Goal: Task Accomplishment & Management: Complete application form

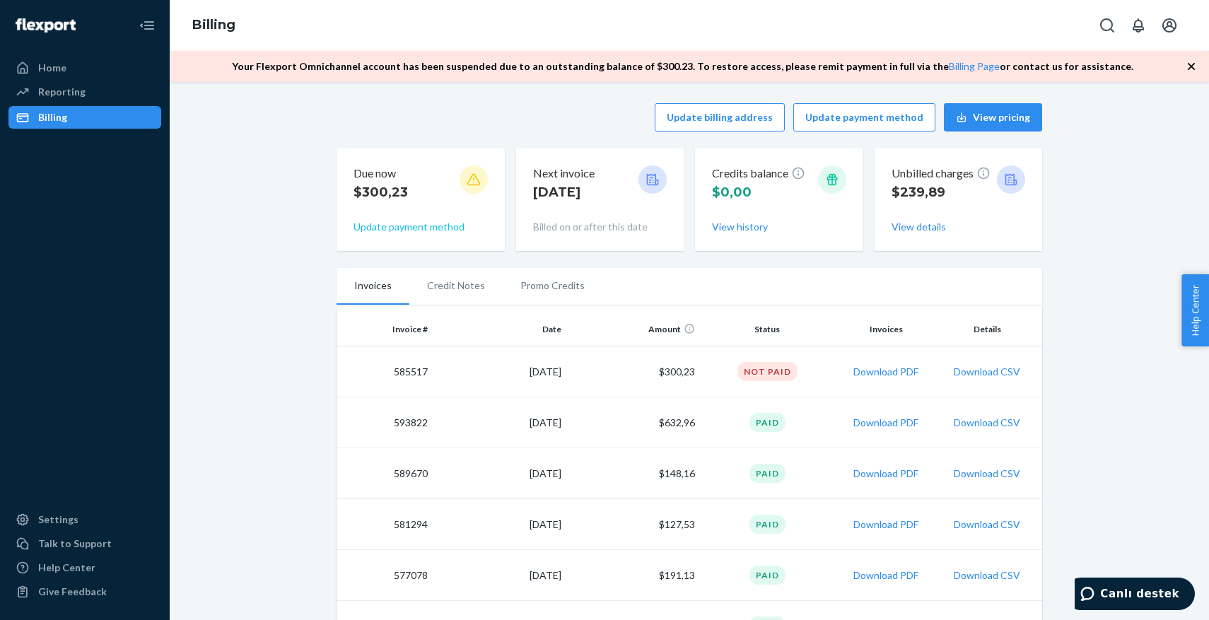
click at [365, 229] on button "Update payment method" at bounding box center [409, 227] width 111 height 14
click at [445, 228] on button "Update payment method" at bounding box center [409, 227] width 111 height 14
click at [925, 227] on button "View details" at bounding box center [919, 227] width 54 height 14
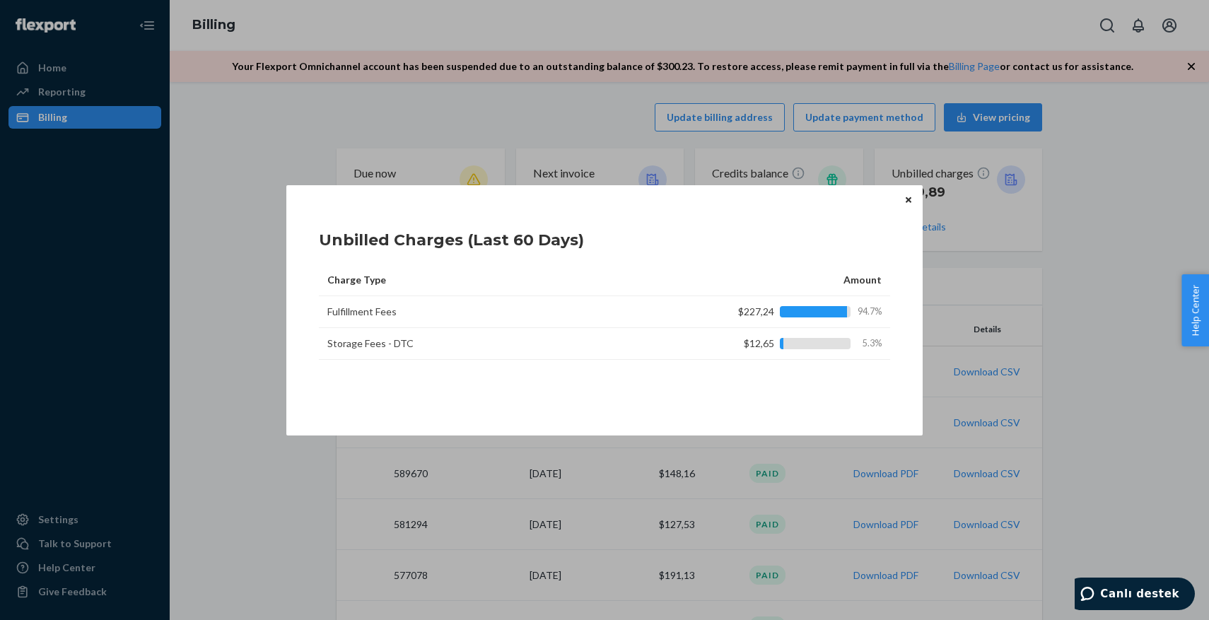
click at [912, 201] on button "Close" at bounding box center [909, 200] width 14 height 16
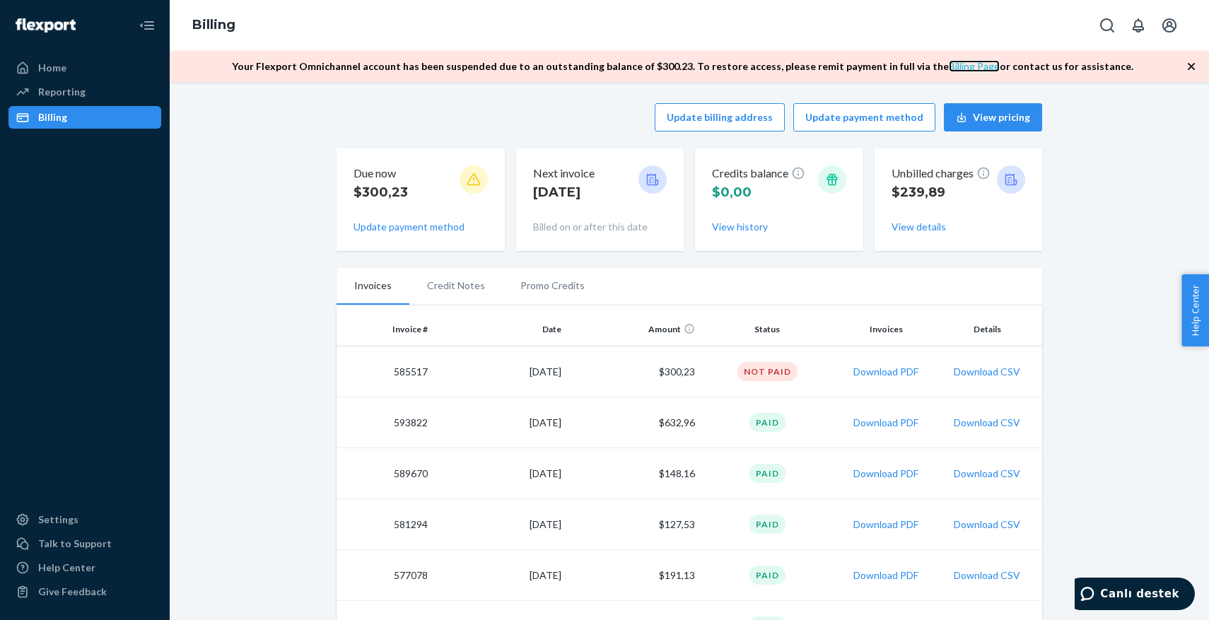
click at [963, 62] on link "Billing Page" at bounding box center [974, 66] width 51 height 12
click at [421, 230] on button "Update payment method" at bounding box center [409, 227] width 111 height 14
click at [1128, 591] on span "Canlı destek" at bounding box center [1139, 594] width 79 height 13
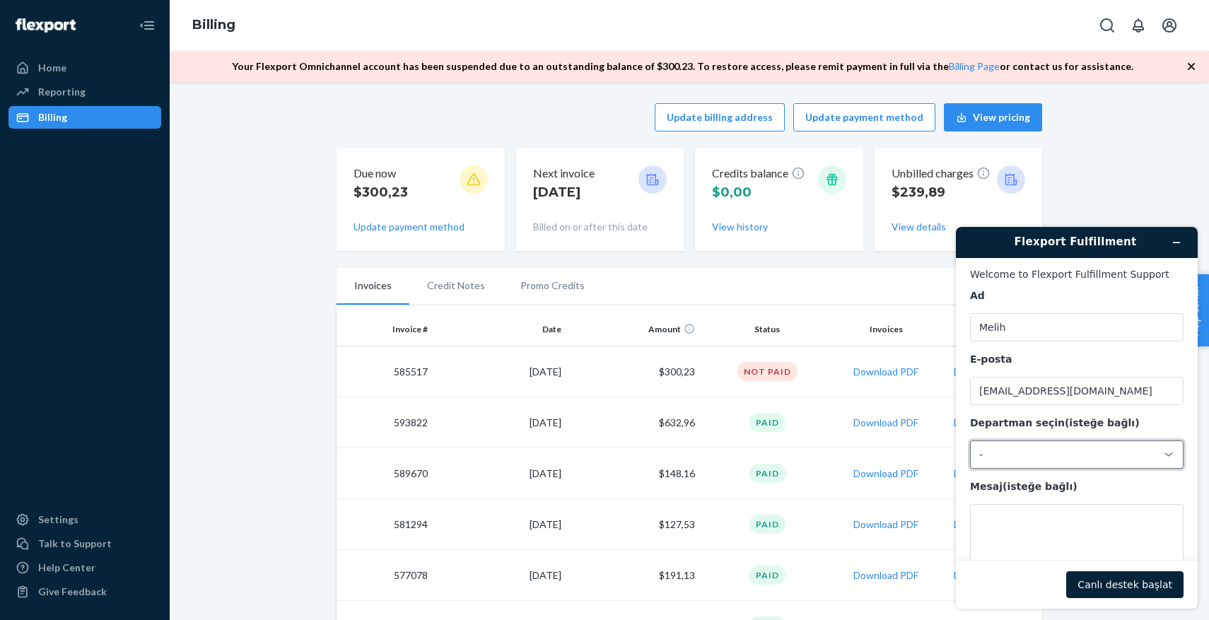
click at [983, 455] on div "-" at bounding box center [1068, 454] width 178 height 13
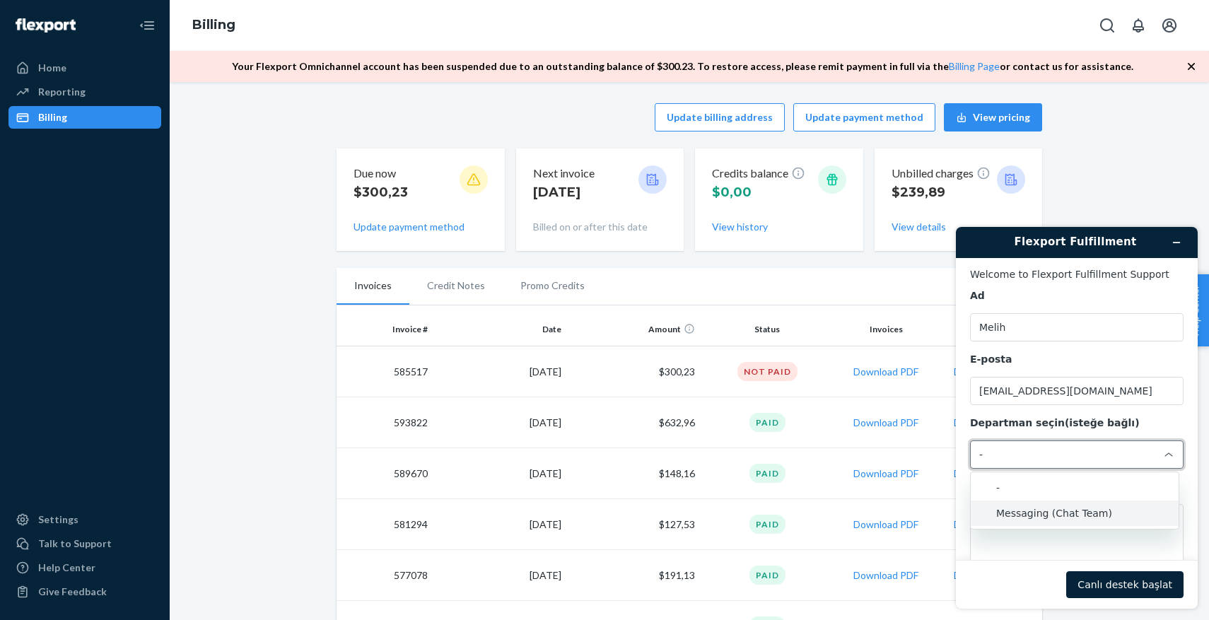
click at [1011, 508] on li "Messaging (Chat Team)" at bounding box center [1075, 513] width 208 height 25
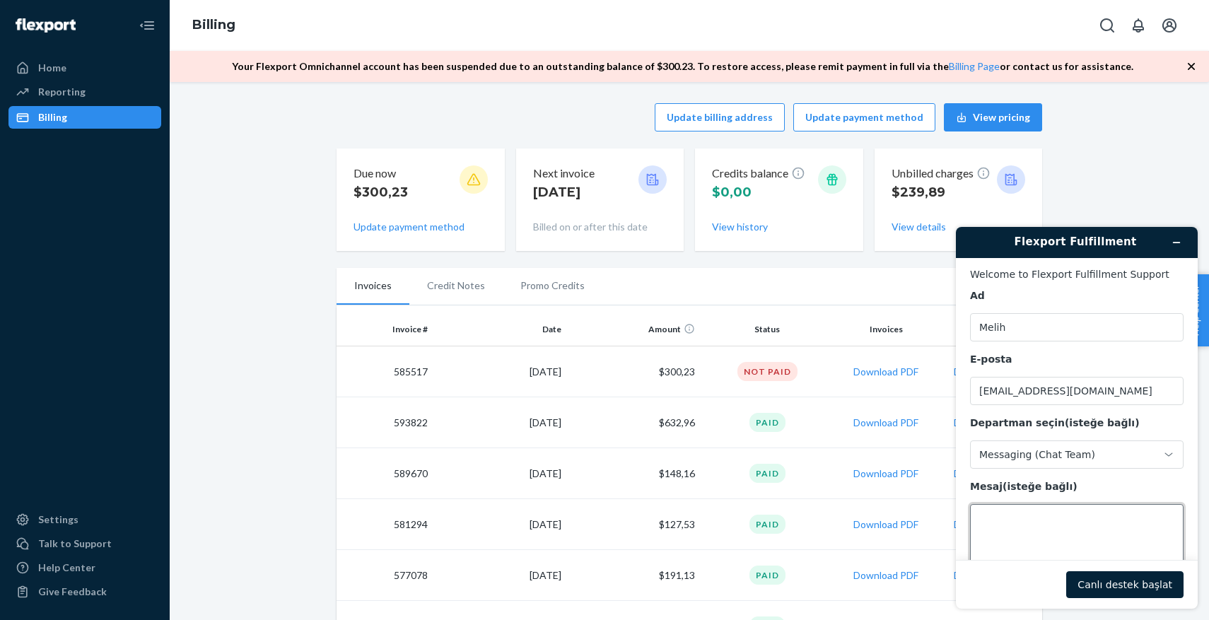
click at [1010, 524] on textarea "Mesaj (isteğe bağlı)" at bounding box center [1077, 543] width 214 height 79
type textarea "hello please charge [DATE] invoice 585517"
click at [1112, 581] on button "Canlı destek başlat" at bounding box center [1124, 584] width 117 height 27
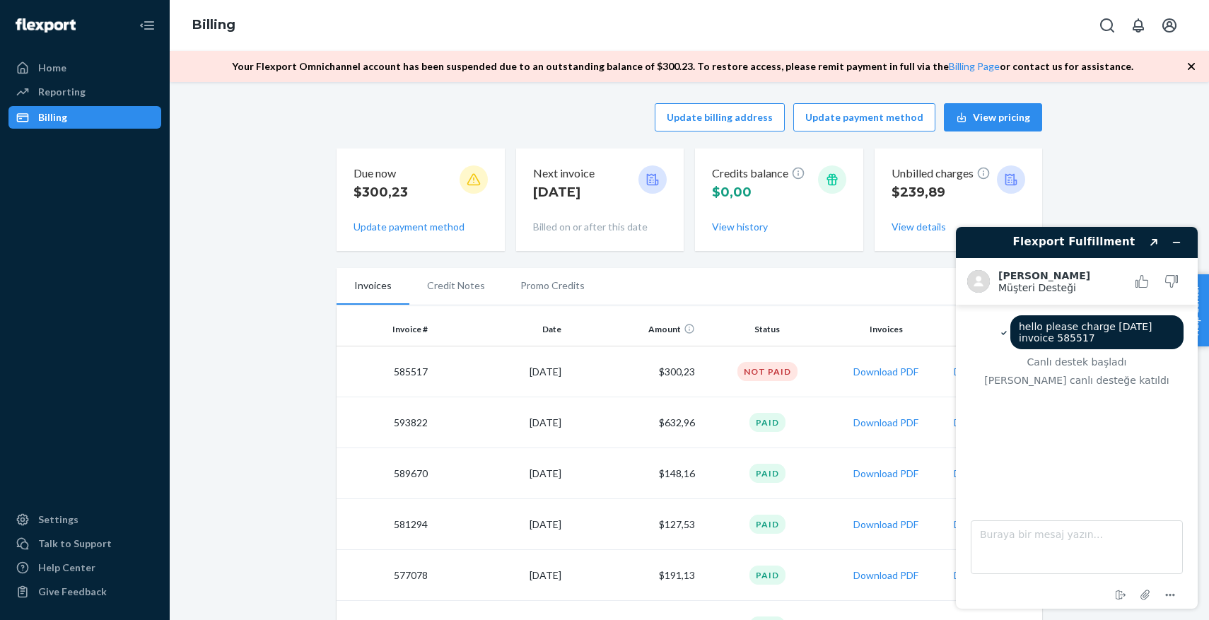
click at [1107, 329] on span "hello please charge [DATE] invoice 585517" at bounding box center [1087, 332] width 136 height 23
copy span "hello please charge [DATE] invoice 585517"
click at [999, 531] on textarea "Buraya bir mesaj yazın..." at bounding box center [1077, 548] width 212 height 54
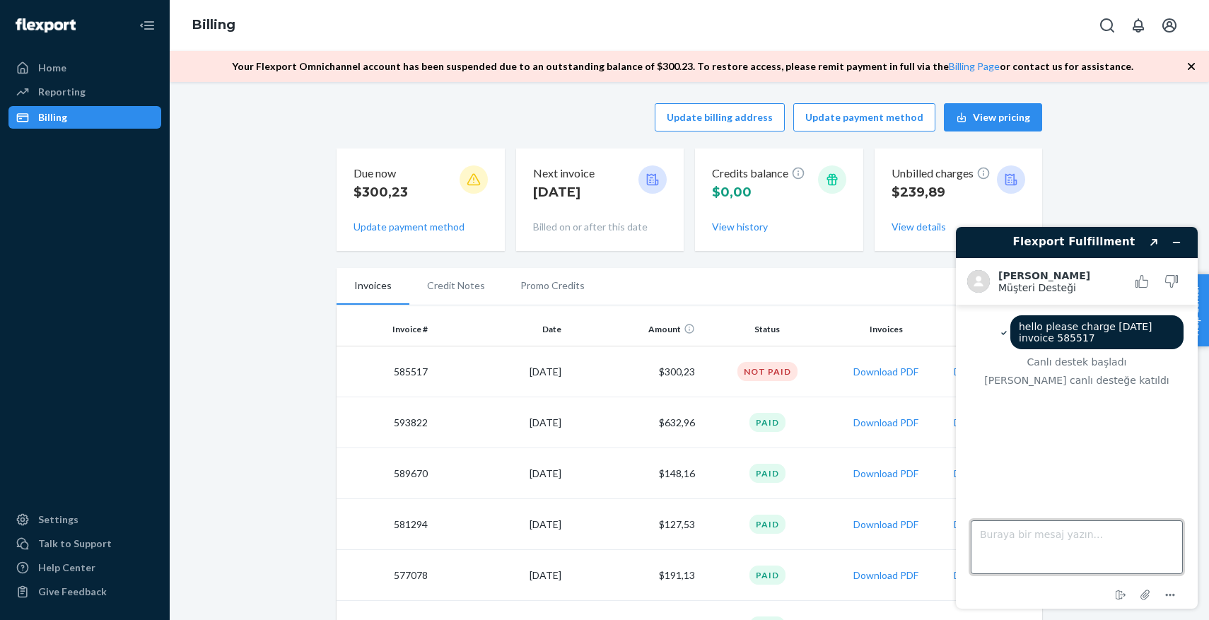
paste textarea "hello please charge [DATE] invoice 585517"
type textarea "hello please charge [DATE] invoice 585517"
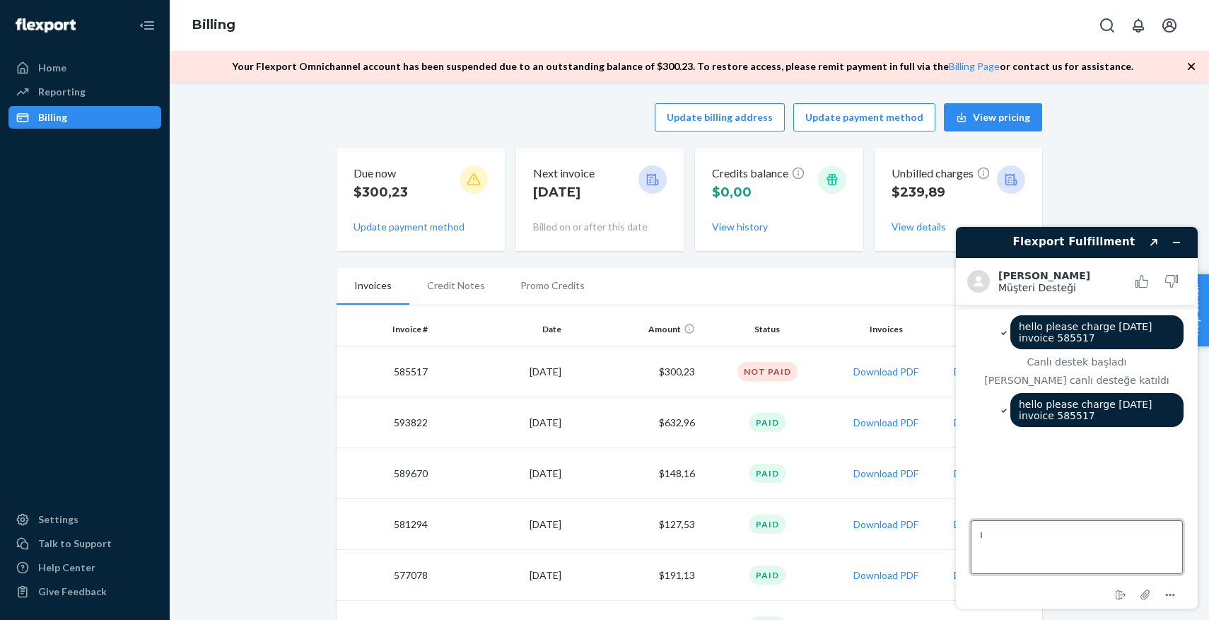
type textarea "ı"
type textarea "I have updated my primary payment method"
type textarea "a"
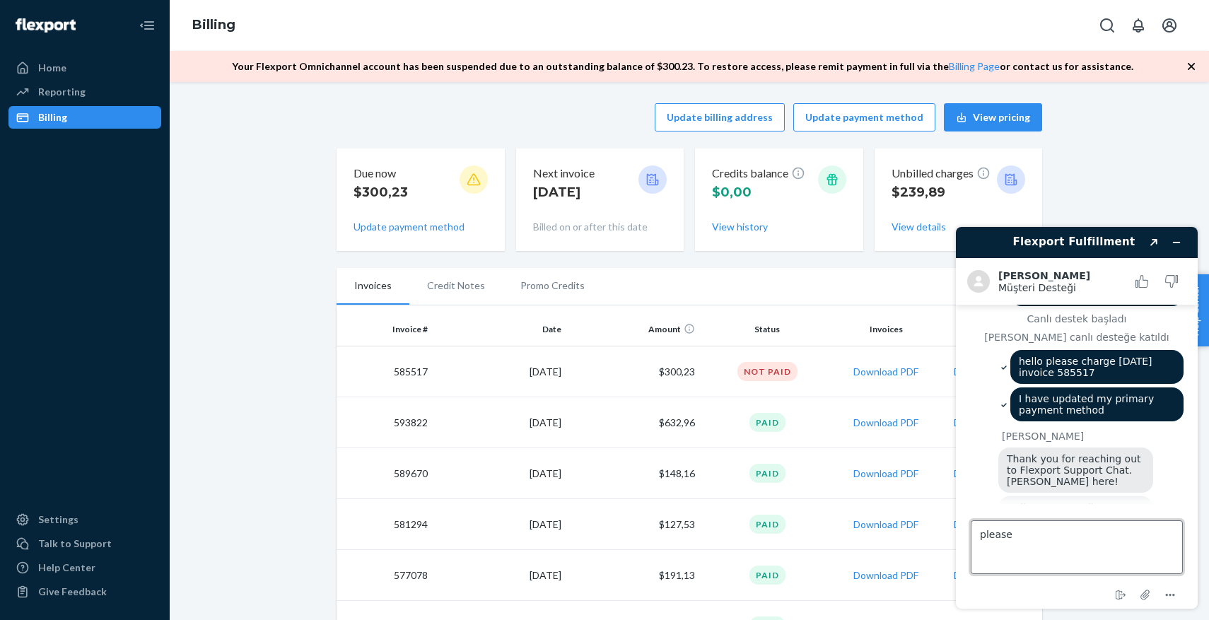
scroll to position [100, 0]
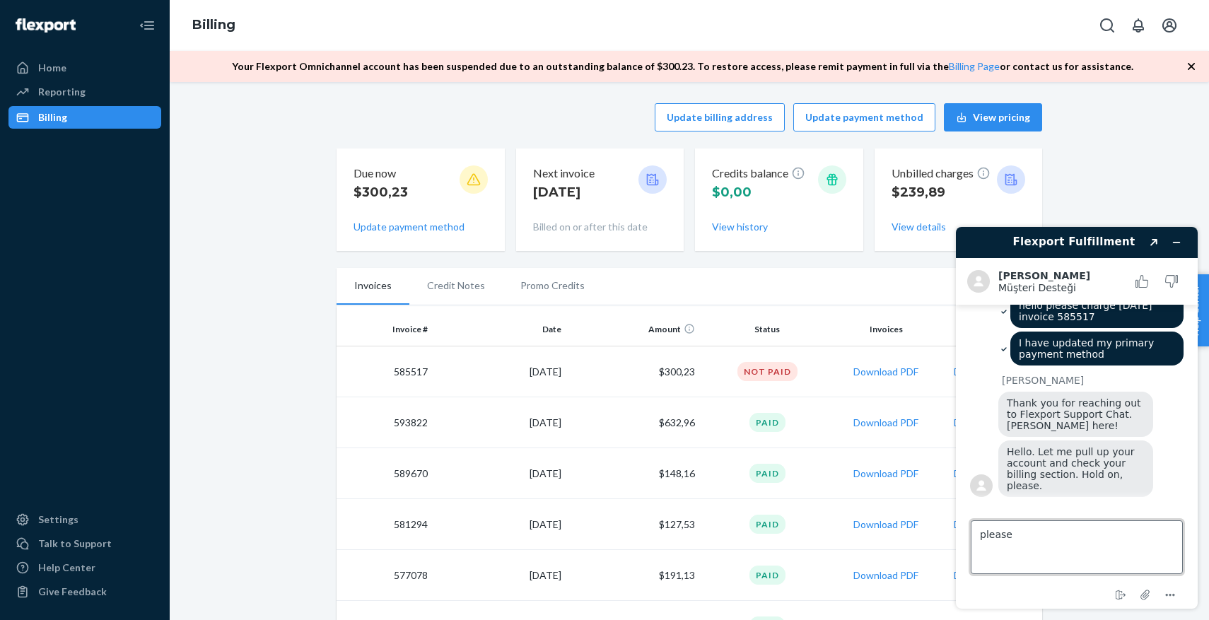
click at [1001, 537] on textarea "please" at bounding box center [1077, 548] width 212 height 54
type textarea "okay"
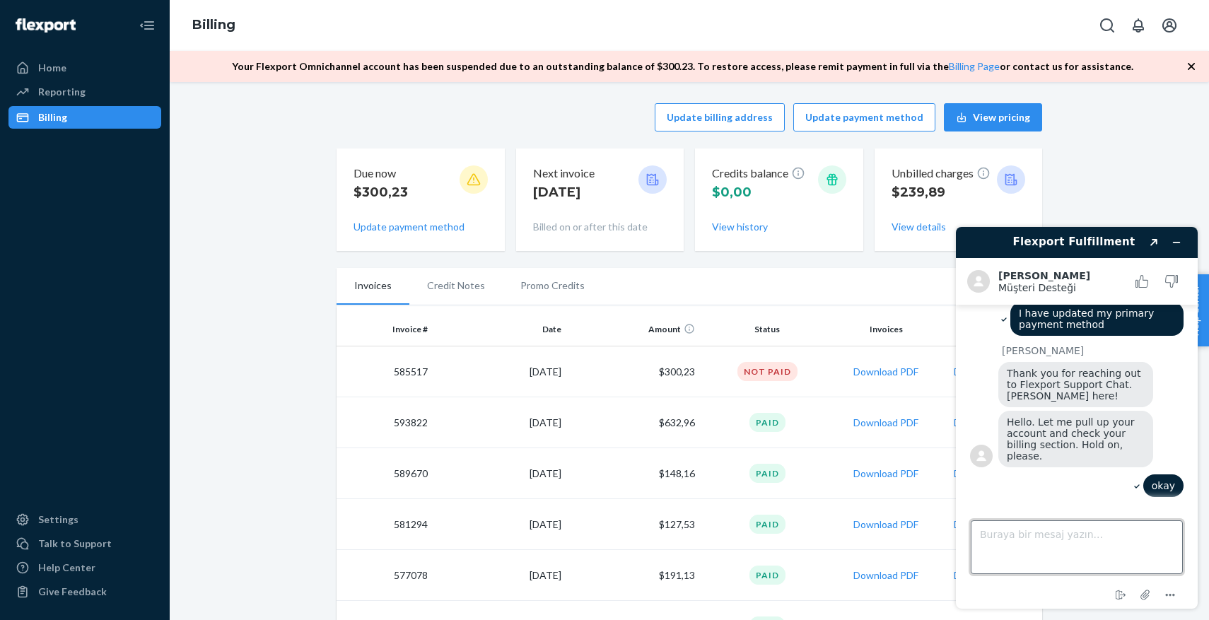
paste textarea "Could you please reactivate my account?"
type textarea "Could you please reactivate my account?"
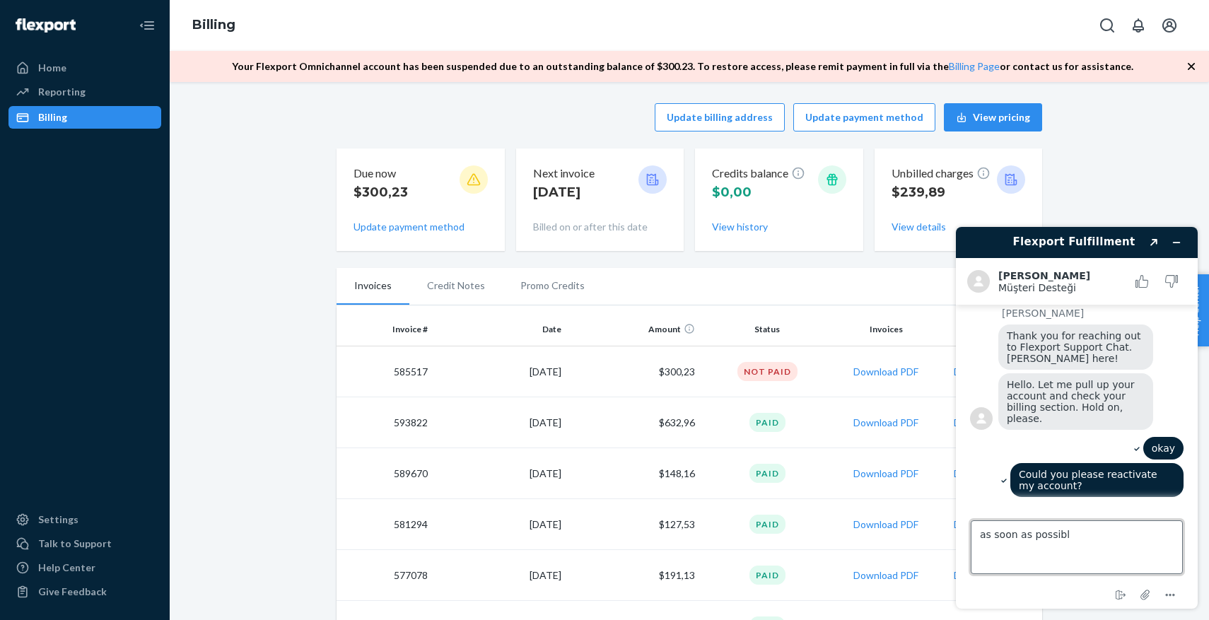
type textarea "as soon as possible"
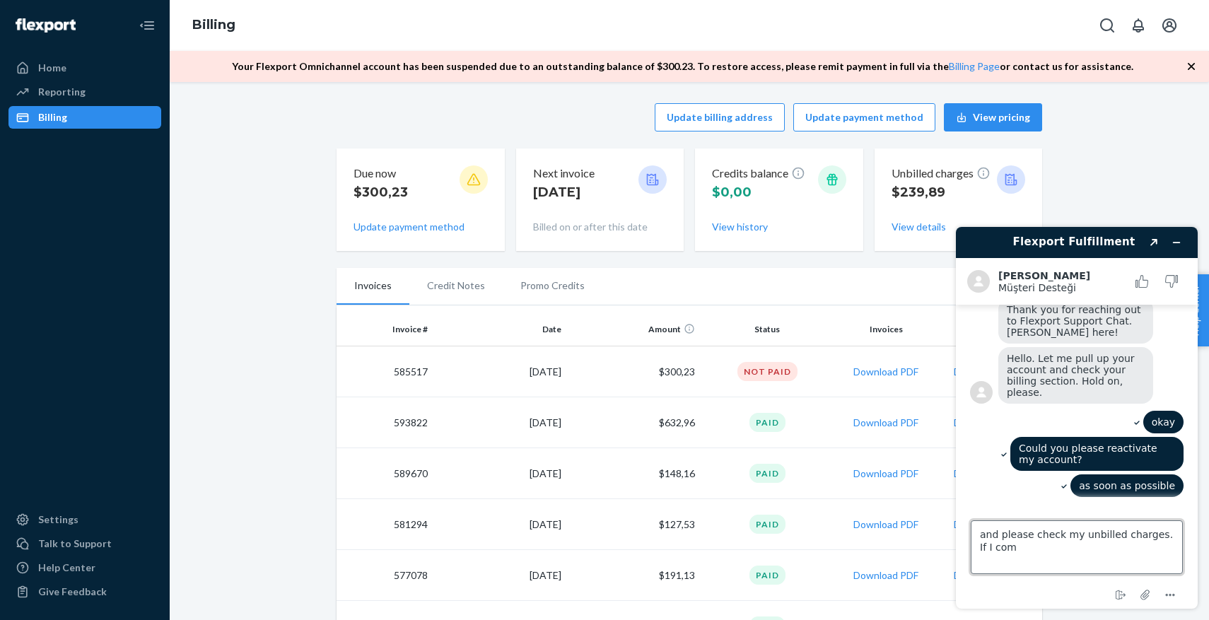
click at [1047, 554] on textarea "and please check my unbilled charges. If I com" at bounding box center [1077, 548] width 212 height 54
paste textarea "If I make my periodic fulfillment expenses 500 dollars, will you charge me an e…"
click at [1117, 564] on textarea "and please check my unbilled charges. If I com If I make my periodic fulfillmen…" at bounding box center [1077, 548] width 212 height 54
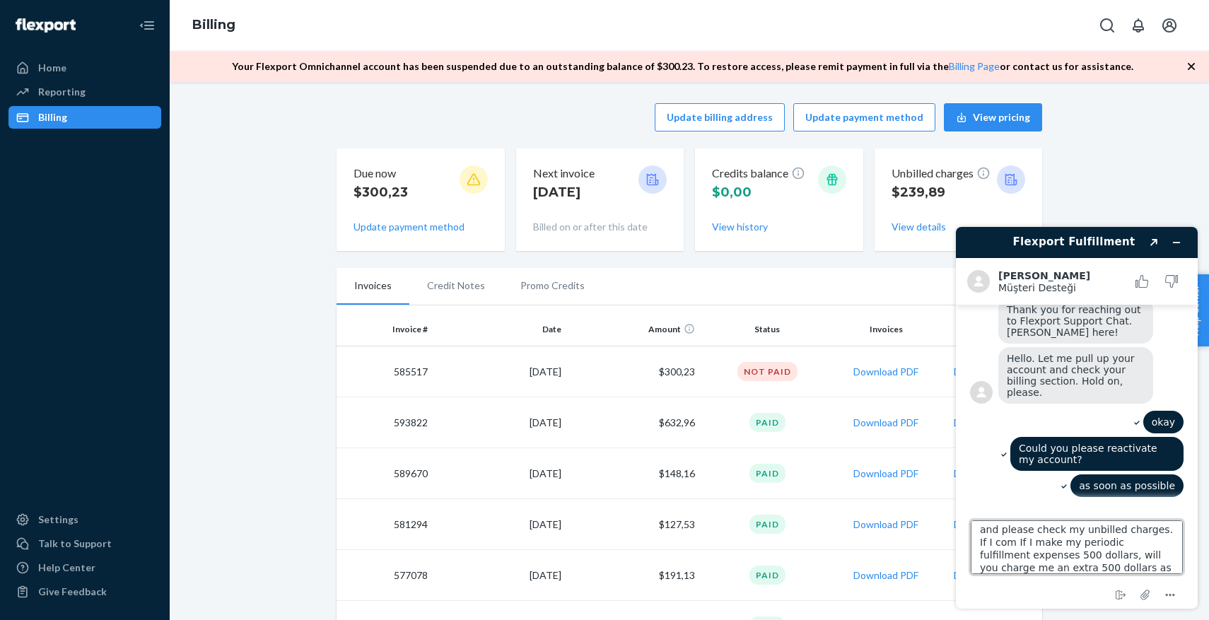
click at [1117, 564] on textarea "and please check my unbilled charges. If I com If I make my periodic fulfillmen…" at bounding box center [1077, 548] width 212 height 54
click at [990, 546] on textarea "and please check my unbilled charges. If I com If I make my periodic fulfillmen…" at bounding box center [1077, 548] width 212 height 54
click at [990, 545] on textarea "and please check my unbilled charges. If I com If I make my periodic fulfillmen…" at bounding box center [1077, 548] width 212 height 54
drag, startPoint x: 990, startPoint y: 545, endPoint x: 1157, endPoint y: 530, distance: 167.6
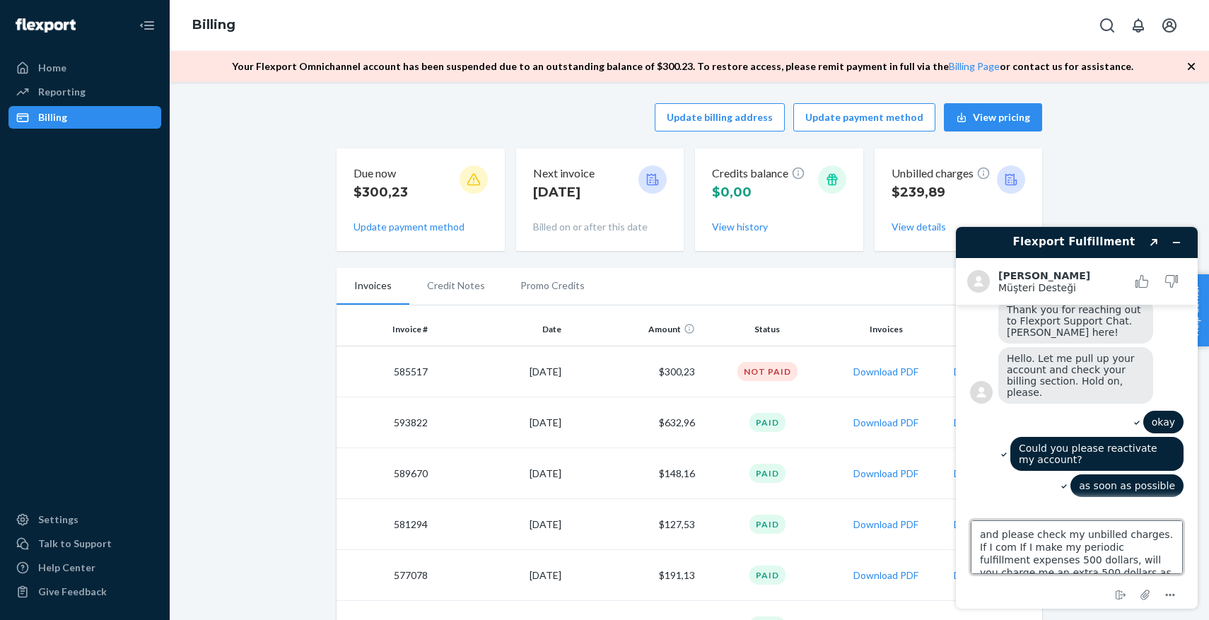
click at [1157, 530] on textarea "and please check my unbilled charges. If I com If I make my periodic fulfillmen…" at bounding box center [1077, 548] width 212 height 54
type textarea "and please check my unbilled charges. If I make my periodic fulfillment expense…"
click at [1143, 532] on textarea "and please check my unbilled charges. If I make my periodic fulfillment expense…" at bounding box center [1077, 548] width 212 height 54
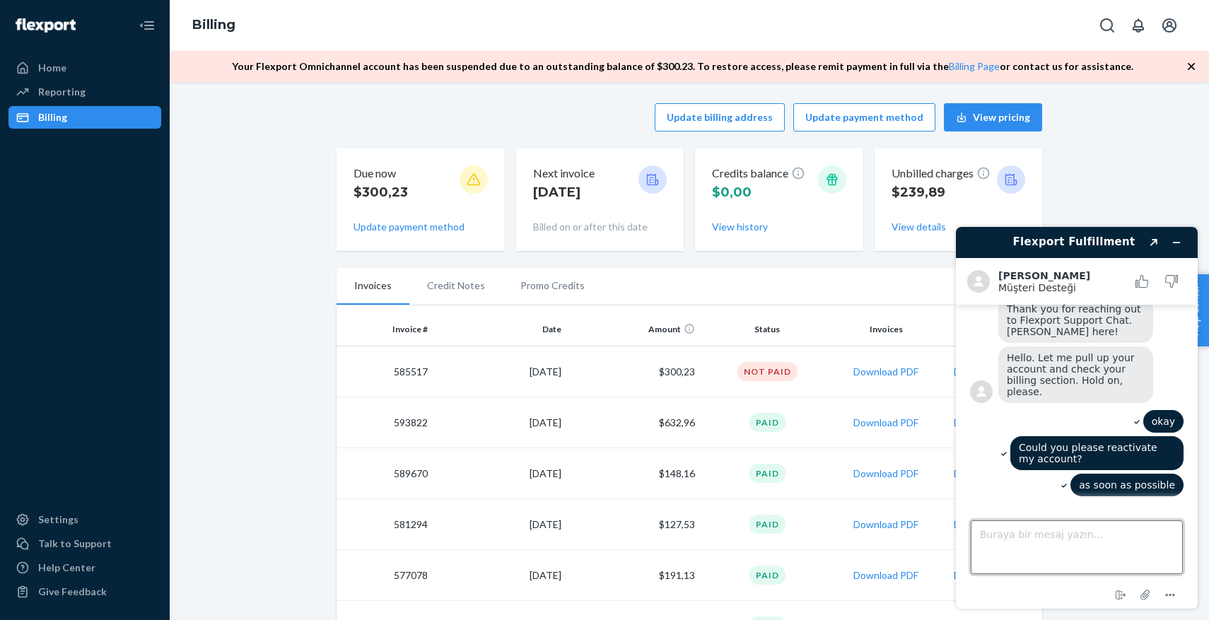
scroll to position [254, 0]
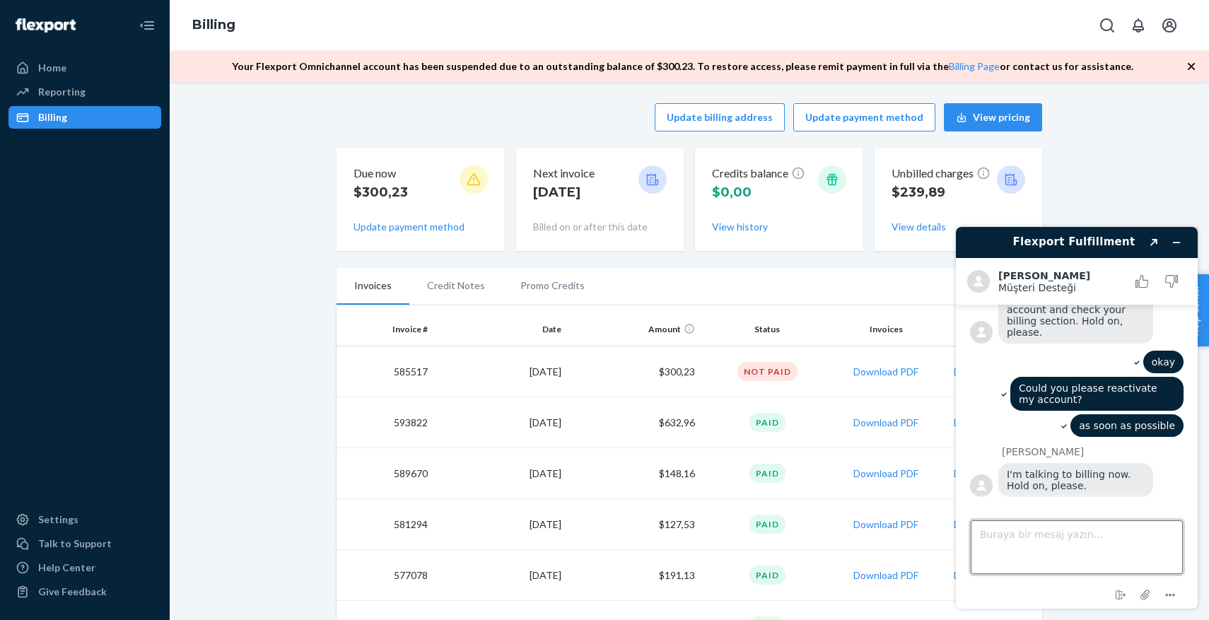
click at [1037, 542] on textarea "Buraya bir mesaj yazın..." at bounding box center [1077, 548] width 212 height 54
type textarea "okay"
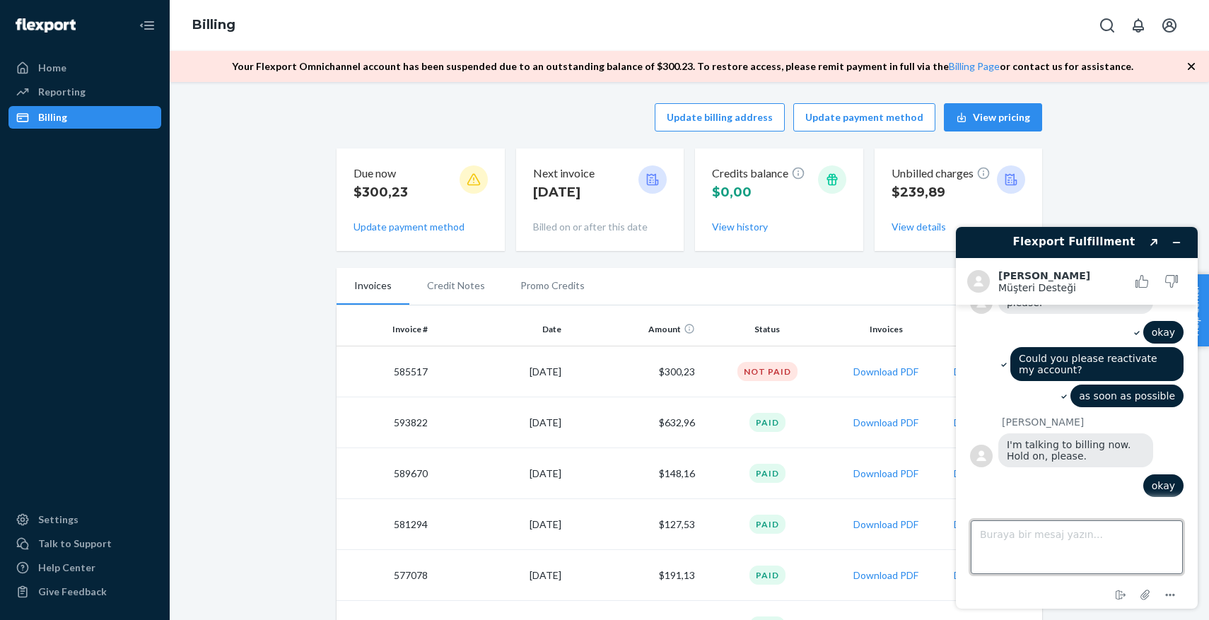
scroll to position [284, 0]
paste textarea "and please check my unbilled charges. If I make my periodic fulfillment expense…"
type textarea "and please check my unbilled charges. If I make my periodic fulfillment expense…"
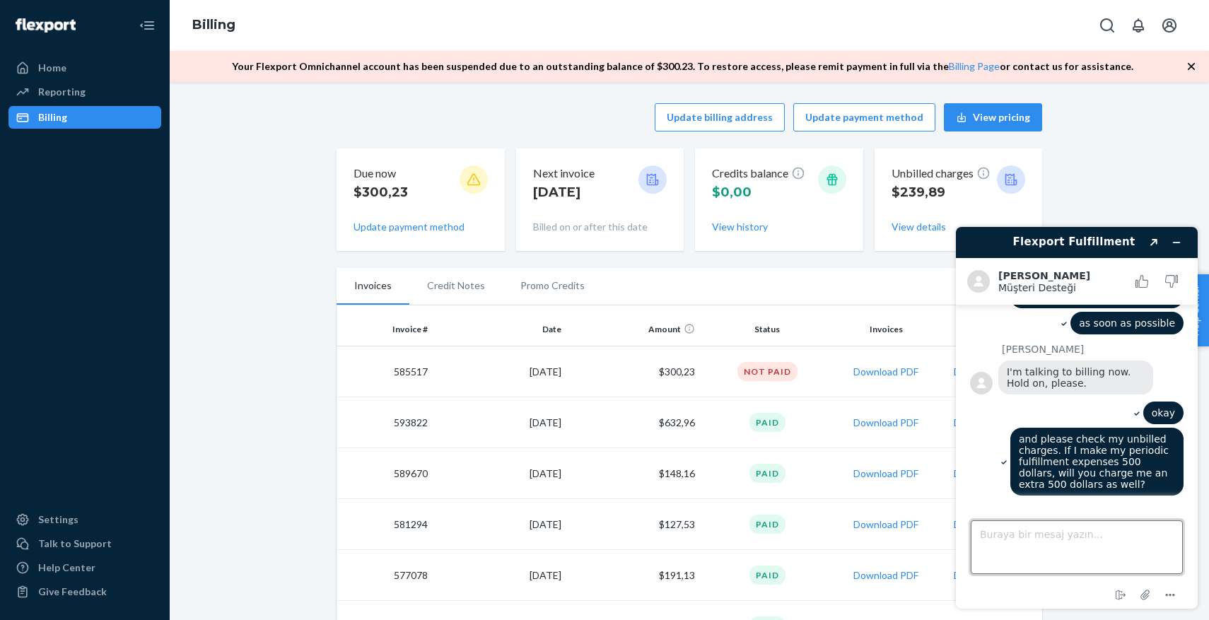
scroll to position [438, 0]
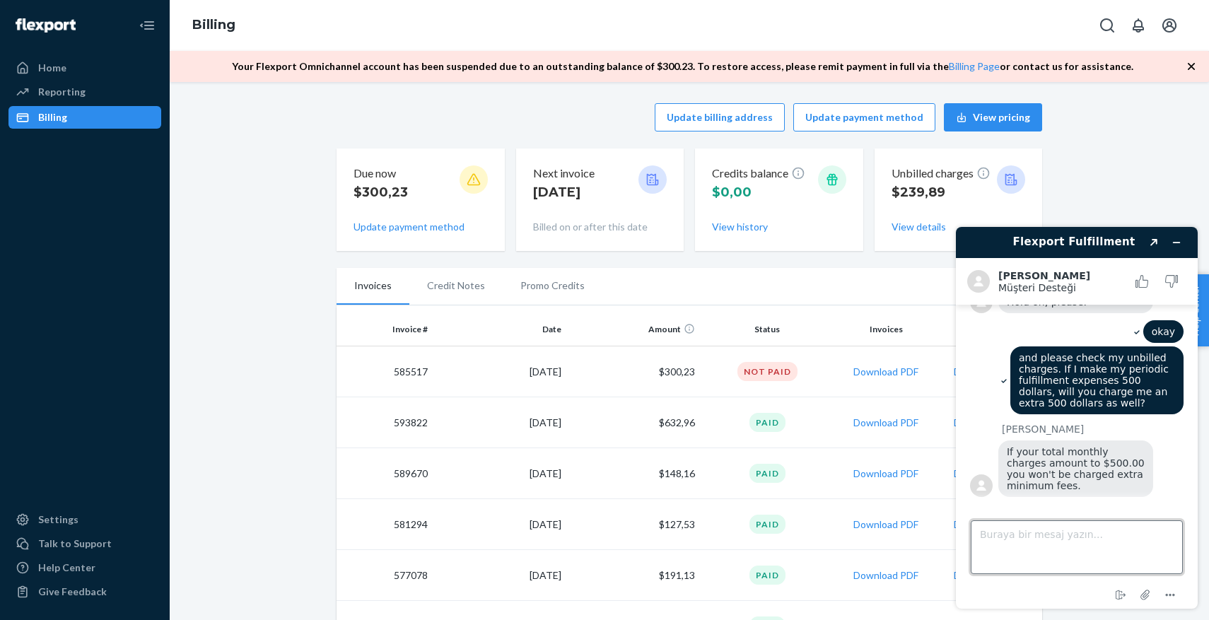
click at [1037, 527] on textarea "Buraya bir mesaj yazın..." at bounding box center [1077, 548] width 212 height 54
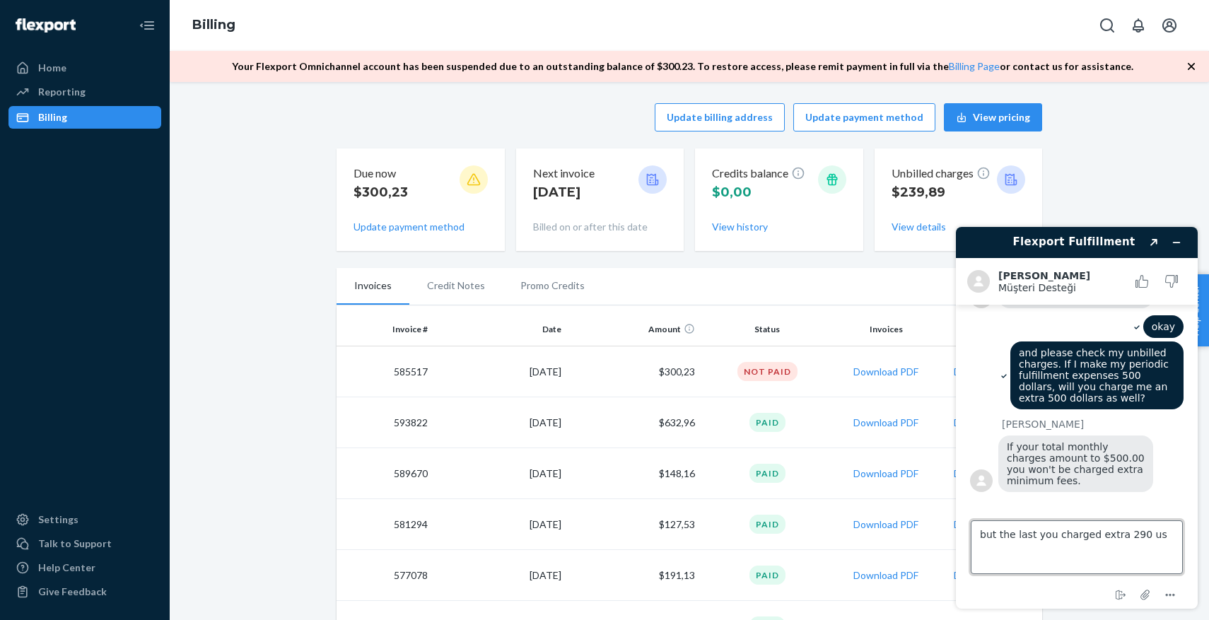
type textarea "but the last you charged extra 290 usd"
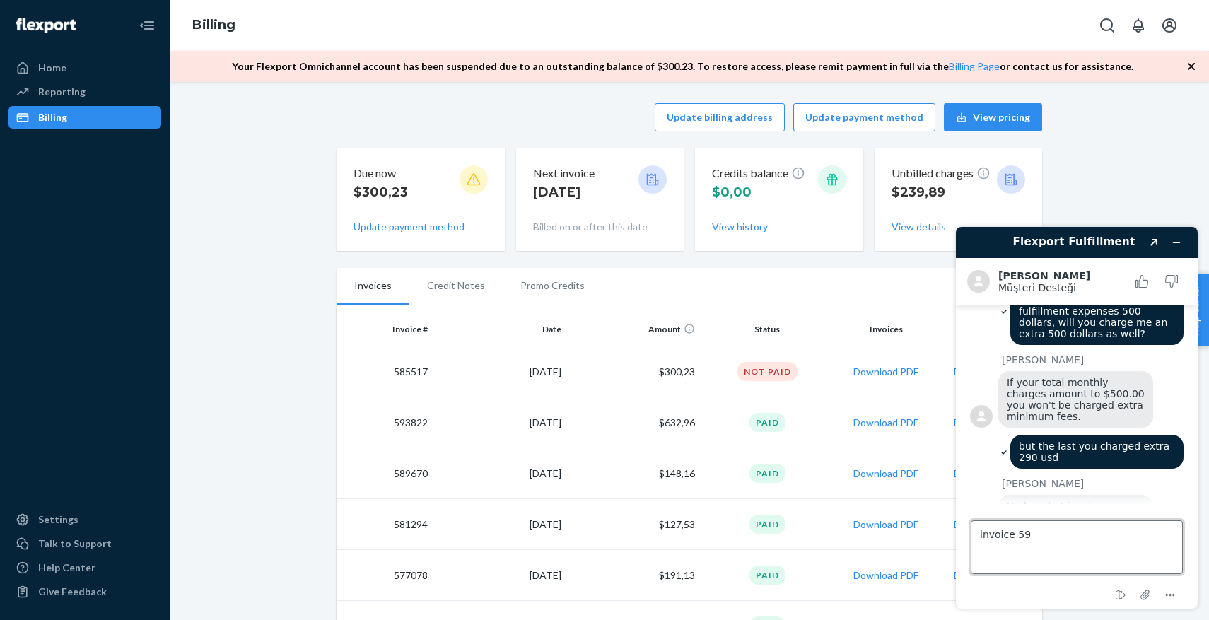
scroll to position [528, 0]
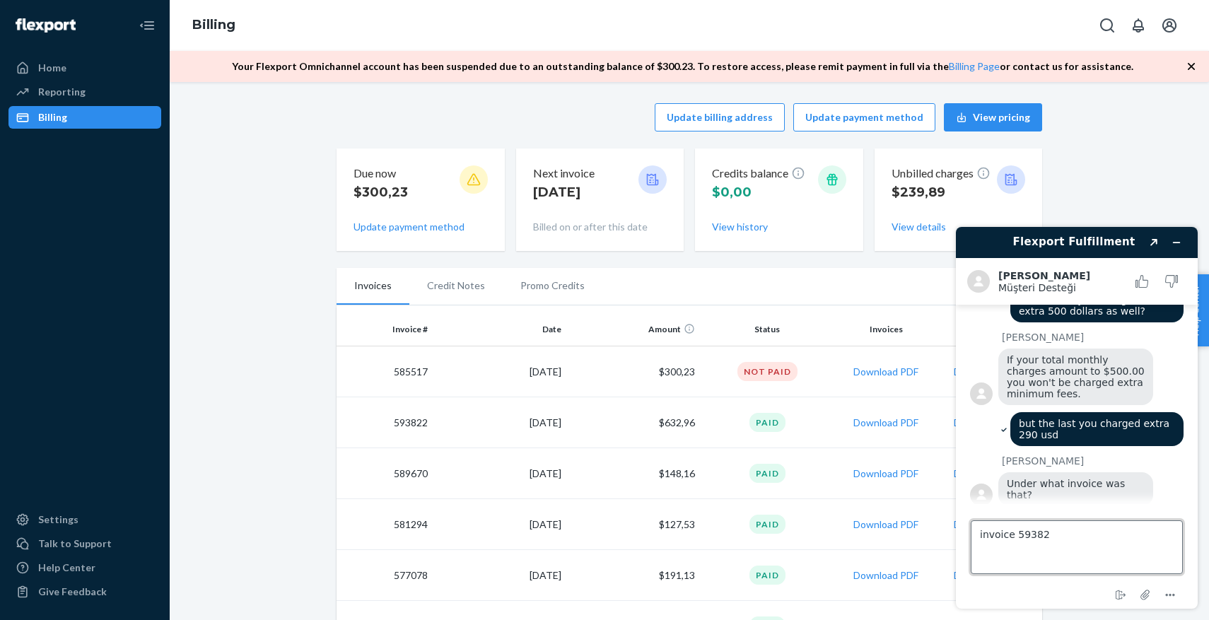
type textarea "invoice 593822"
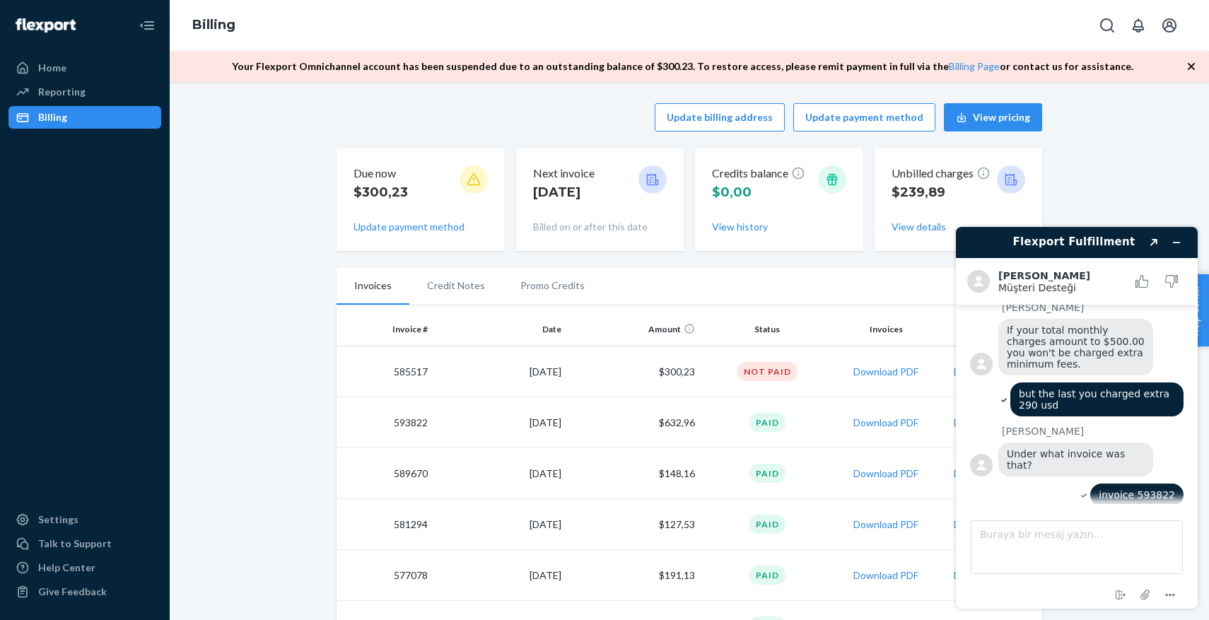
click at [805, 408] on td "Paid" at bounding box center [768, 422] width 134 height 51
click at [1175, 238] on icon "Pencere öğesini simge durumuna küçült" at bounding box center [1177, 243] width 10 height 10
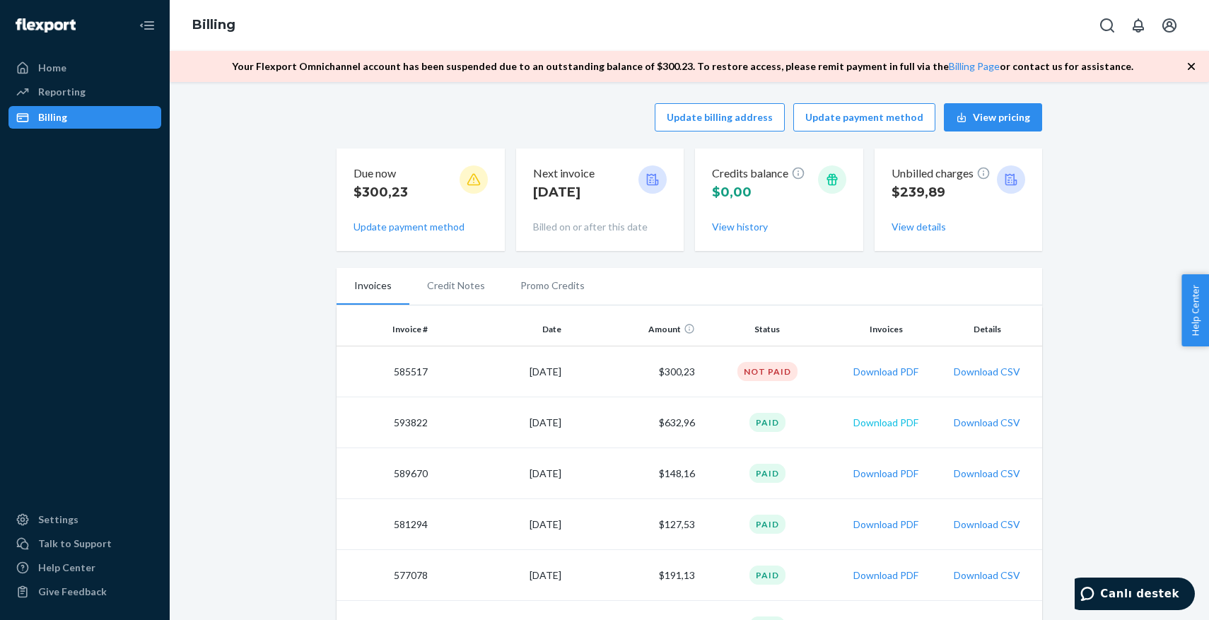
click at [910, 421] on button "Download PDF" at bounding box center [886, 423] width 65 height 14
click at [1139, 599] on span "Canlı destek" at bounding box center [1139, 594] width 79 height 13
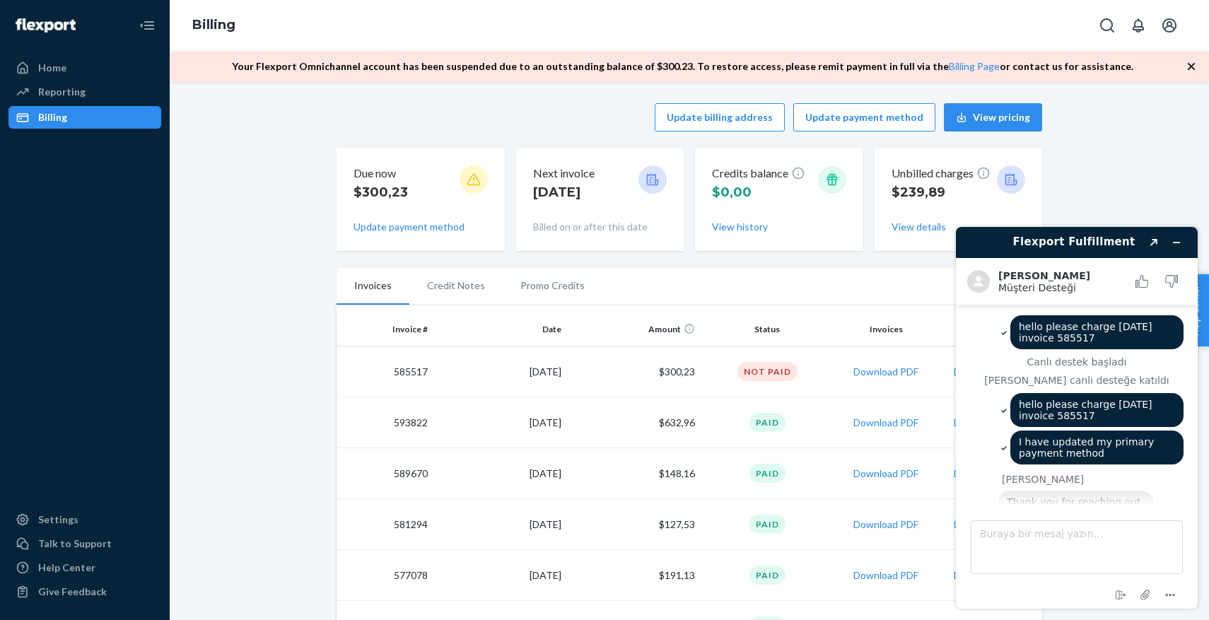
scroll to position [584, 0]
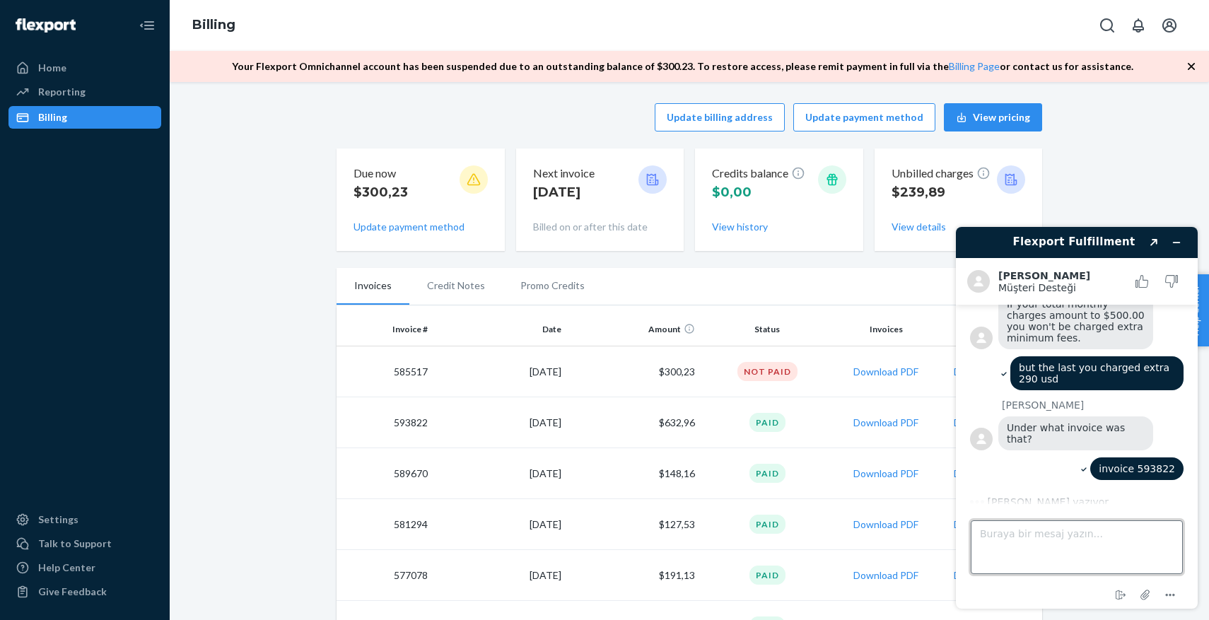
click at [1047, 535] on textarea "Buraya bir mesaj yazın..." at bounding box center [1077, 548] width 212 height 54
paste textarea "And you did not bring the amount up to 500 dollars."
type textarea "And you did not bring the amount up to 500 dollars. you charged extra 132.96 usd"
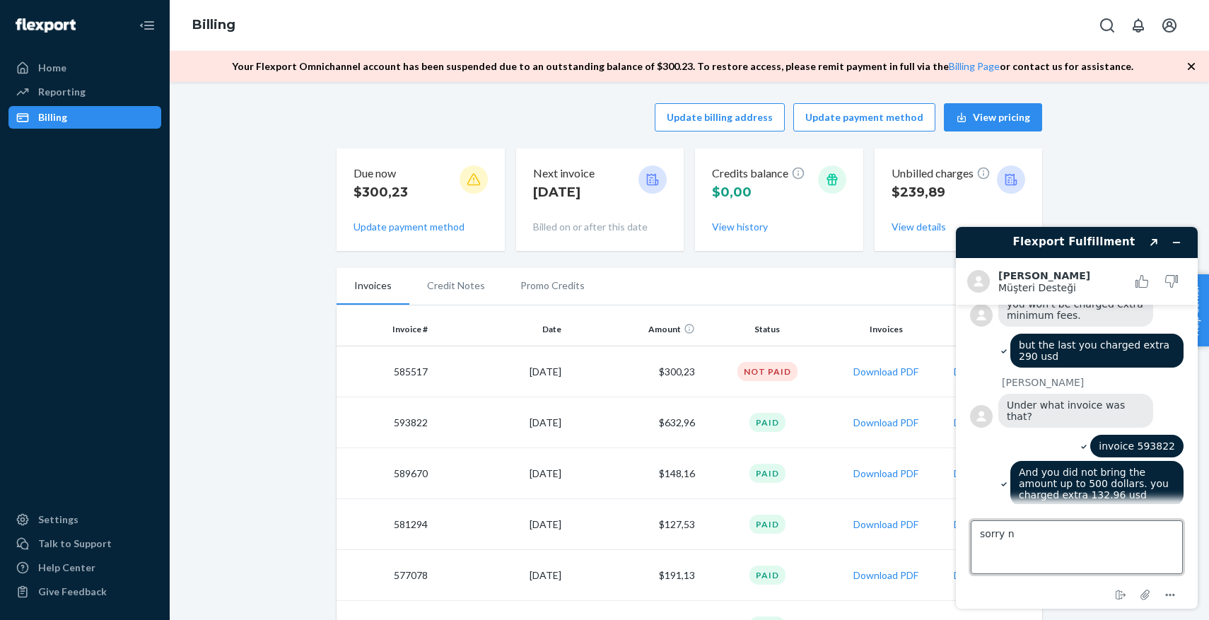
scroll to position [633, 0]
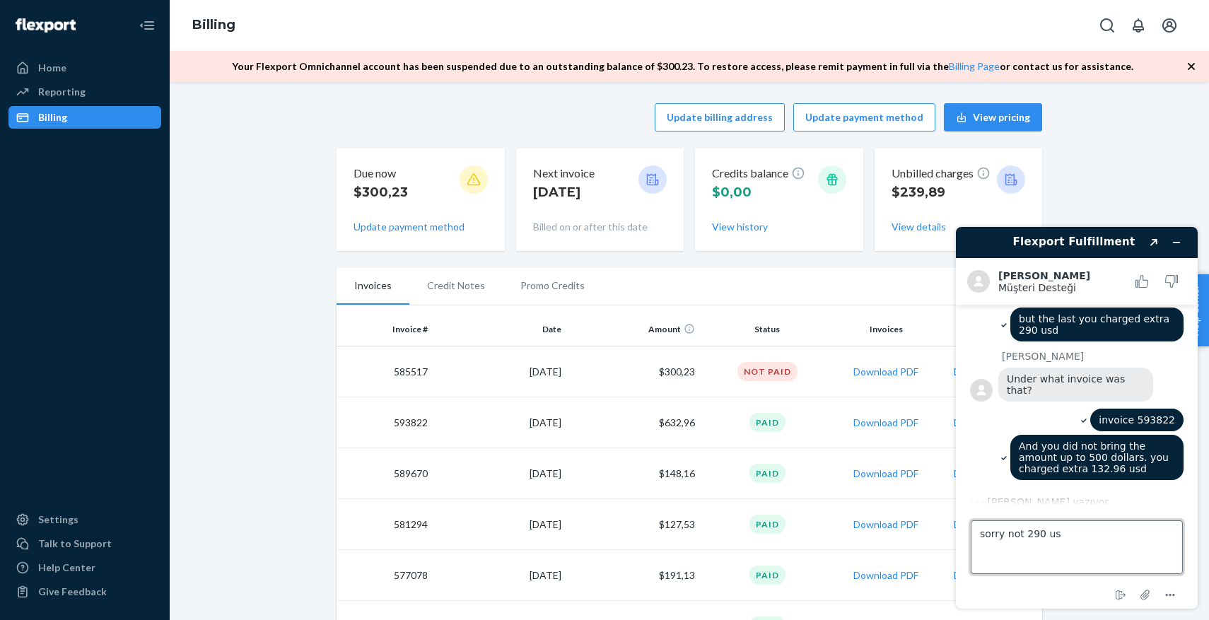
type textarea "sorry not 290 usd"
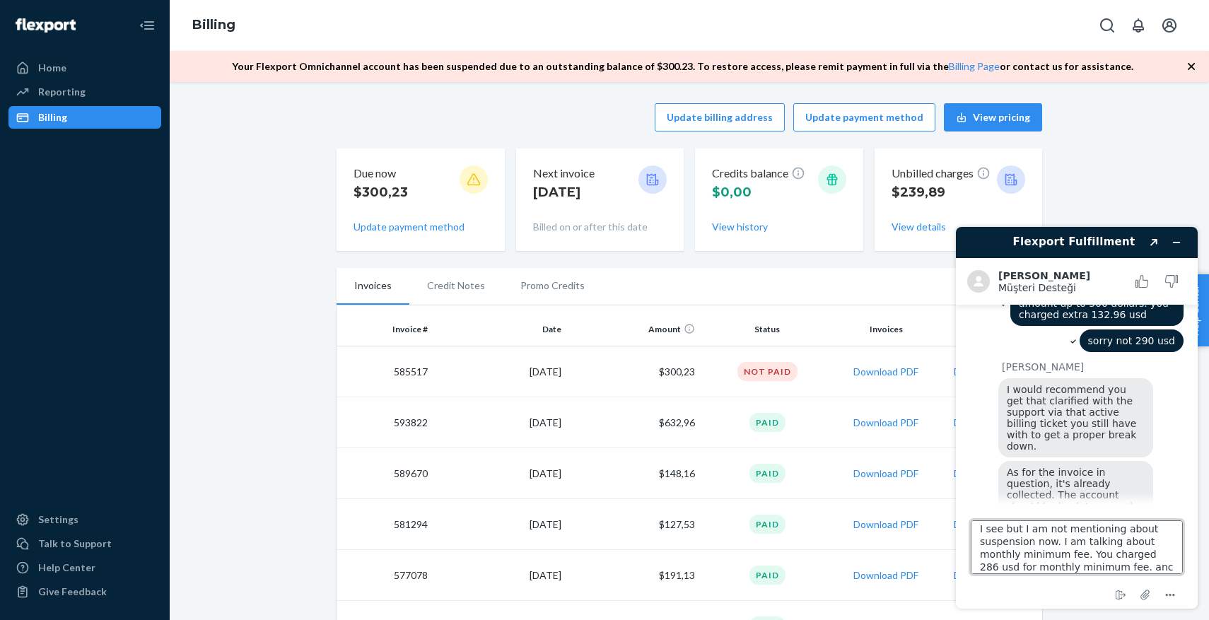
scroll to position [18, 0]
click at [1132, 549] on textarea "I see but I am not mentioning about suspension now. I am talking about monthly …" at bounding box center [1077, 548] width 212 height 54
click at [1139, 565] on textarea "I see but I am not mentioning about suspension now. I am talking about monthly …" at bounding box center [1077, 548] width 212 height 54
click at [1132, 556] on textarea "I see but I am not mentioning about suspension now. I am talking about monthly …" at bounding box center [1077, 548] width 212 height 54
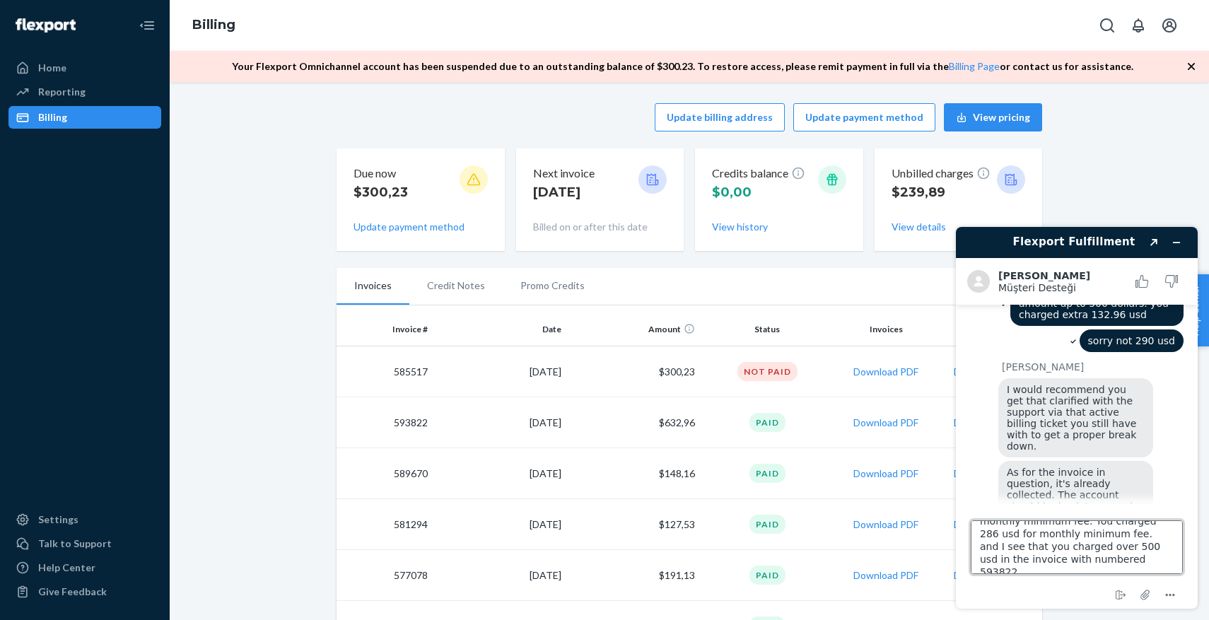
click at [1140, 564] on textarea "I see but I am not mentioning about suspension now. I am talking about monthly …" at bounding box center [1077, 548] width 212 height 54
click at [992, 533] on textarea "I see but I am not mentioning about suspension now. I am talking about monthly …" at bounding box center [1077, 548] width 212 height 54
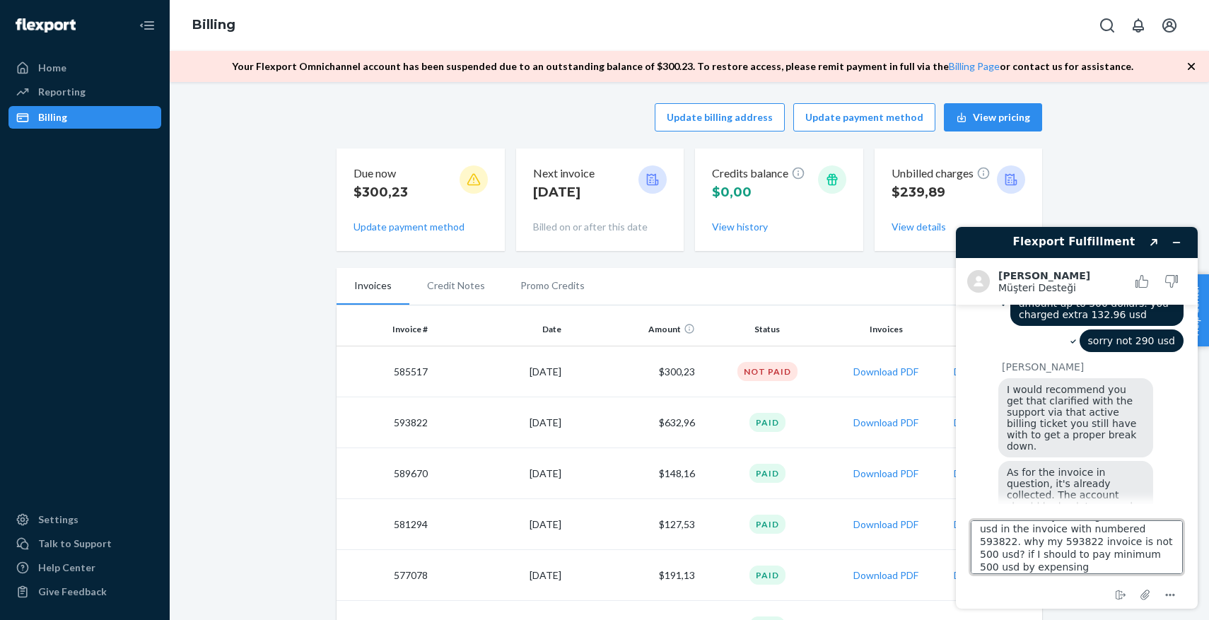
paste textarea "f I spent less than 500 dollars, why are you requesting a payment of 632 dollar…"
type textarea "If I spent less than 500 dollars, why are you requesting a payment of 632 dolla…"
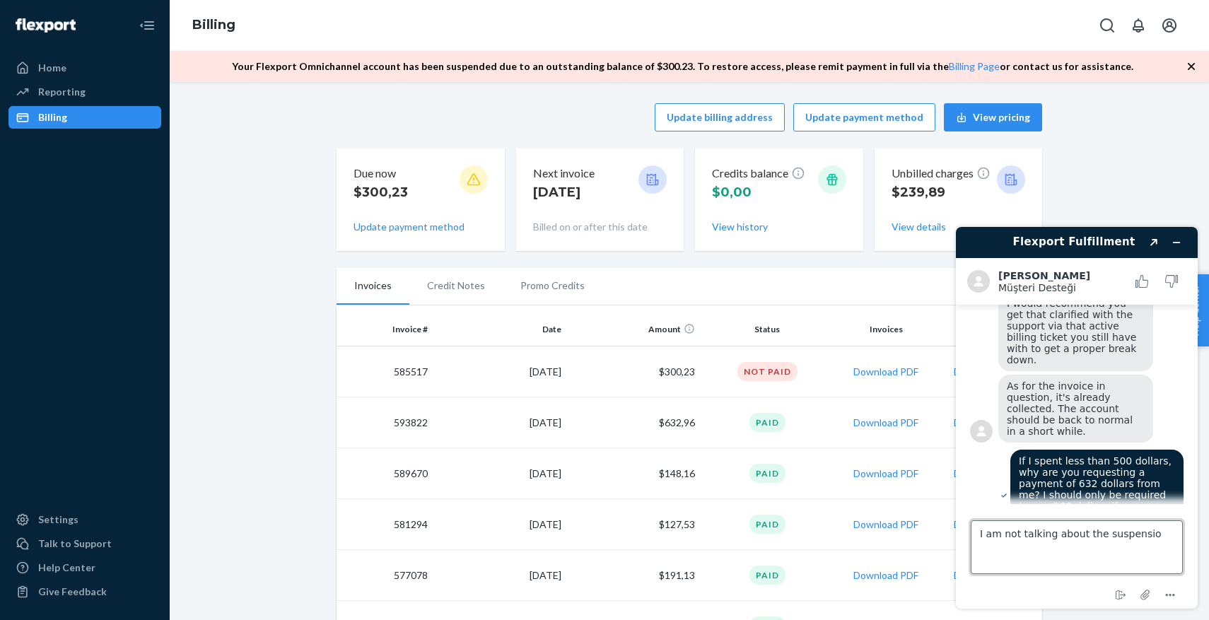
scroll to position [877, 0]
type textarea "I am not talking about the suspension. I am talking about the invoice 593822"
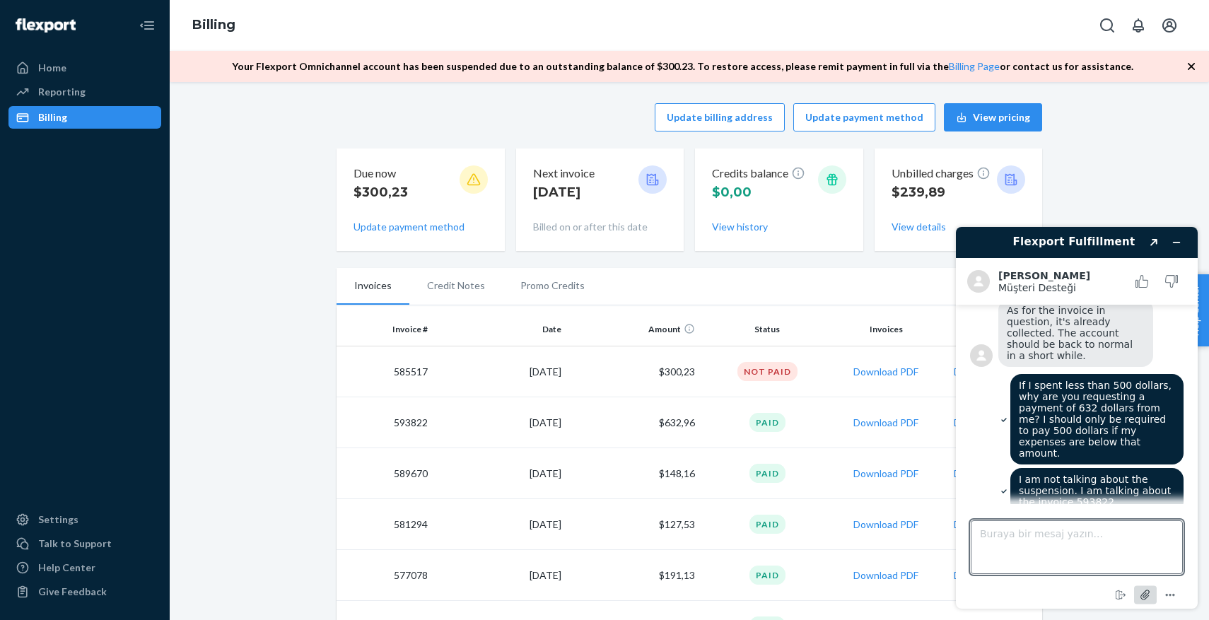
click at [1141, 597] on icon "Dosya iliştir" at bounding box center [1145, 595] width 11 height 11
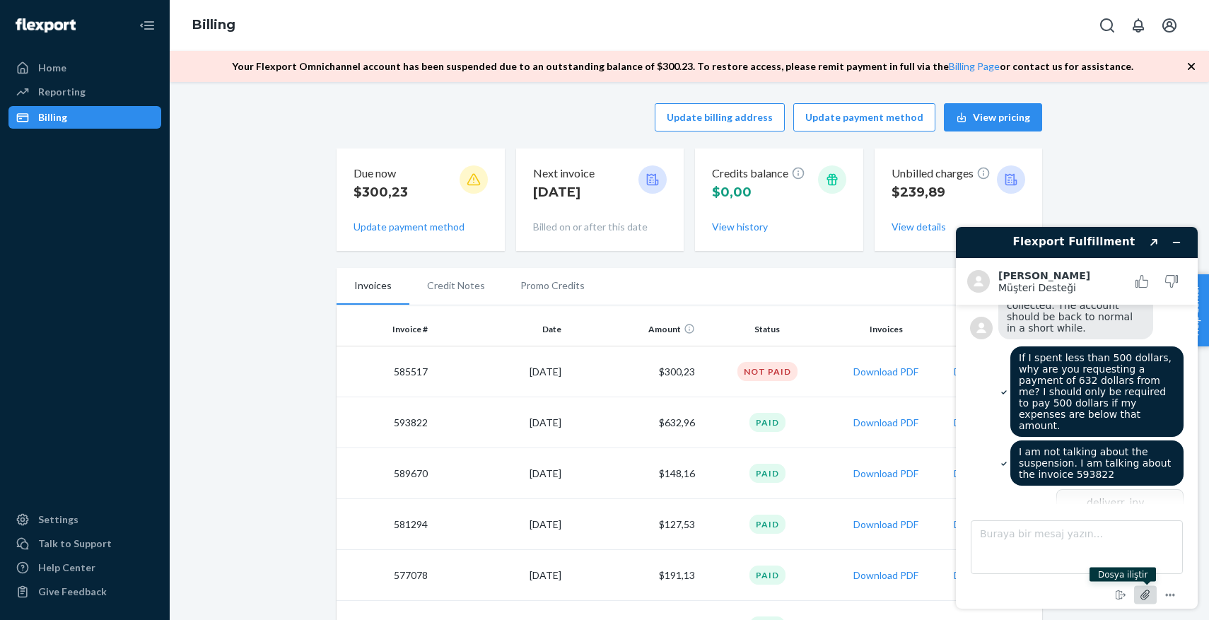
scroll to position [1003, 0]
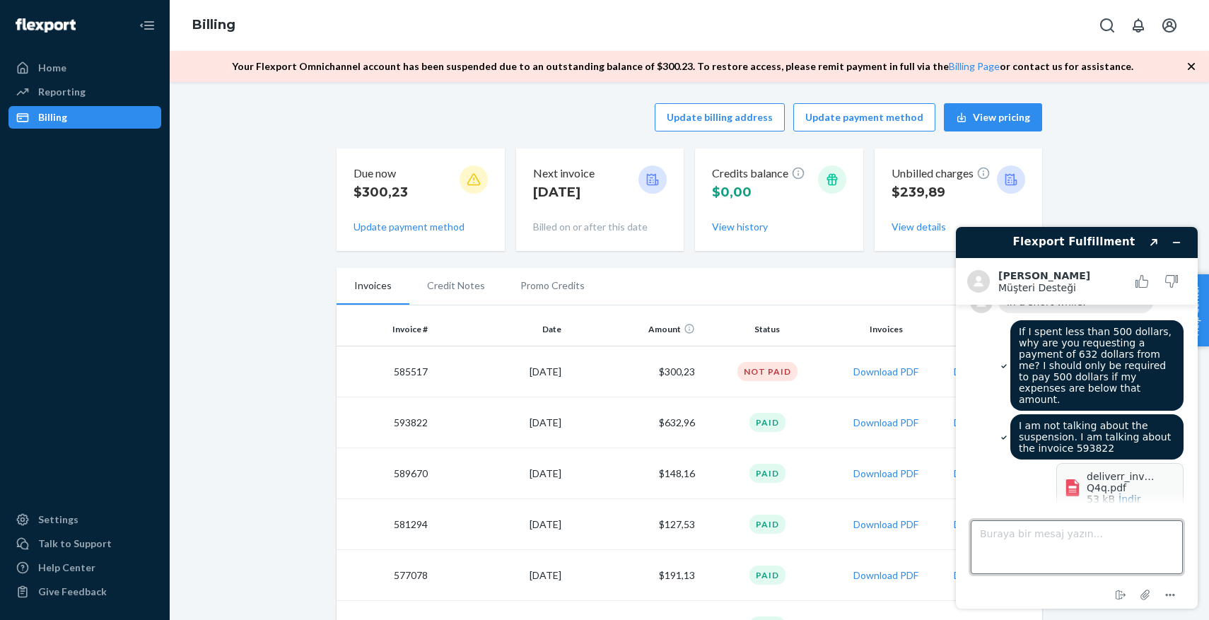
click at [1073, 554] on textarea "Buraya bir mesaj yazın..." at bounding box center [1077, 548] width 212 height 54
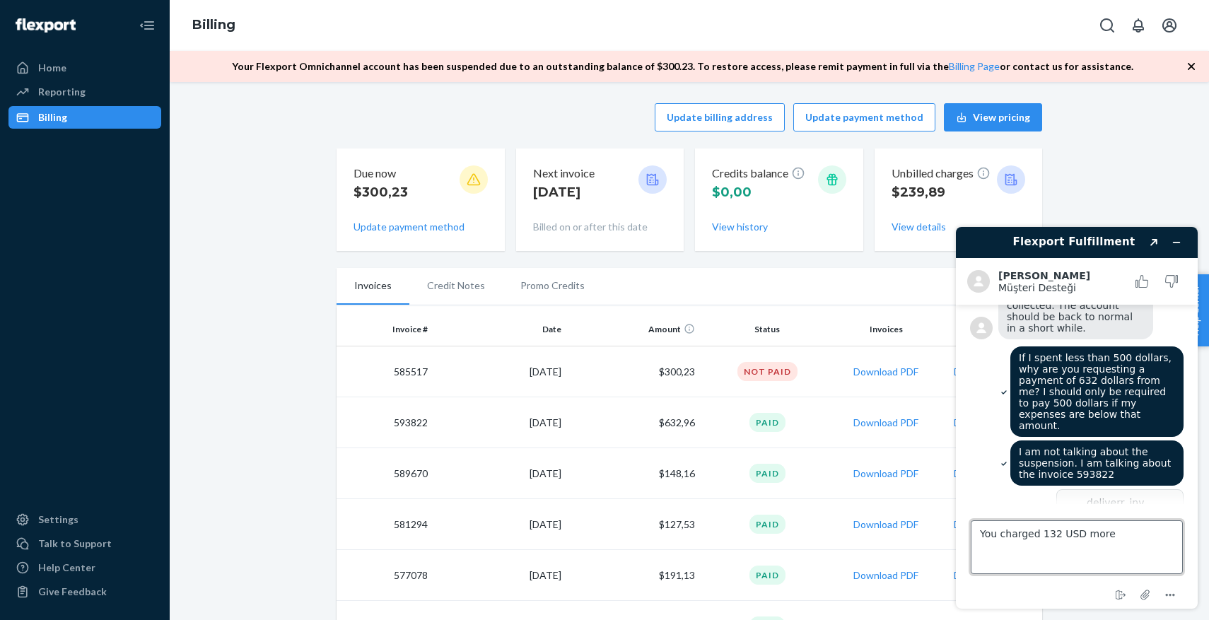
click at [1064, 536] on textarea "You charged 132 USD more" at bounding box center [1077, 548] width 212 height 54
paste textarea "An extra payment of 132 dollars has been requested from me on this invoice."
type textarea "An extra payment of 132 dollars has been requested from me on this invoice."
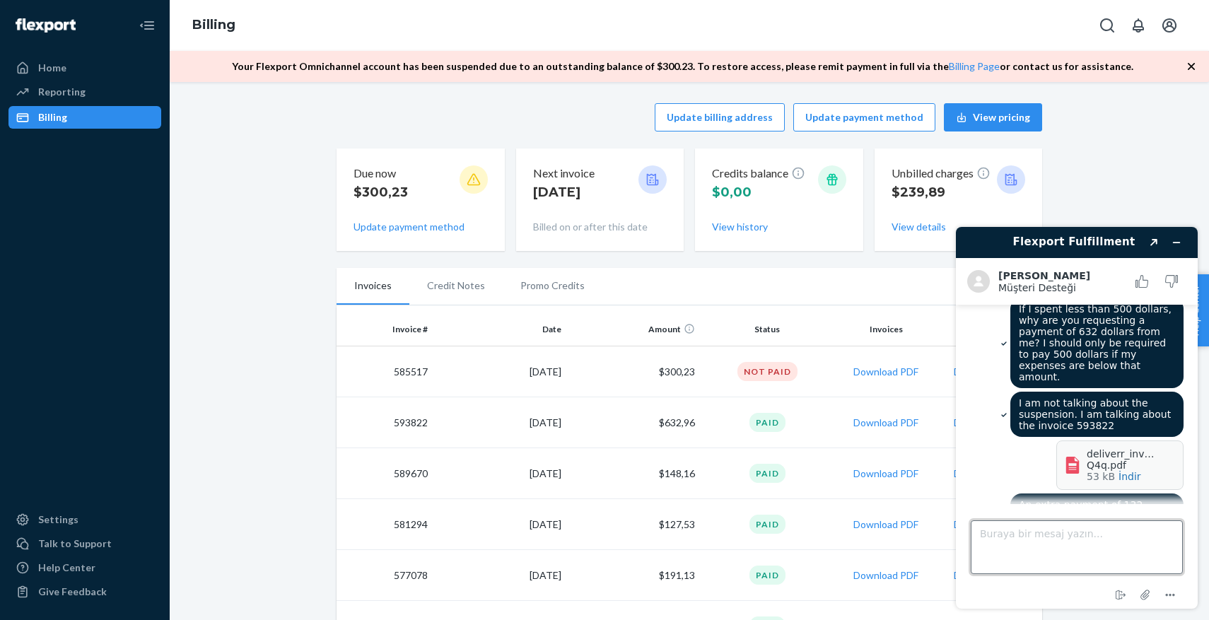
scroll to position [1029, 0]
paste textarea "Because if I spent less than 500 dollars, and you require a minimum spending of…"
type textarea "Because if I spent less than 500 dollars, and you require a minimum spending of…"
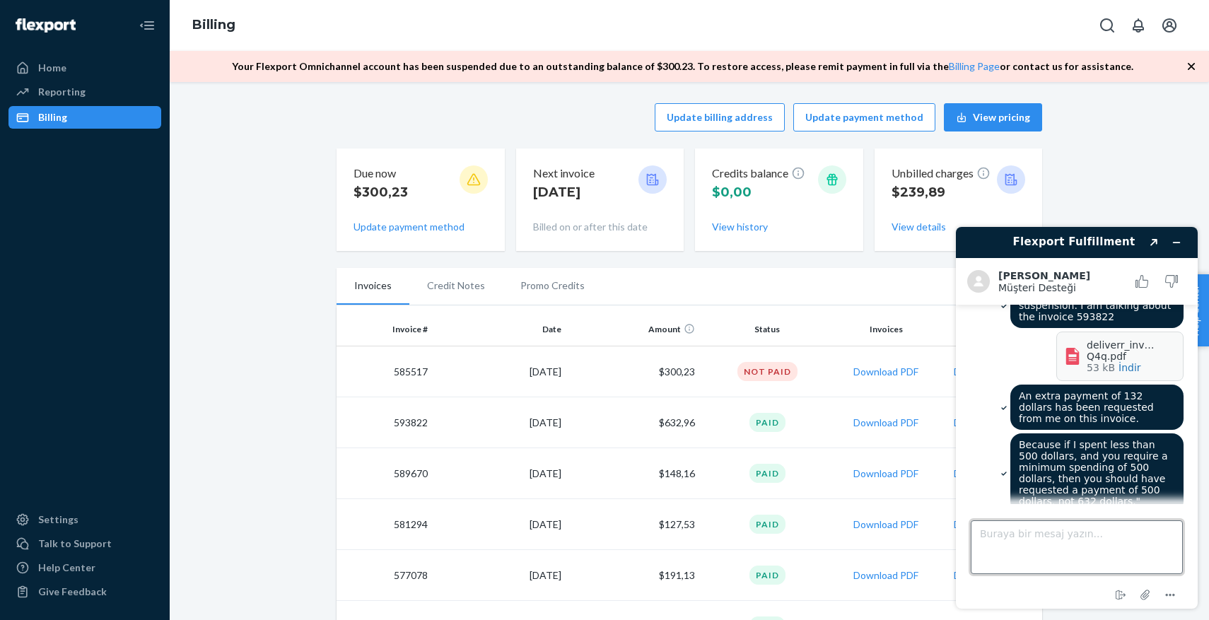
scroll to position [1108, 0]
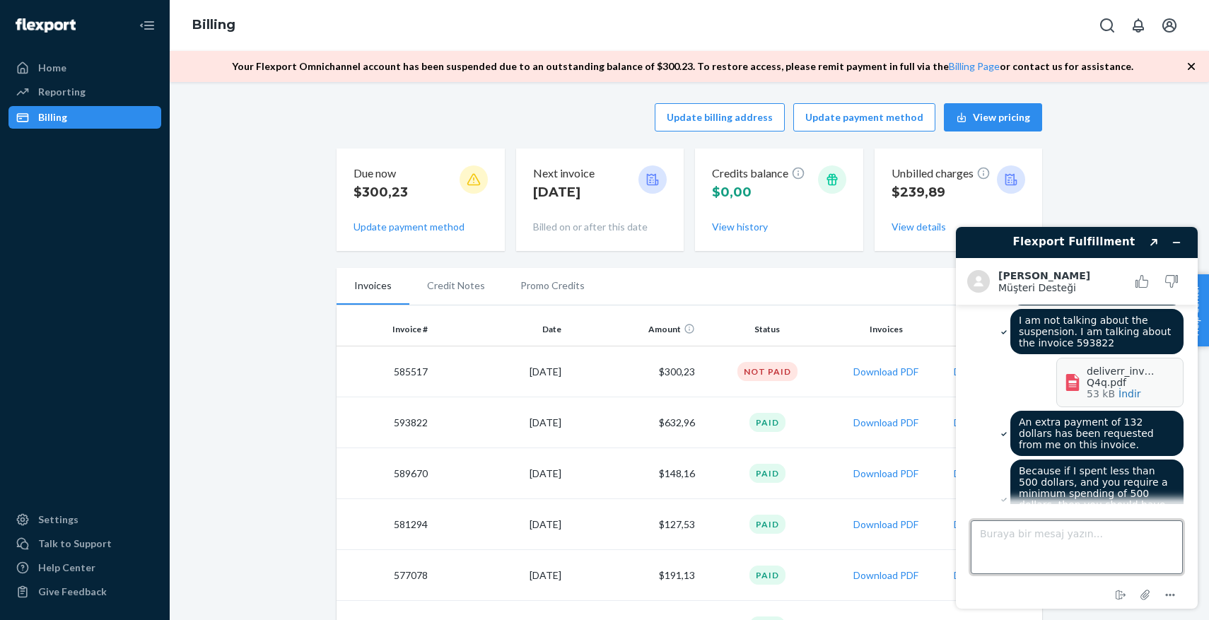
click at [1037, 556] on textarea "Buraya bir mesaj yazın..." at bounding box center [1077, 548] width 212 height 54
type textarea "did you understand?"
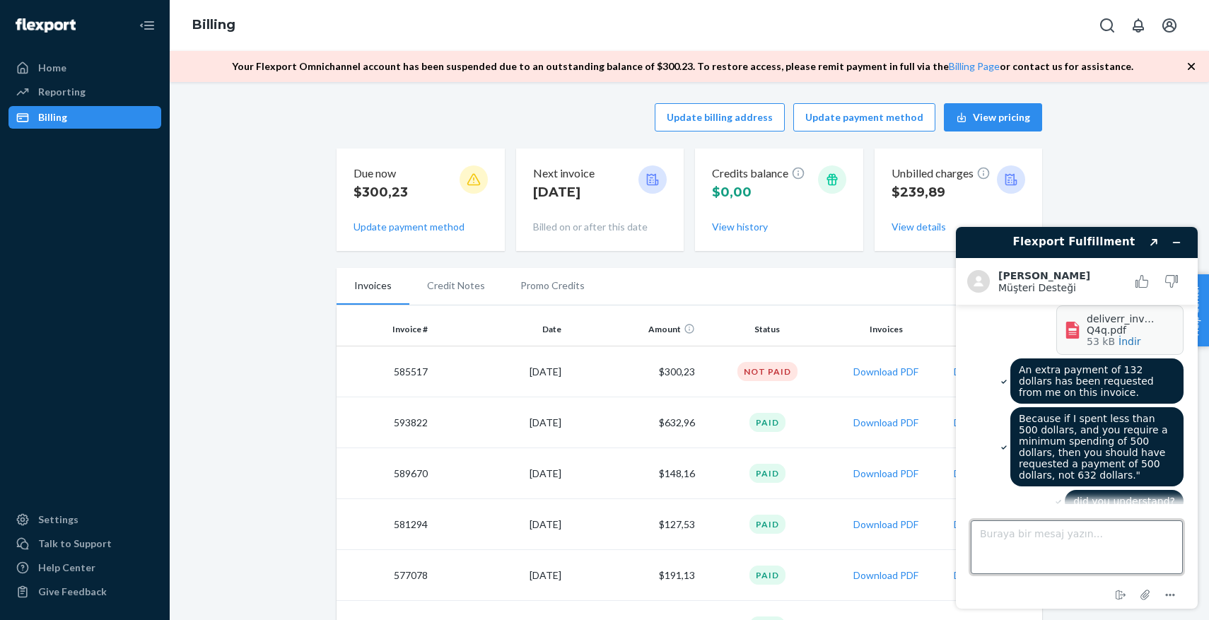
scroll to position [1134, 0]
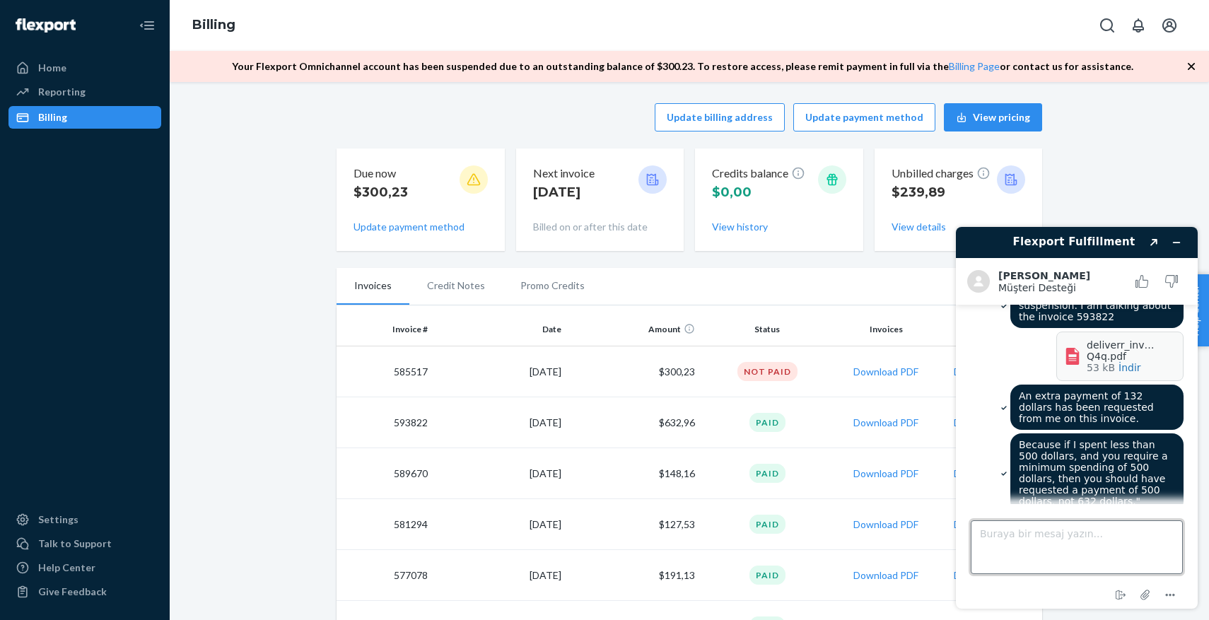
click at [1049, 547] on textarea "Buraya bir mesaj yazın..." at bounding box center [1077, 548] width 212 height 54
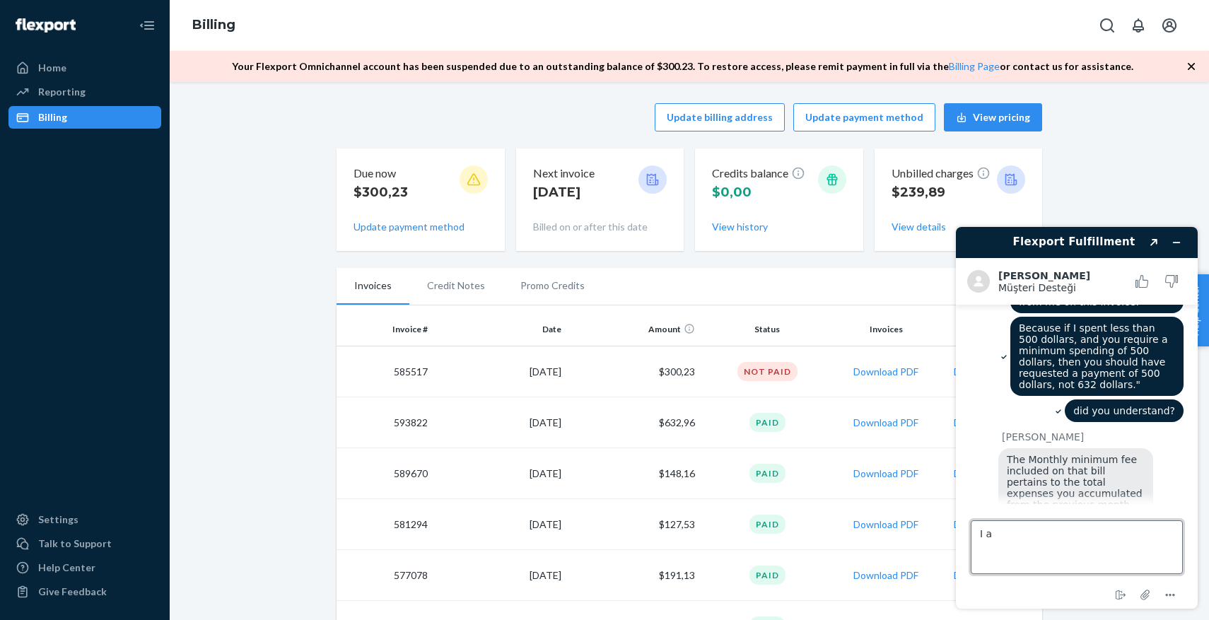
scroll to position [1255, 0]
type textarea "I"
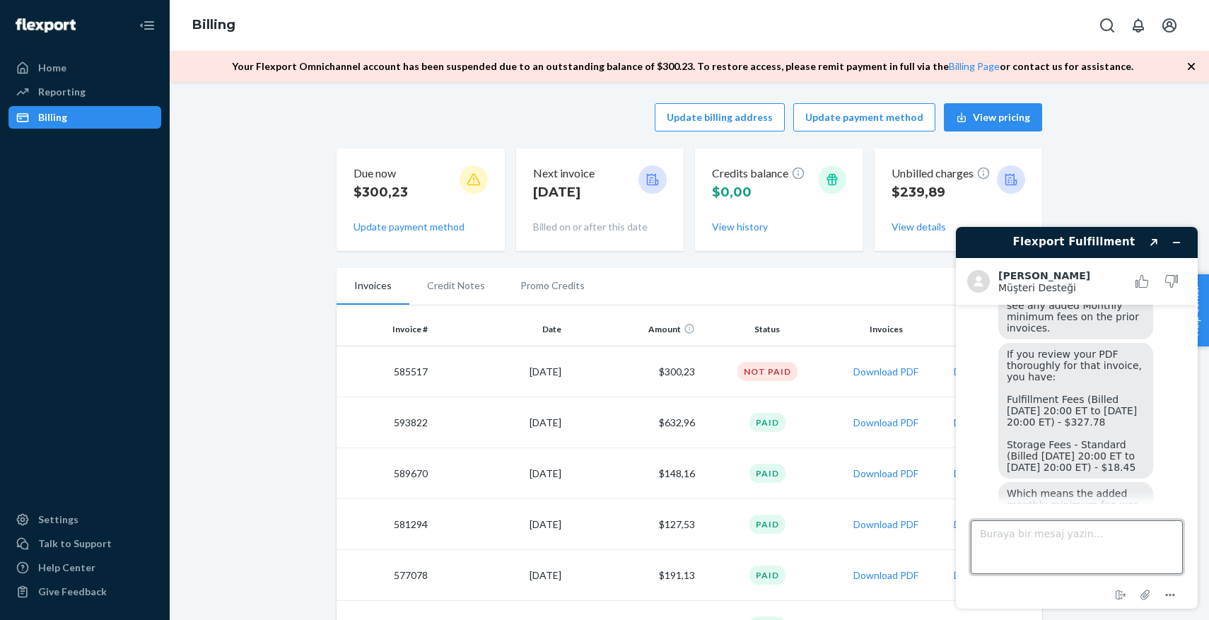
scroll to position [1684, 0]
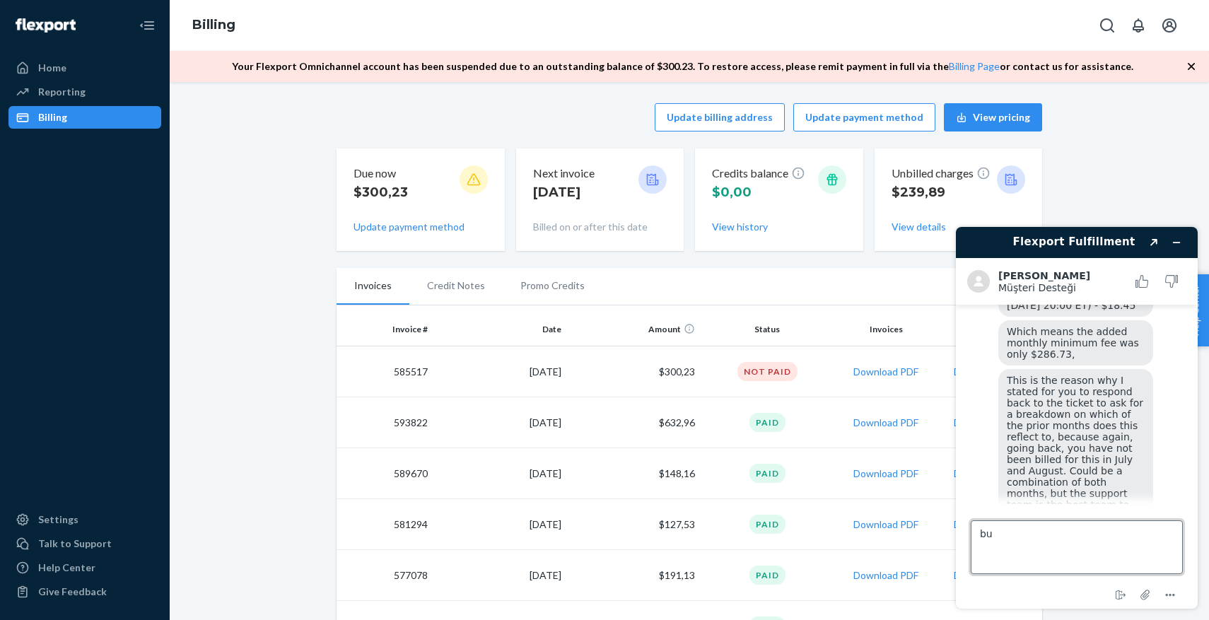
type textarea "b"
type textarea "no you can see the term -8/28/2025 - [DATE]."
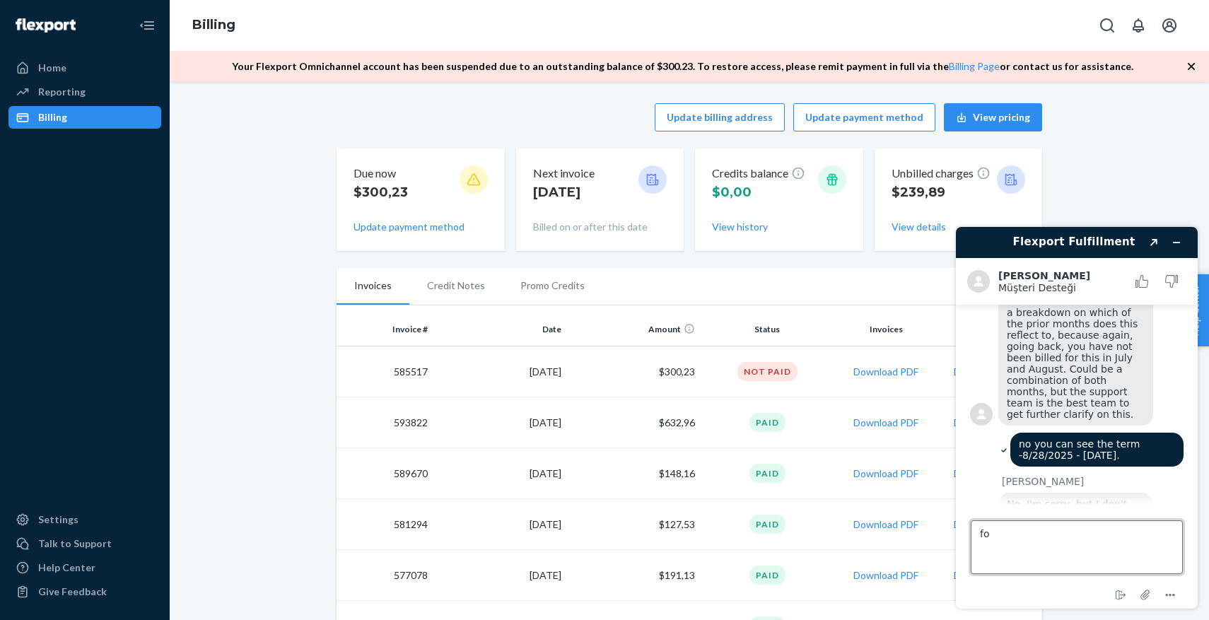
type textarea "f"
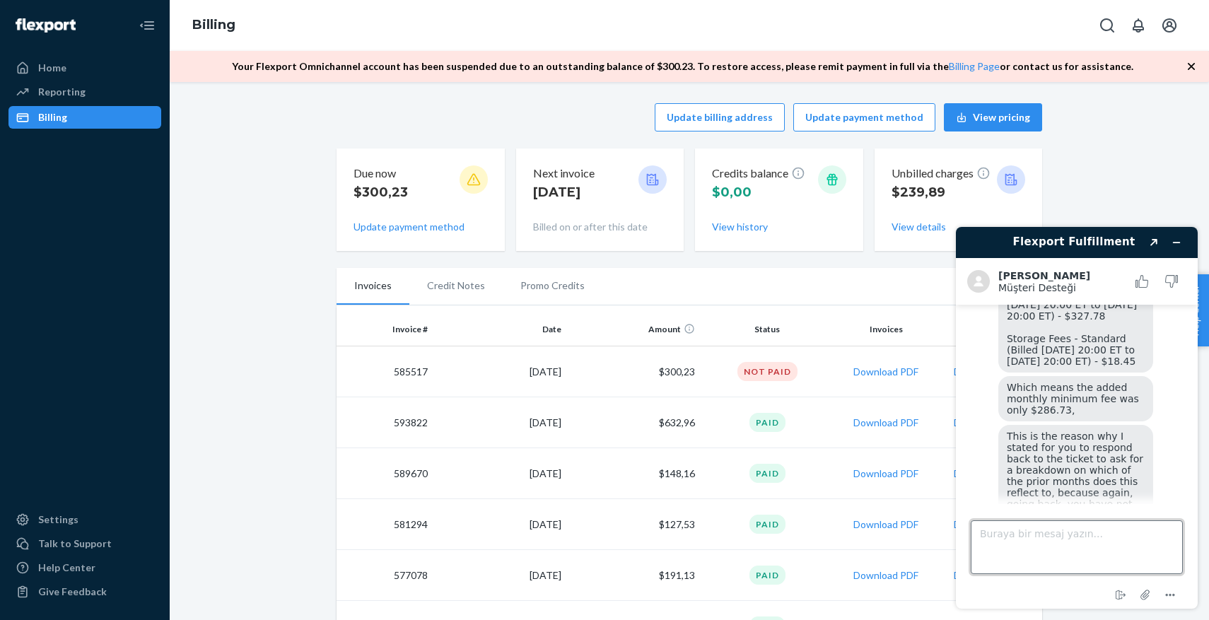
scroll to position [1555, 0]
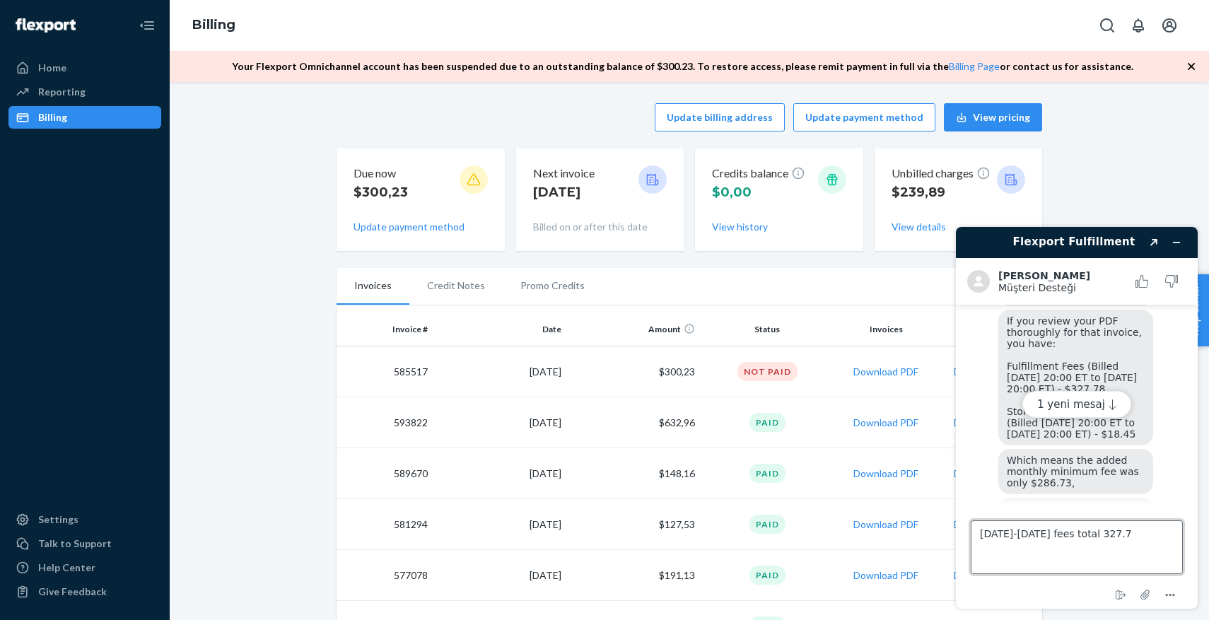
click at [1080, 532] on textarea "[DATE]-[DATE] fees total 327.7" at bounding box center [1077, 548] width 212 height 54
click at [1068, 554] on textarea "[DATE]-[DATE] fulfillment fees total 327.7" at bounding box center [1077, 548] width 212 height 54
type textarea "[DATE]-[DATE] fulfillment fees total 327.78 what is remain? 500usd-327.78usd=17…"
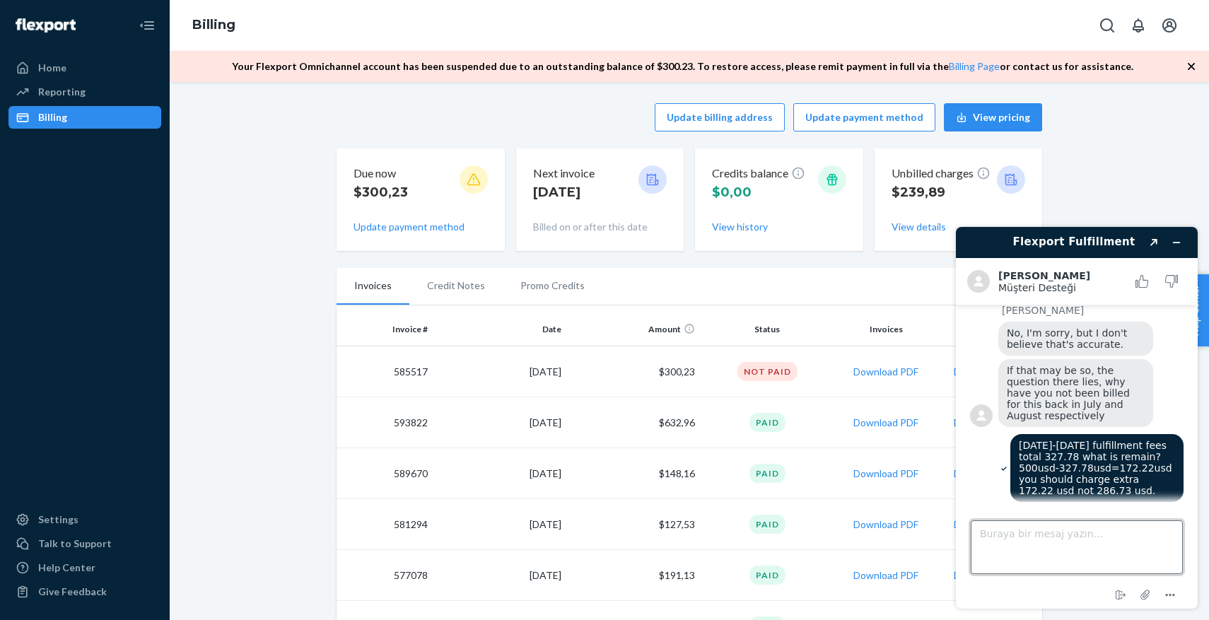
scroll to position [1958, 0]
click at [1053, 383] on span "If that may be so, the question there lies, why have you not been billed for th…" at bounding box center [1070, 392] width 126 height 57
copy div
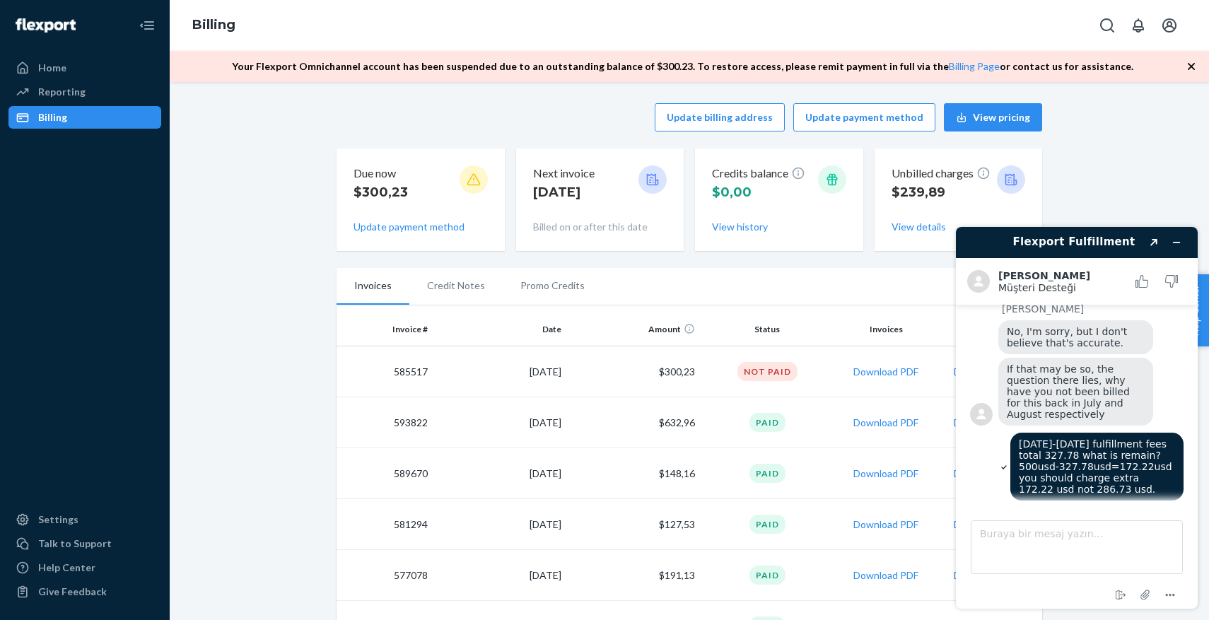
scroll to position [2041, 0]
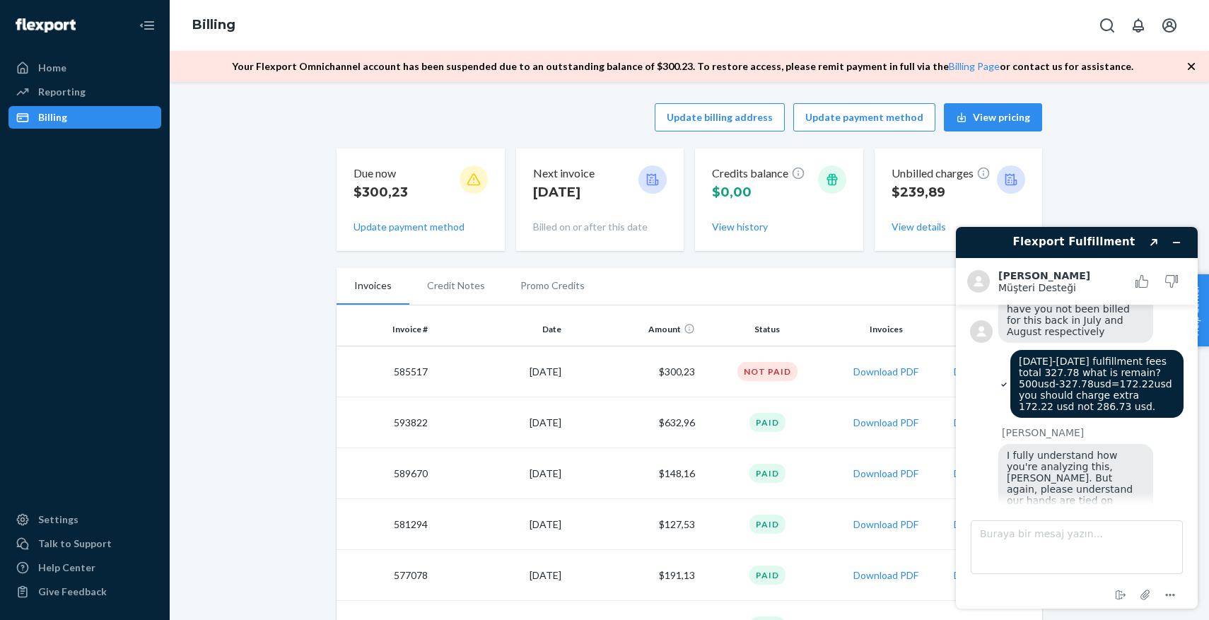
click at [1045, 450] on span "I fully understand how you're analyzing this, [PERSON_NAME]. But again, please …" at bounding box center [1071, 495] width 129 height 91
copy div
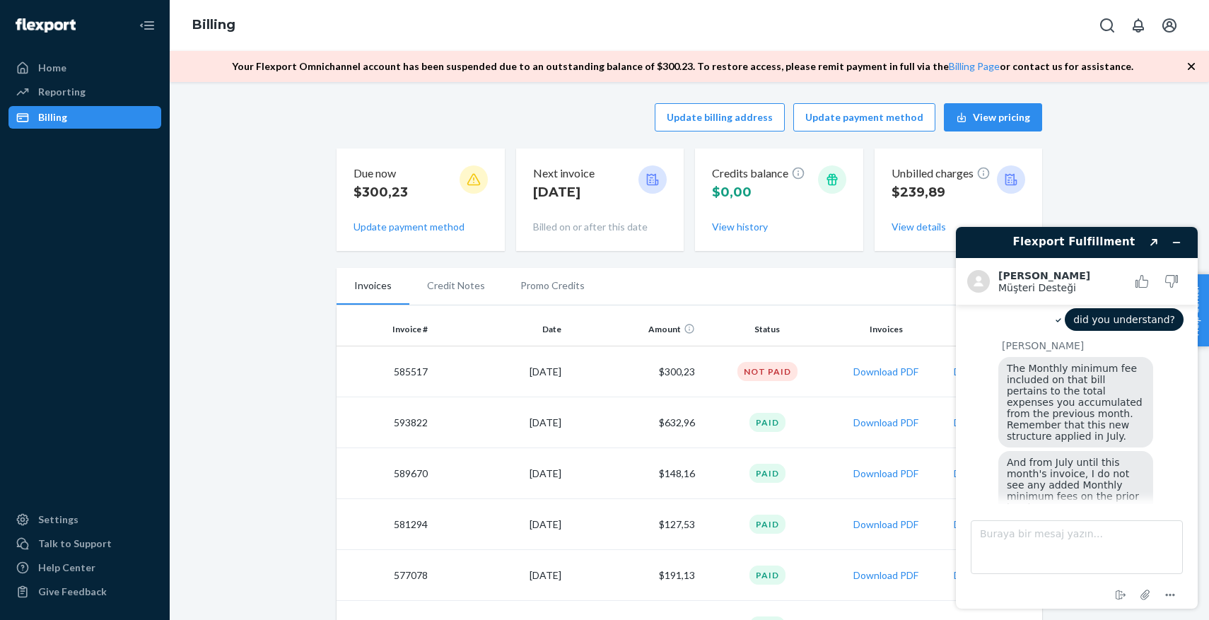
scroll to position [1341, 0]
click at [1042, 364] on span "The Monthly minimum fee included on that bill pertains to the total expenses yo…" at bounding box center [1076, 403] width 139 height 79
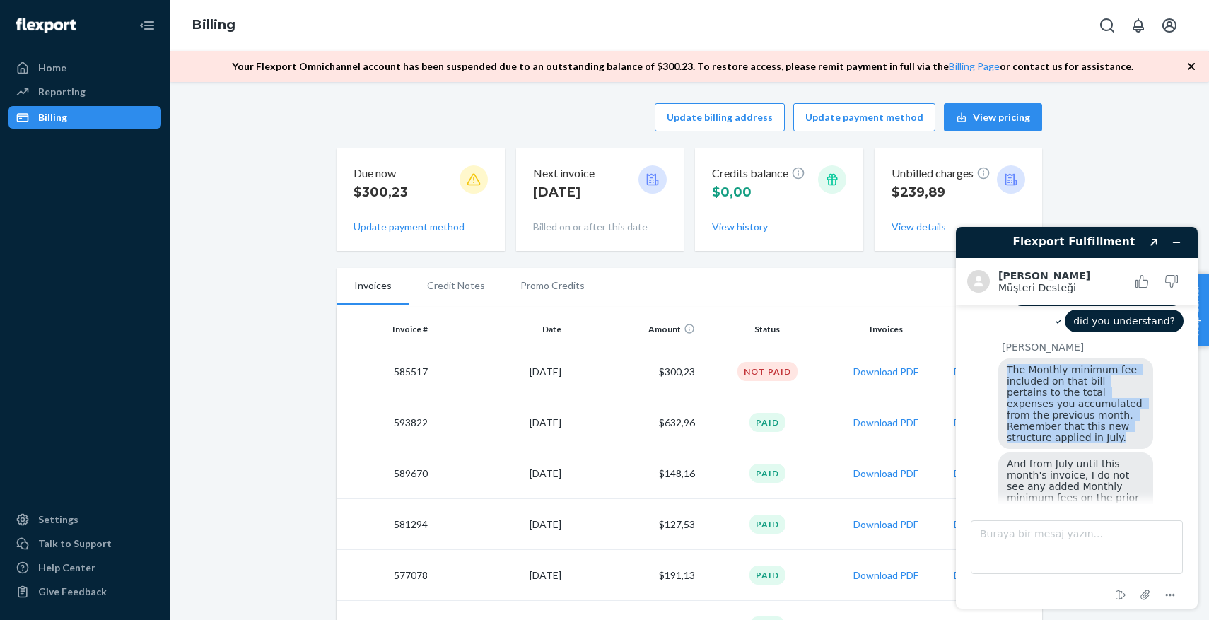
click at [1042, 364] on span "The Monthly minimum fee included on that bill pertains to the total expenses yo…" at bounding box center [1076, 403] width 139 height 79
copy span "The Monthly minimum fee included on that bill pertains to the total expenses yo…"
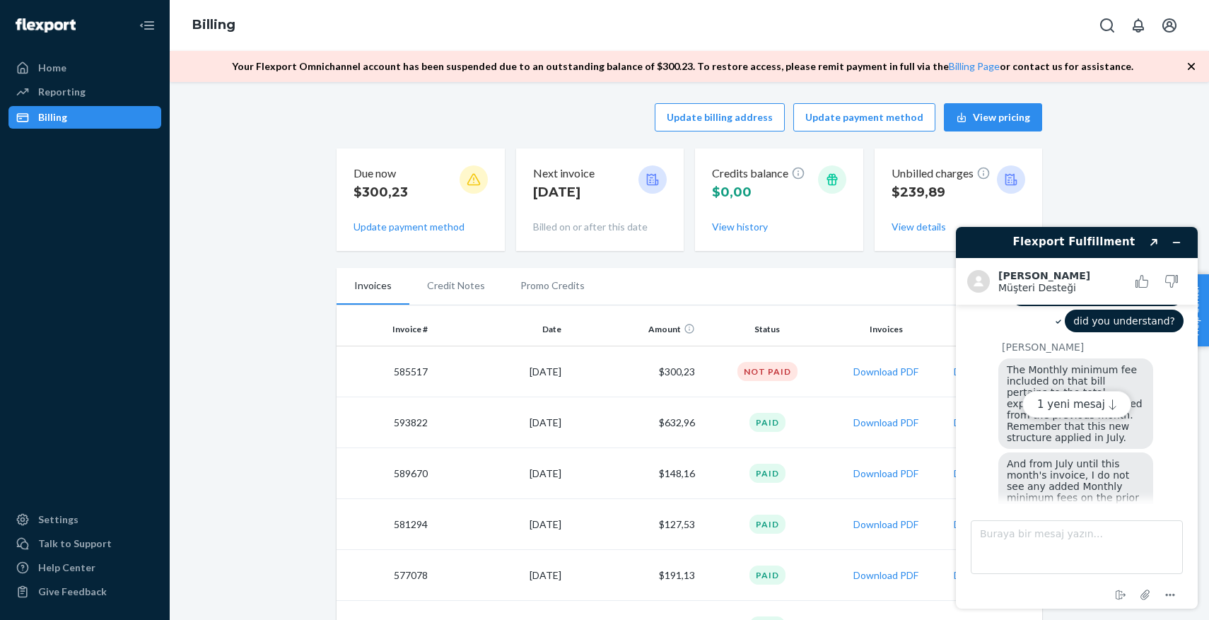
click at [1079, 458] on span "And from July until this month's invoice, I do not see any added Monthly minimu…" at bounding box center [1074, 486] width 135 height 57
copy span "And from July until this month's invoice, I do not see any added Monthly minimu…"
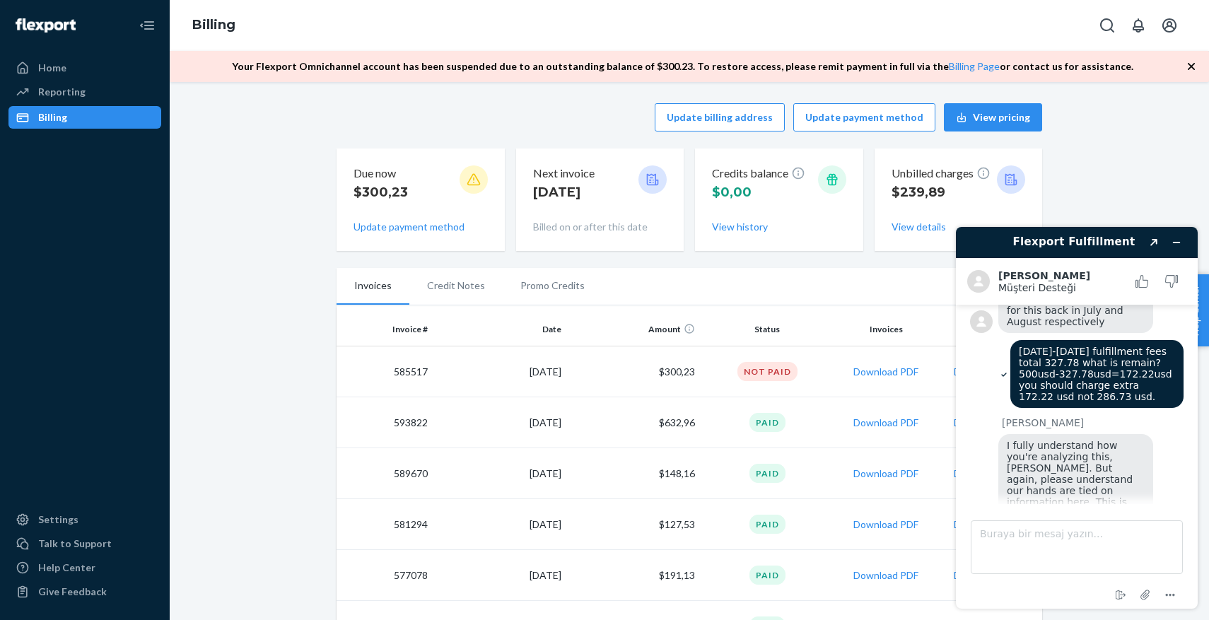
scroll to position [2120, 0]
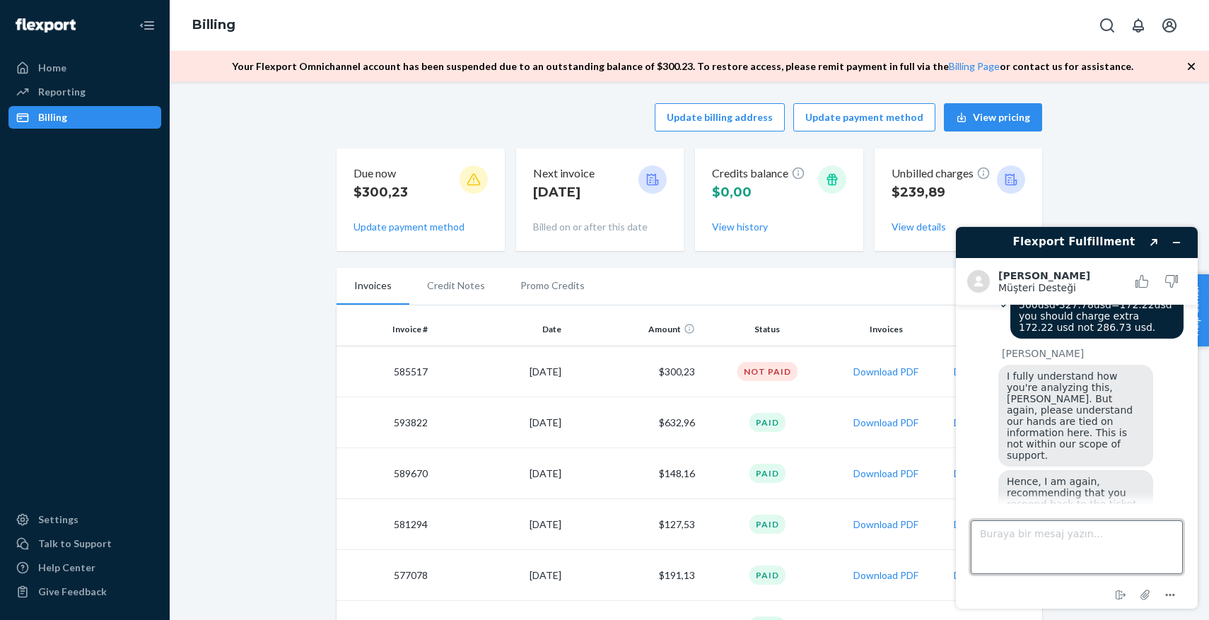
click at [1064, 545] on textarea "Buraya bir mesaj yazın..." at bounding box center [1077, 548] width 212 height 54
type textarea "okay"
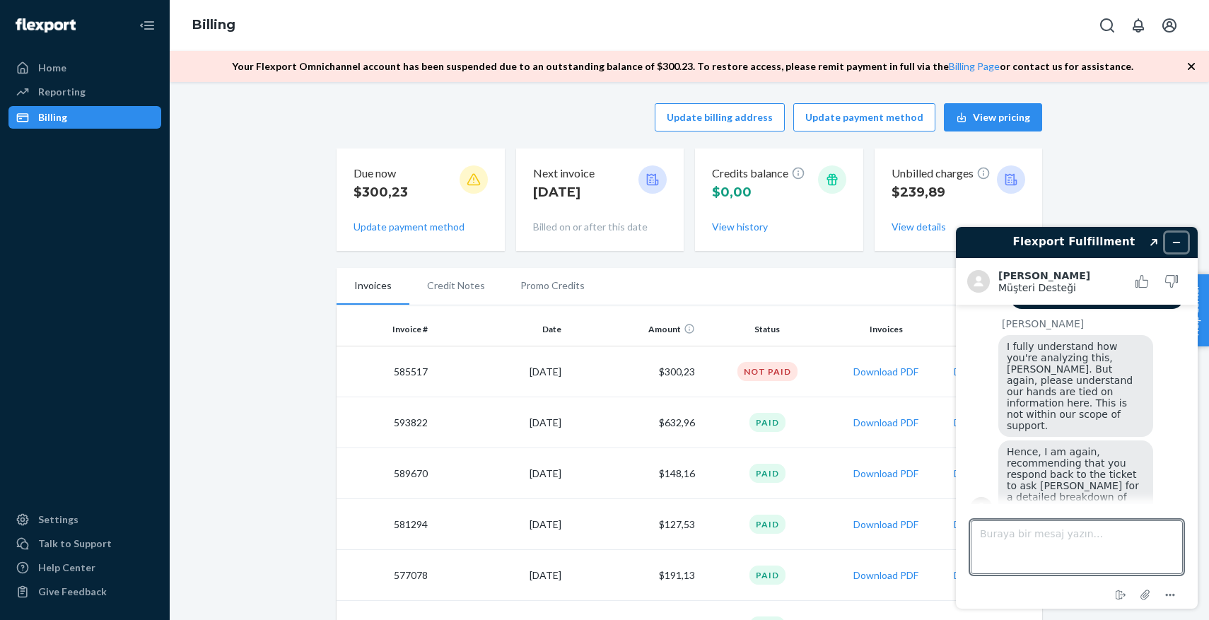
click at [1182, 240] on button "Pencere öğesini simge durumuna küçült" at bounding box center [1176, 243] width 23 height 20
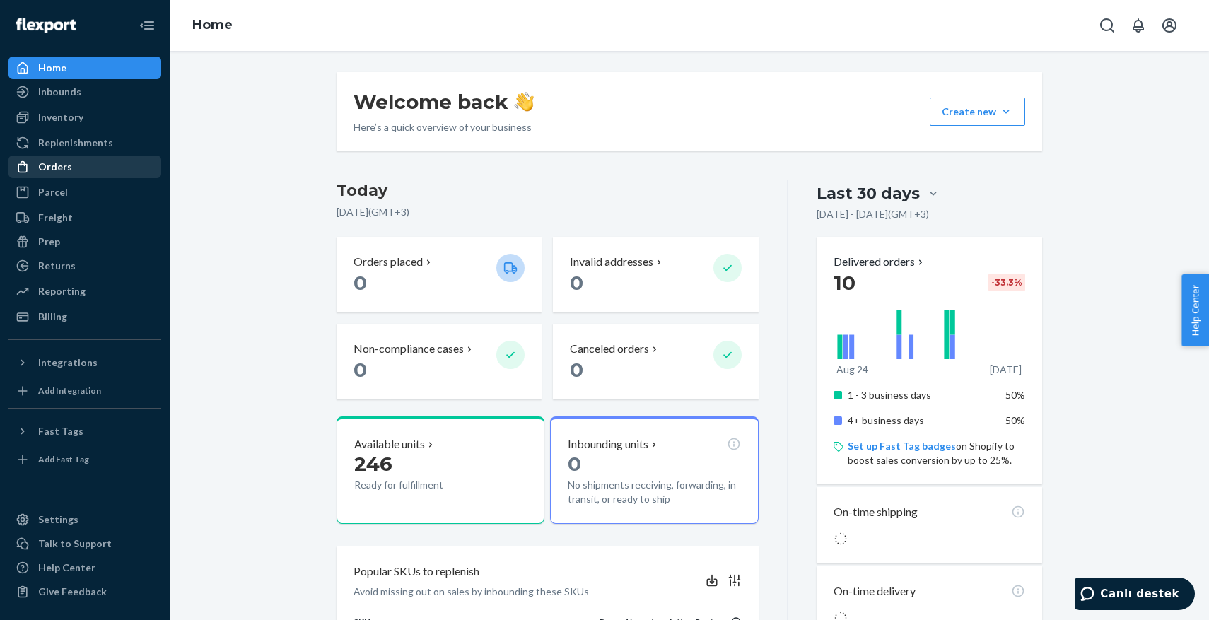
click at [20, 170] on icon at bounding box center [23, 167] width 14 height 14
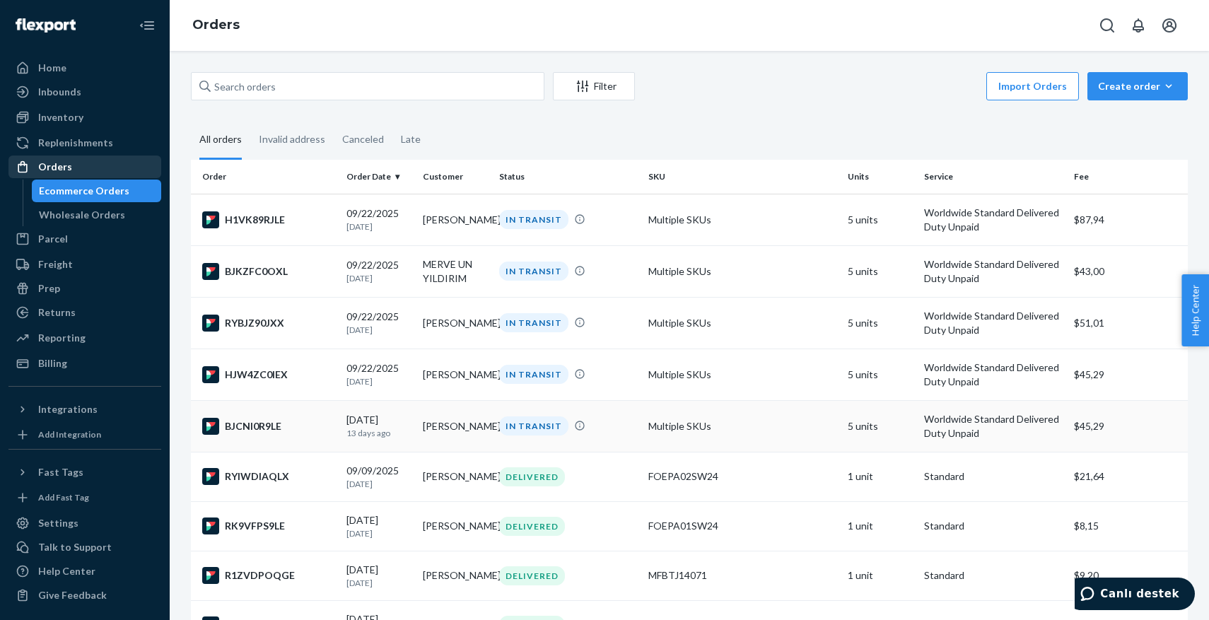
click at [414, 428] on td "09/10/2025 13 days ago" at bounding box center [379, 426] width 76 height 52
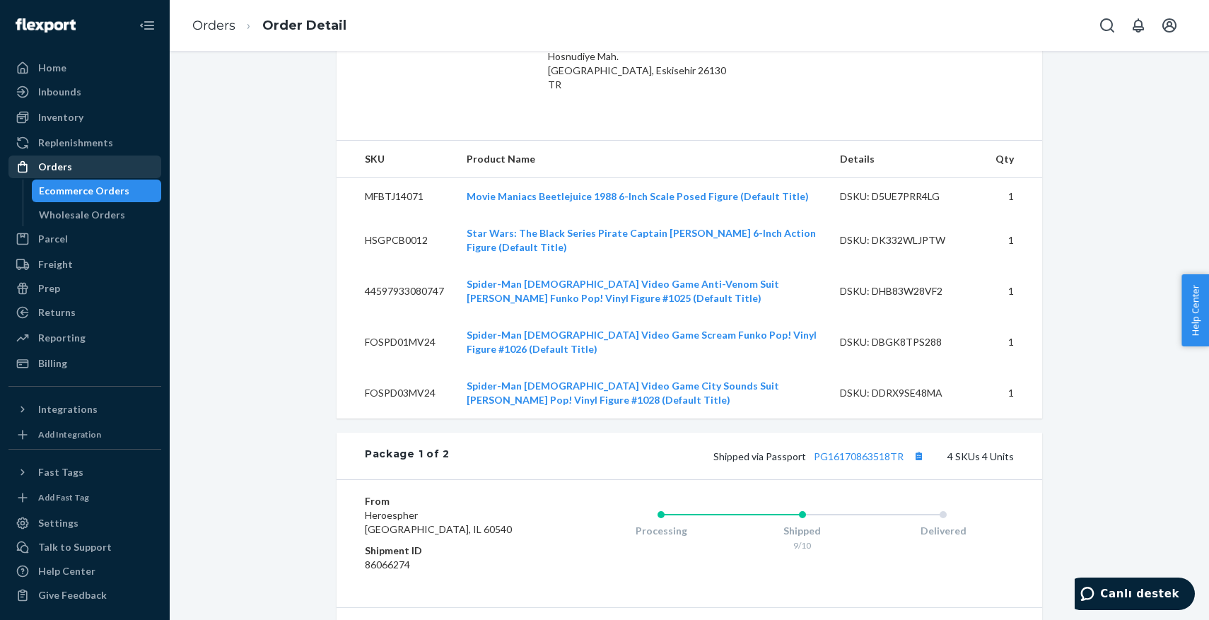
scroll to position [489, 0]
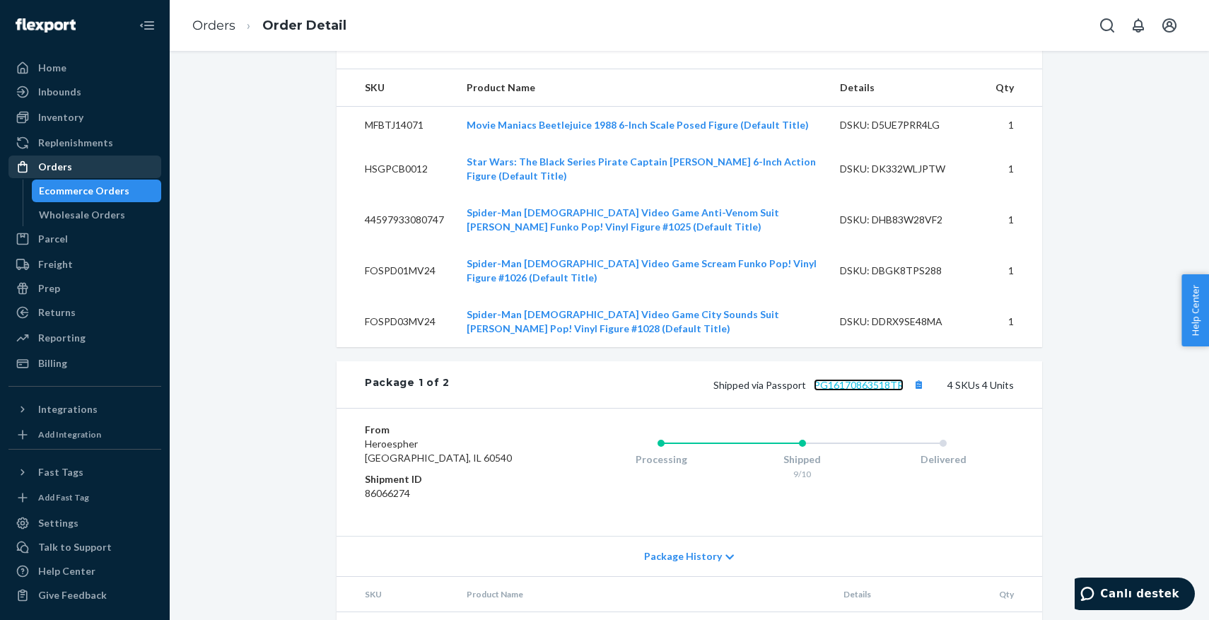
click at [874, 386] on link "PG16170863518TR" at bounding box center [859, 385] width 90 height 12
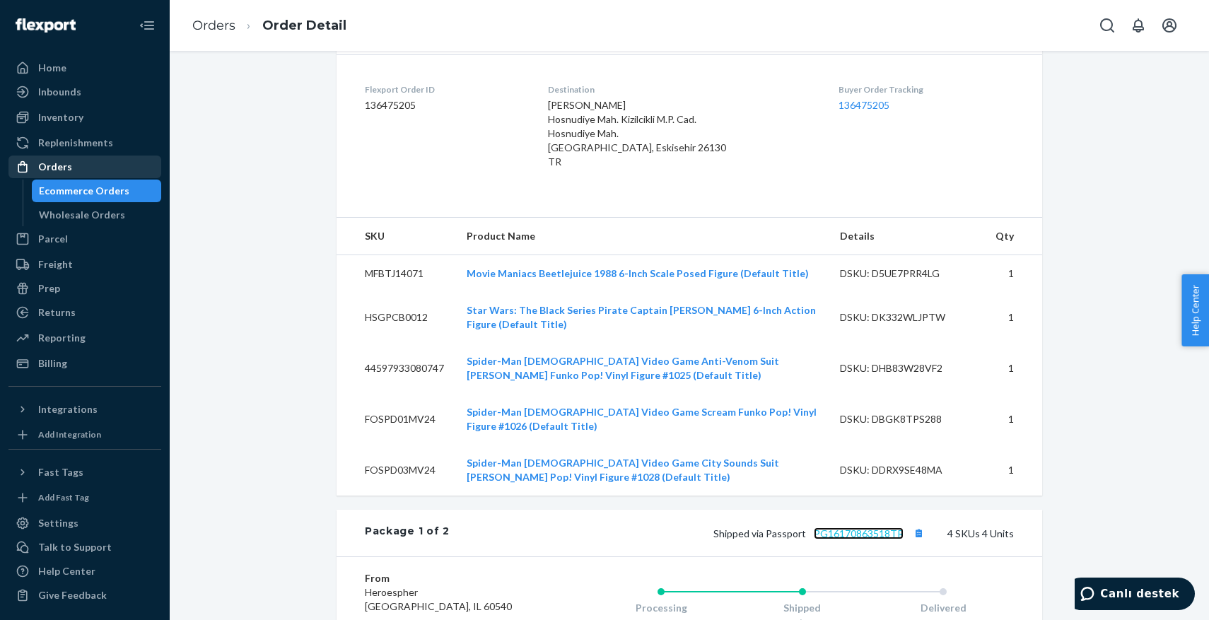
scroll to position [0, 0]
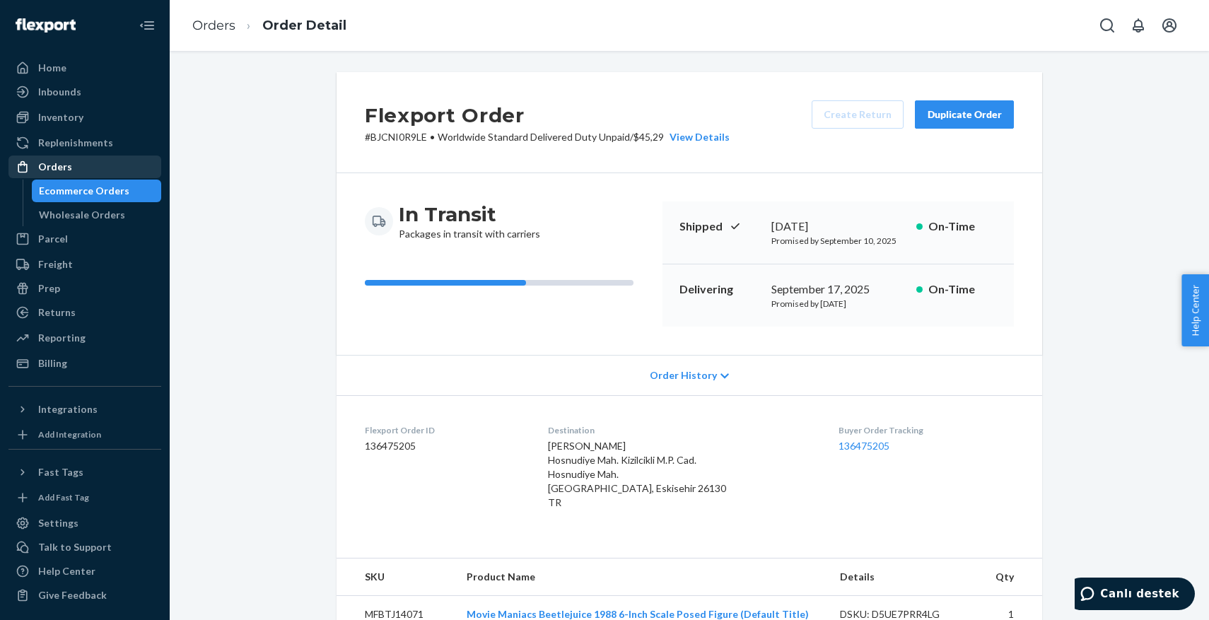
click at [29, 170] on icon at bounding box center [23, 167] width 14 height 14
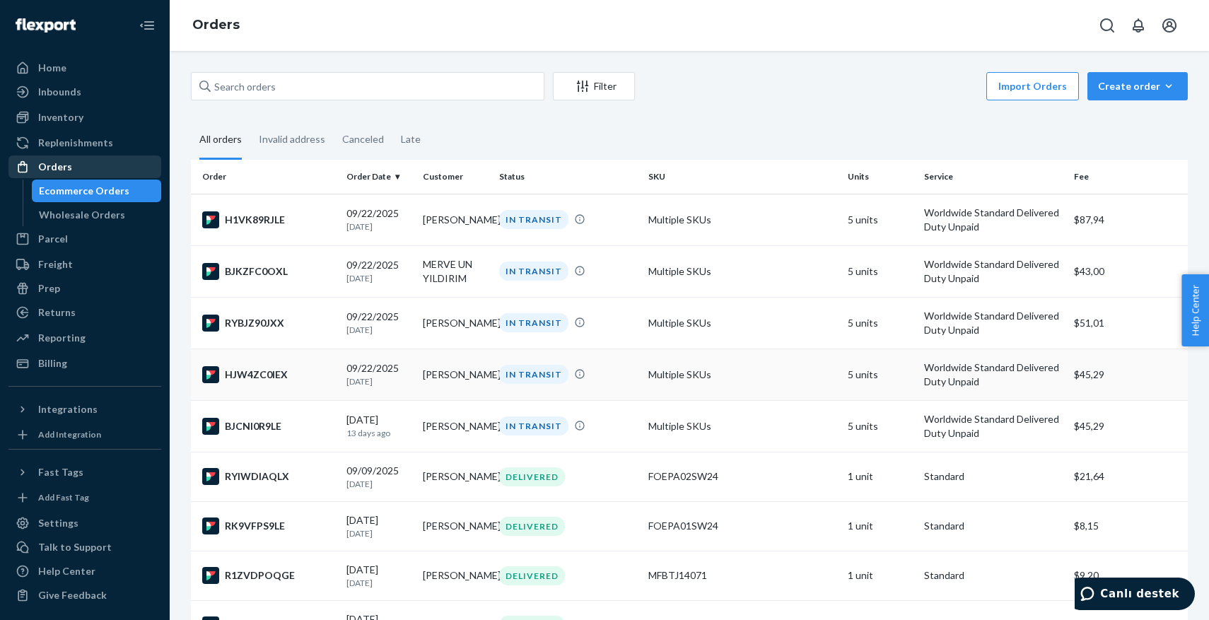
click at [277, 383] on td "HJW4ZC0IEX" at bounding box center [266, 375] width 150 height 52
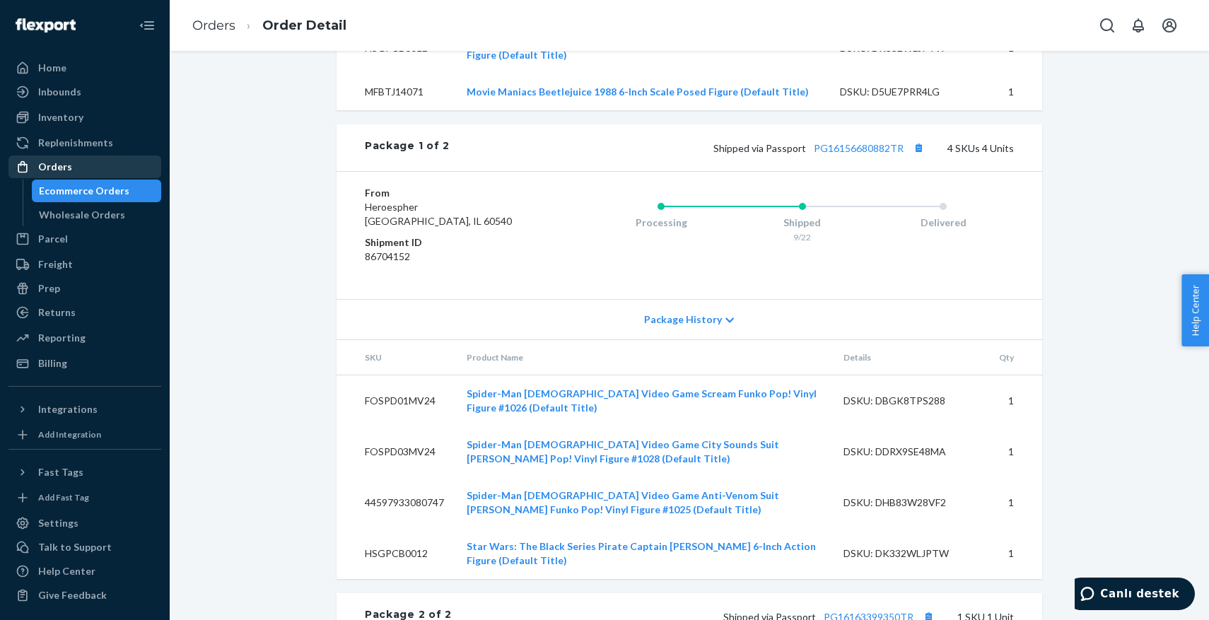
scroll to position [726, 0]
click at [893, 146] on link "PG16156680882TR" at bounding box center [859, 149] width 90 height 12
click at [126, 165] on div "Orders" at bounding box center [85, 167] width 150 height 20
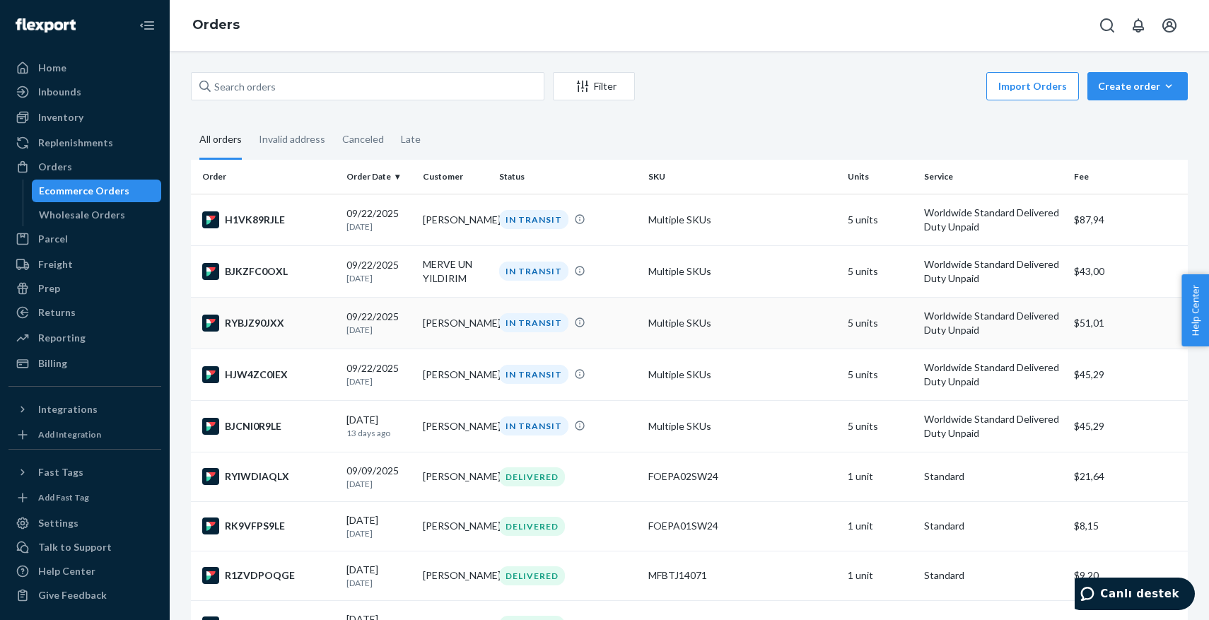
click at [291, 327] on div "RYBJZ90JXX" at bounding box center [268, 323] width 133 height 17
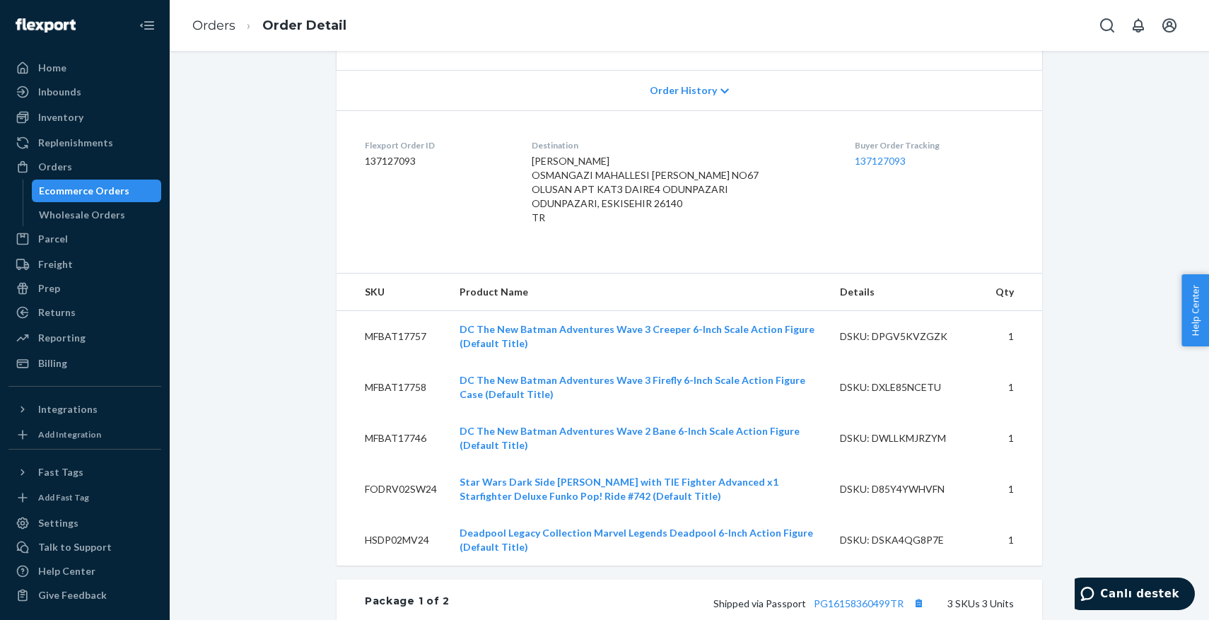
scroll to position [281, 0]
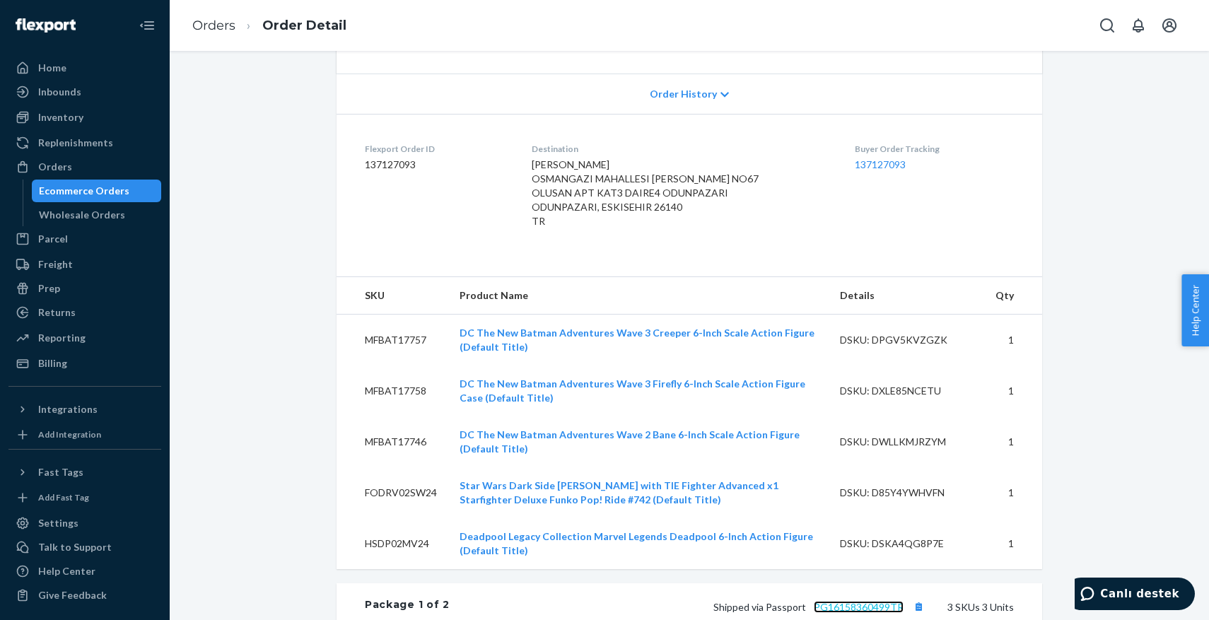
click at [848, 603] on link "PG16158360499TR" at bounding box center [859, 607] width 90 height 12
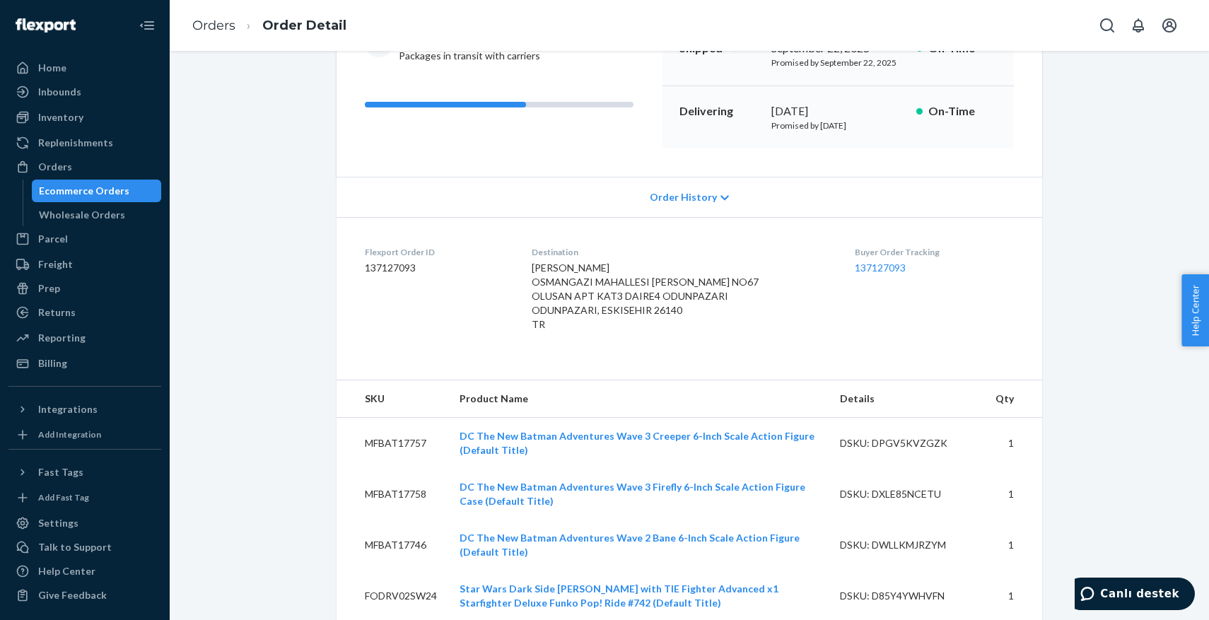
scroll to position [0, 0]
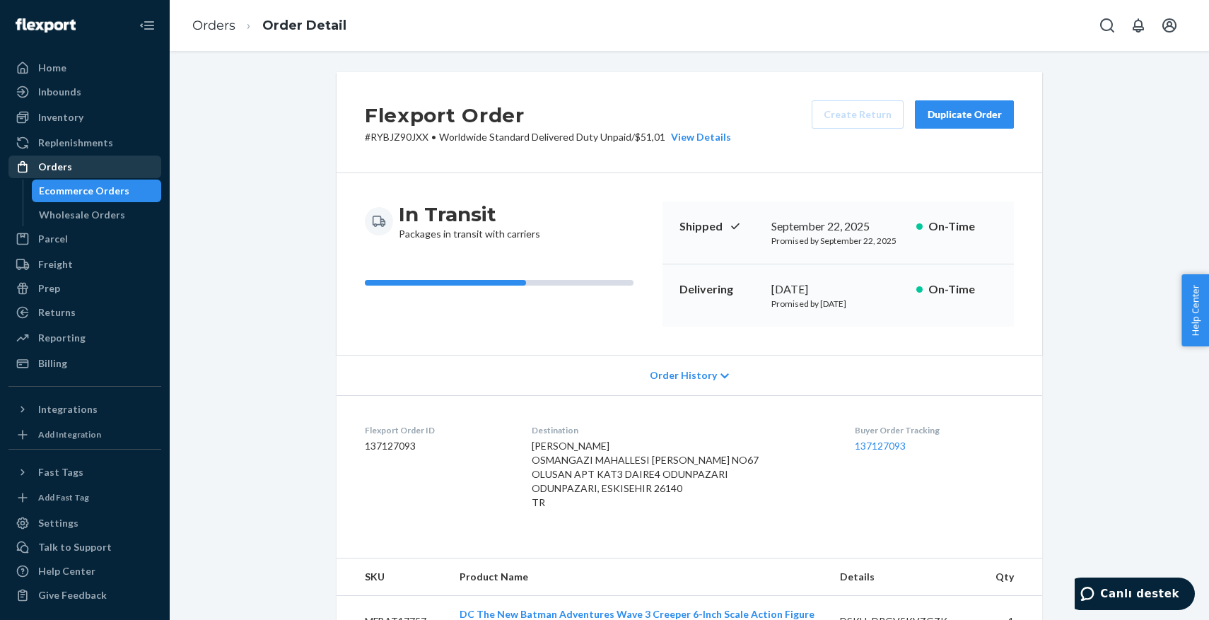
click at [104, 169] on div "Orders" at bounding box center [85, 167] width 150 height 20
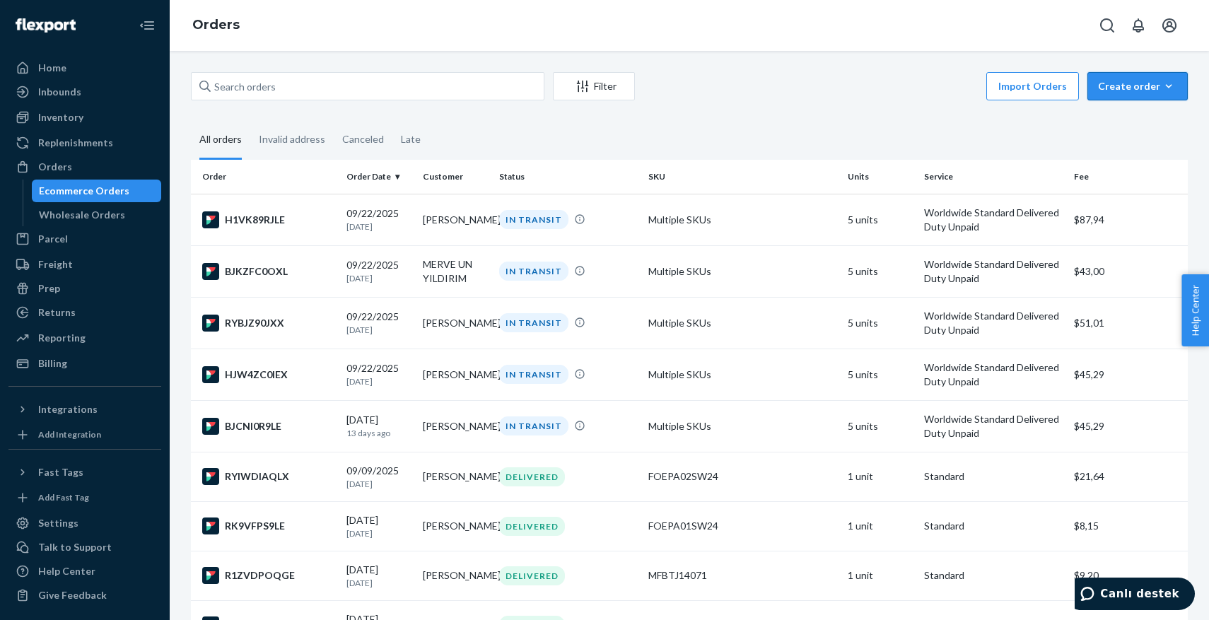
click at [1166, 87] on icon "button" at bounding box center [1169, 86] width 14 height 14
click at [1145, 127] on button "Ecommerce order" at bounding box center [1159, 120] width 136 height 30
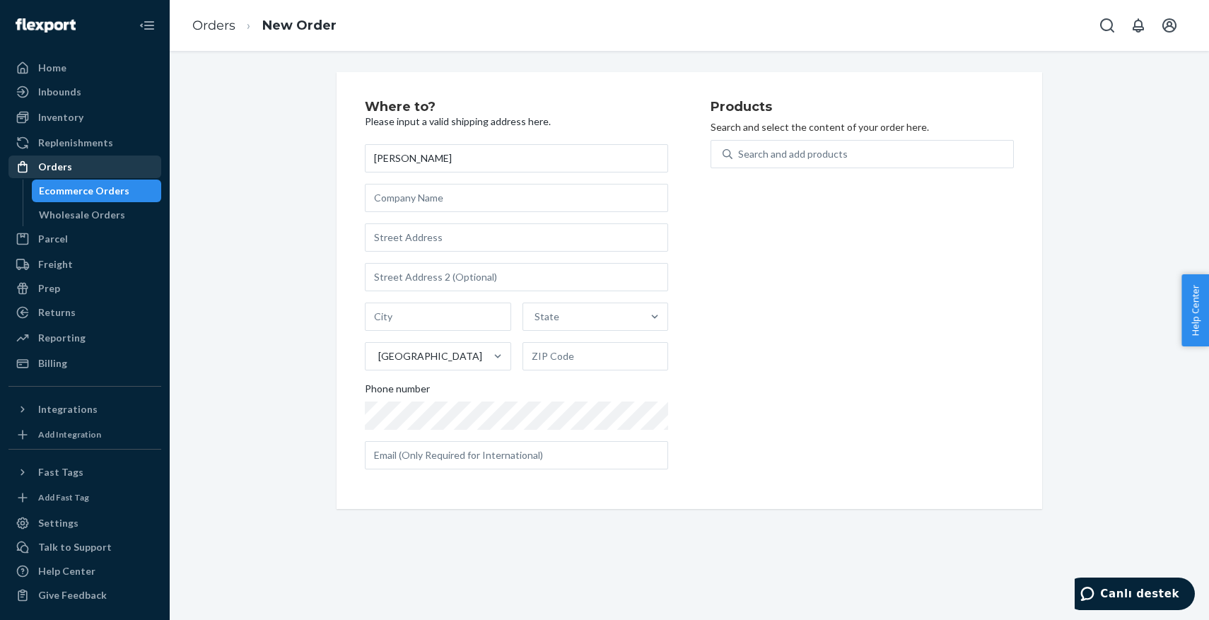
type input "Enes Yildirim"
click at [124, 164] on div "Orders" at bounding box center [85, 167] width 150 height 20
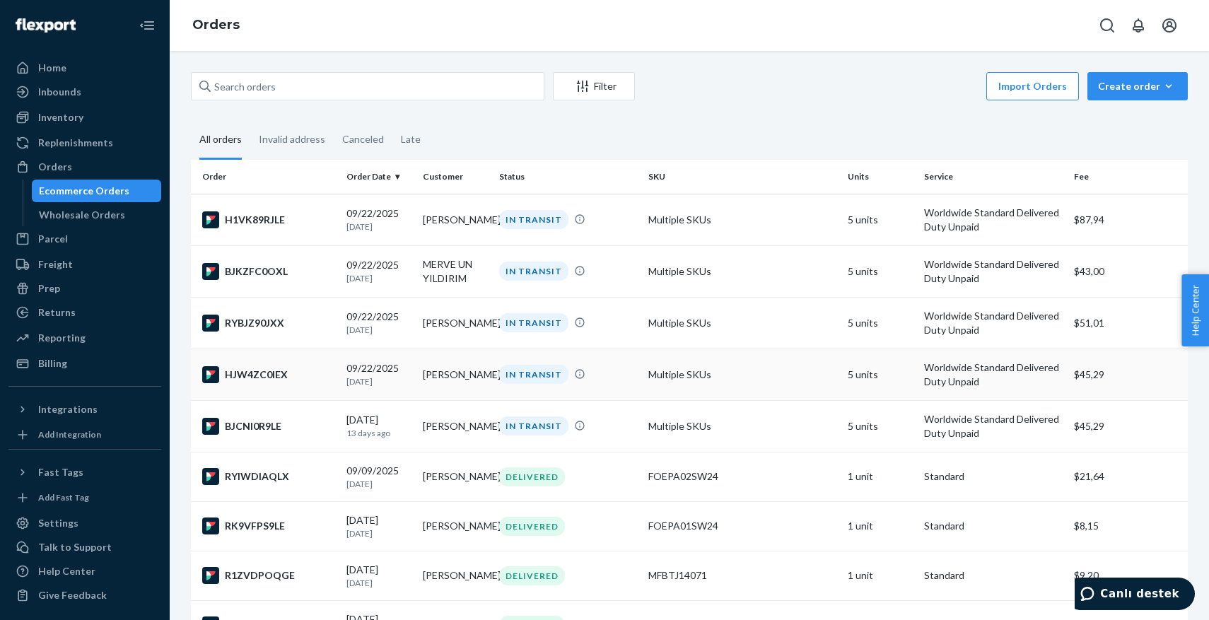
click at [366, 382] on p "1 day ago" at bounding box center [379, 382] width 65 height 12
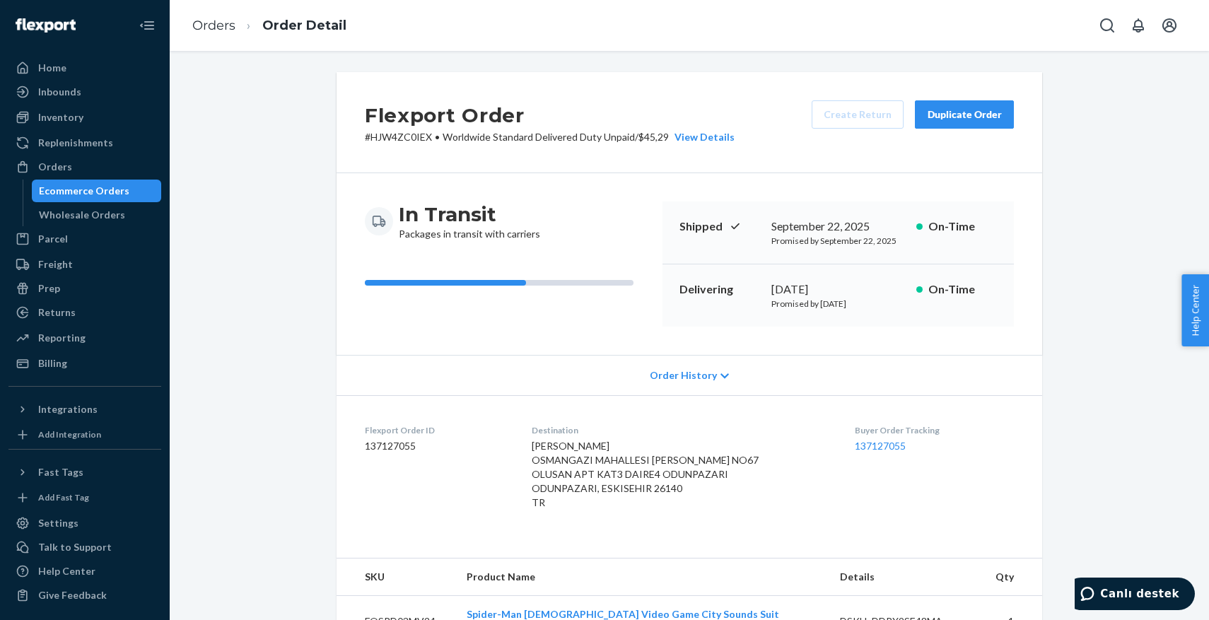
click at [979, 115] on div "Duplicate Order" at bounding box center [964, 114] width 75 height 14
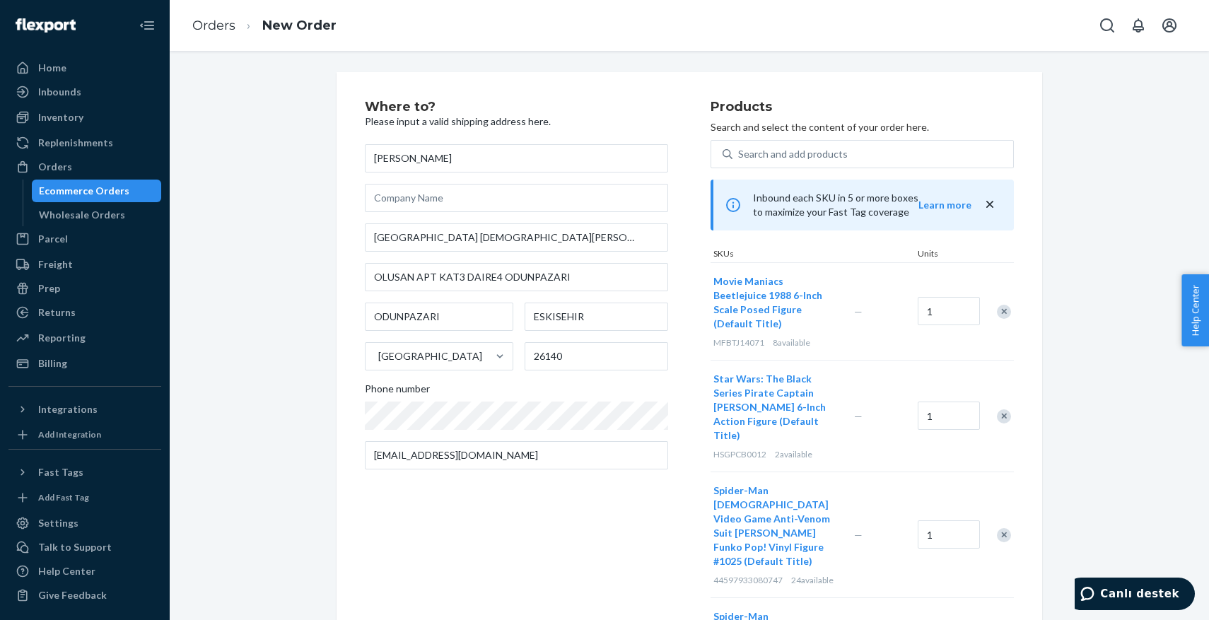
click at [402, 160] on input "MELIH YILDIRIM" at bounding box center [516, 158] width 303 height 28
click at [391, 158] on input "MELIH YILDIRIM" at bounding box center [516, 158] width 303 height 28
type input "ENES YILDIRIM"
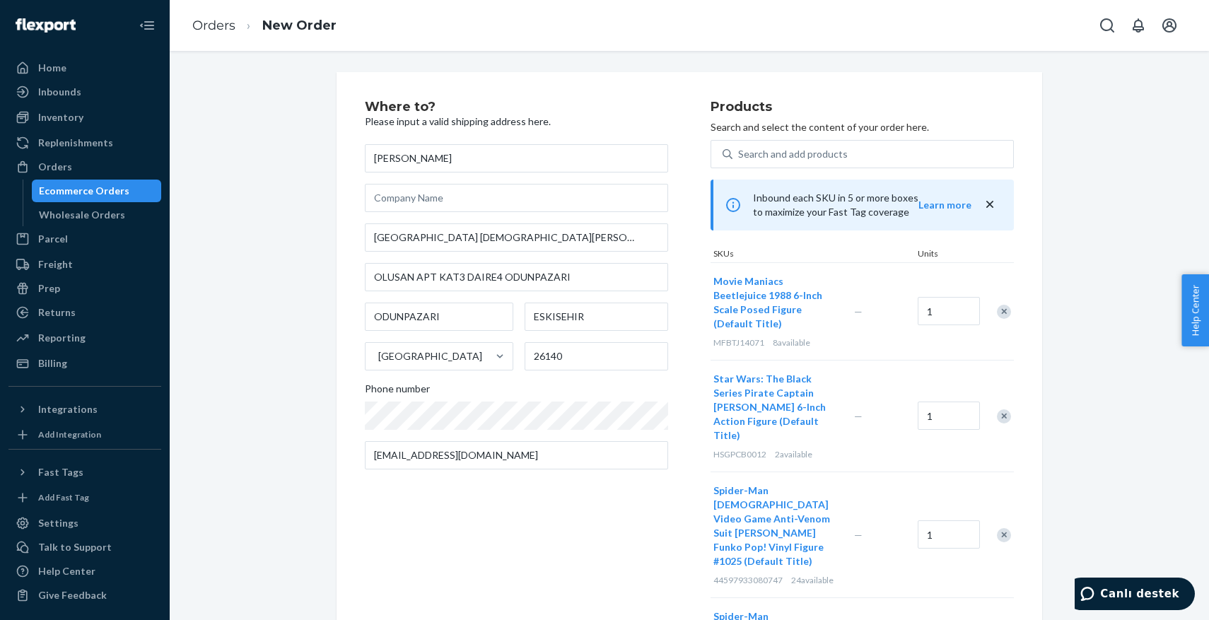
click at [296, 292] on div "Where to? Please input a valid shipping address here. ENES YILDIRIM OSMANGAZI M…" at bounding box center [689, 563] width 1018 height 983
click at [526, 527] on div "Where to? Please input a valid shipping address here. ENES YILDIRIM OSMANGAZI M…" at bounding box center [538, 467] width 346 height 735
click at [387, 458] on input "melih_yildirimmy@hotmail.com" at bounding box center [516, 455] width 303 height 28
drag, startPoint x: 387, startPoint y: 458, endPoint x: 397, endPoint y: 458, distance: 9.9
click at [397, 458] on input "melih_yildirimmy@hotmail.com" at bounding box center [516, 455] width 303 height 28
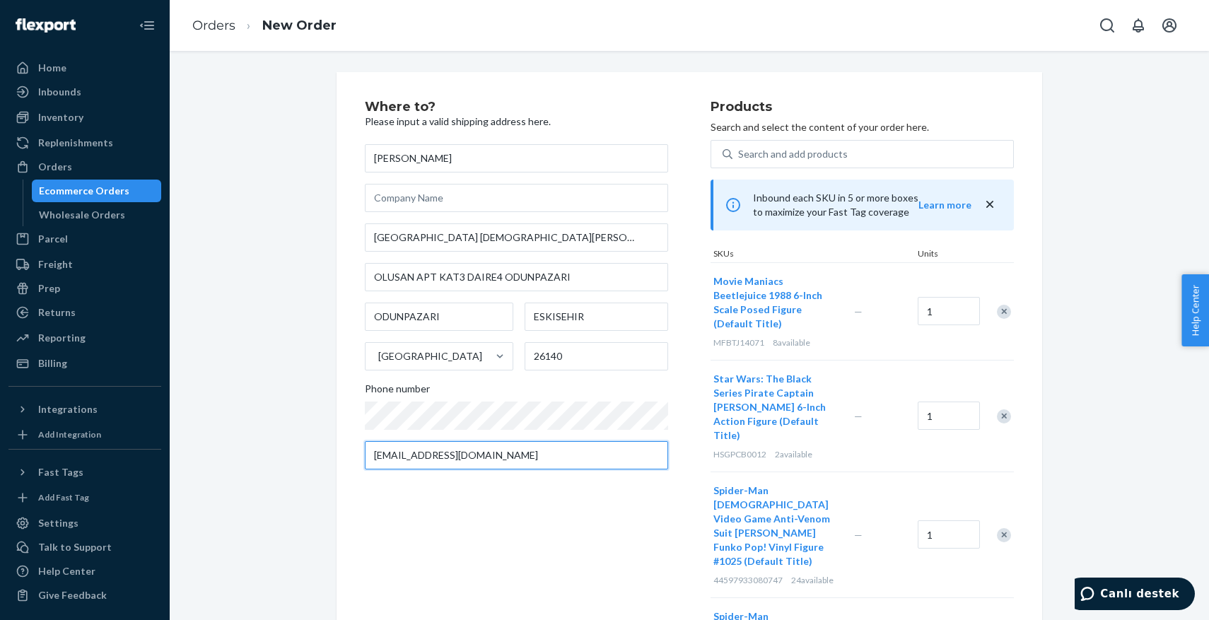
type input "ENES_8303@hotmail.com"
click at [434, 501] on div "Where to? Please input a valid shipping address here. ENES YILDIRIM OSMANGAZI M…" at bounding box center [538, 467] width 346 height 735
click at [1010, 409] on div "Remove Item" at bounding box center [1004, 416] width 14 height 14
click at [800, 146] on div "Search and add products" at bounding box center [873, 153] width 281 height 25
click at [740, 147] on input "Search and add products" at bounding box center [738, 154] width 1 height 14
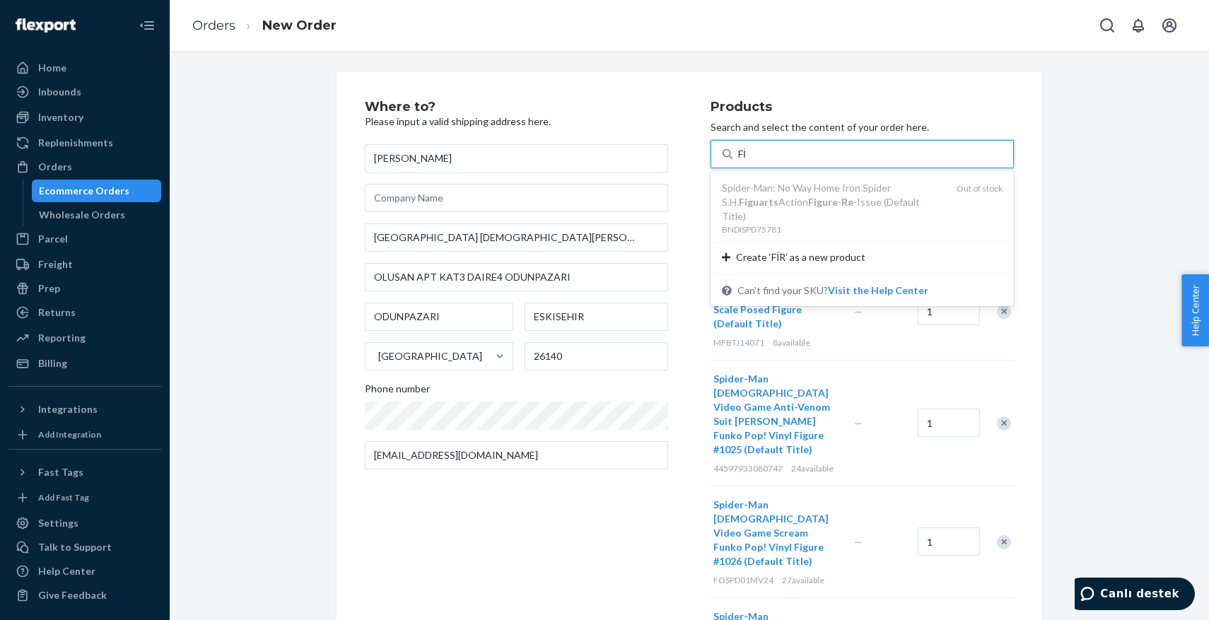
type input "F"
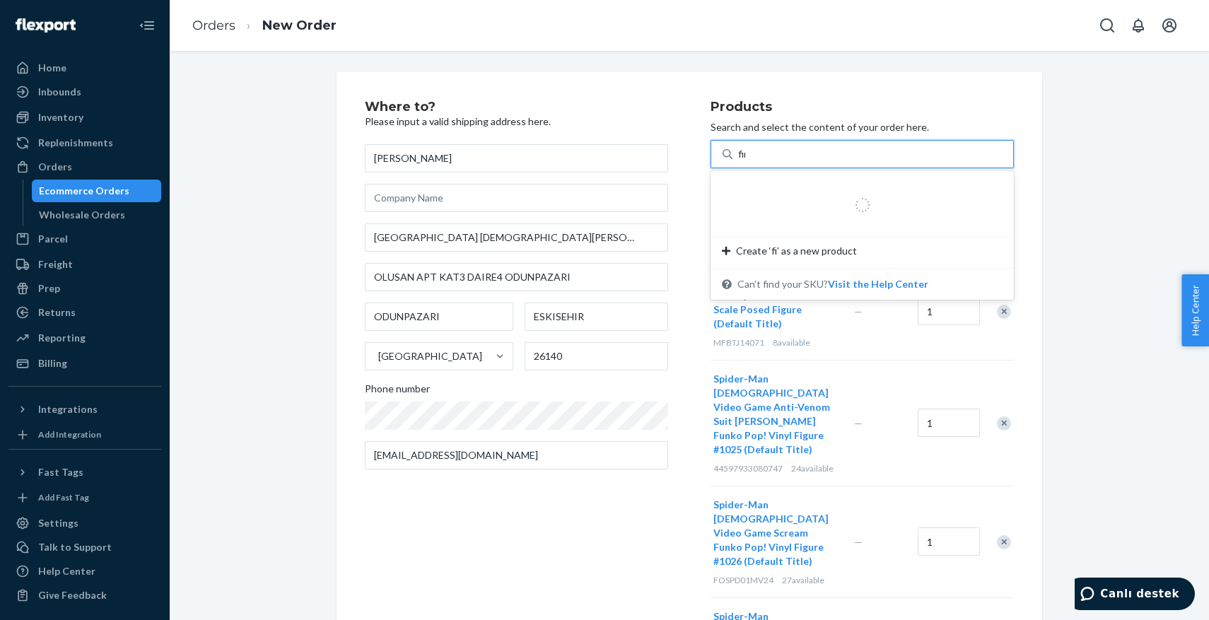
type input "fire"
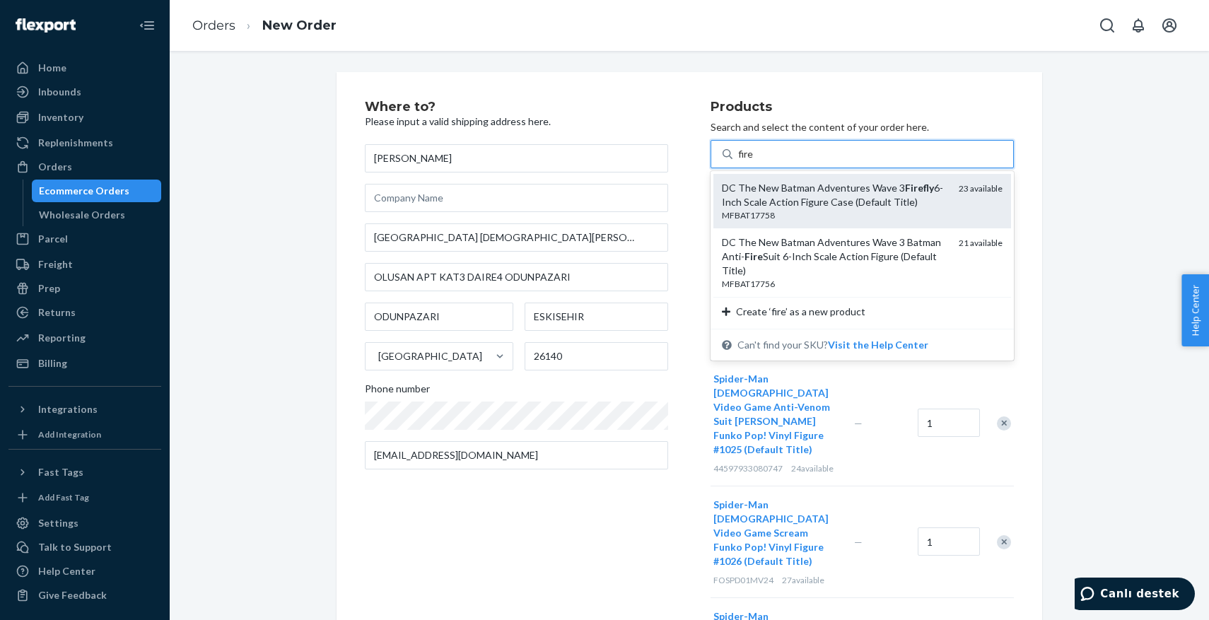
click at [816, 199] on div "DC The New Batman Adventures Wave 3 Firefly 6-Inch Scale Action Figure Case (De…" at bounding box center [835, 195] width 226 height 28
click at [755, 161] on input "fire" at bounding box center [746, 154] width 16 height 14
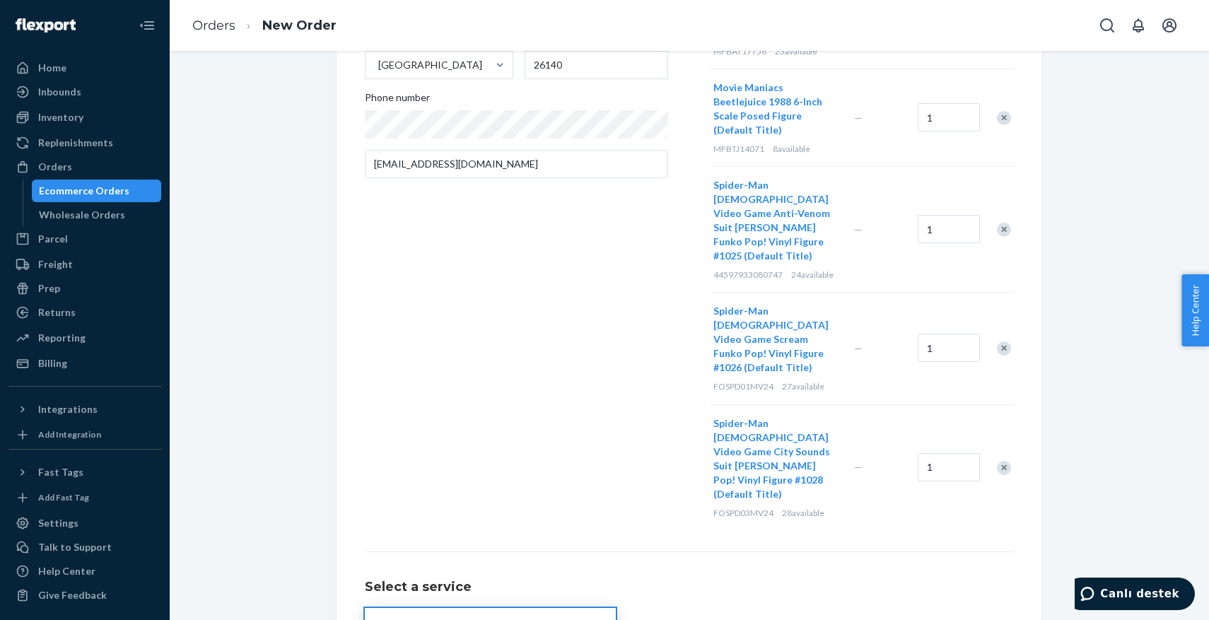
scroll to position [300, 0]
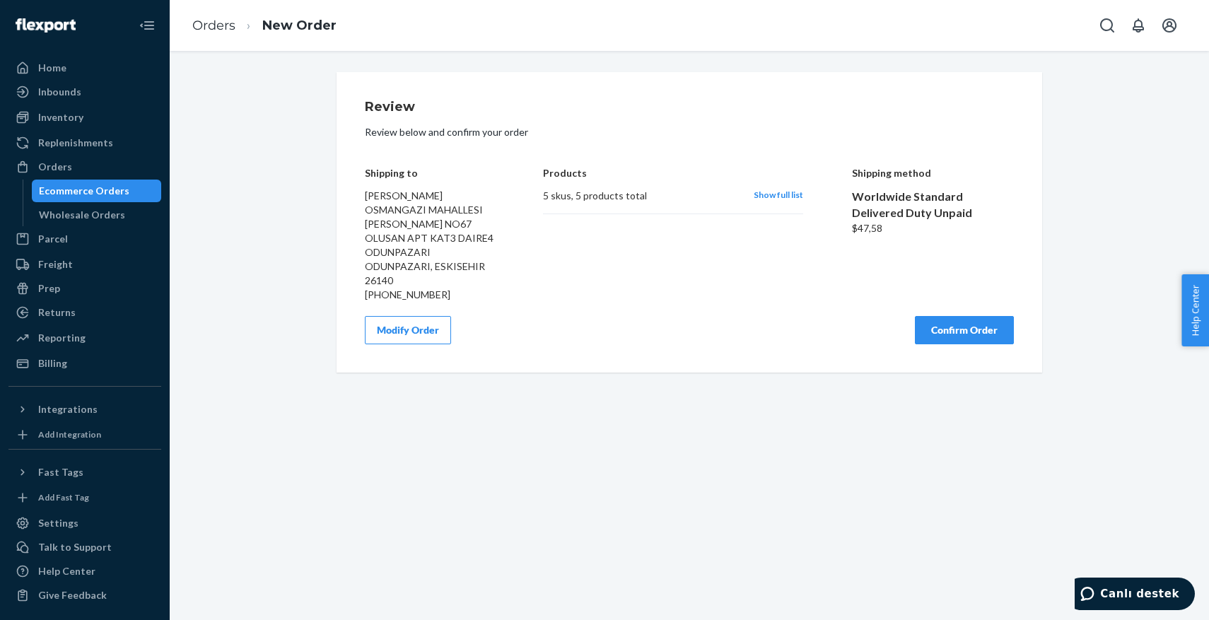
click at [937, 335] on button "Confirm Order" at bounding box center [964, 330] width 99 height 28
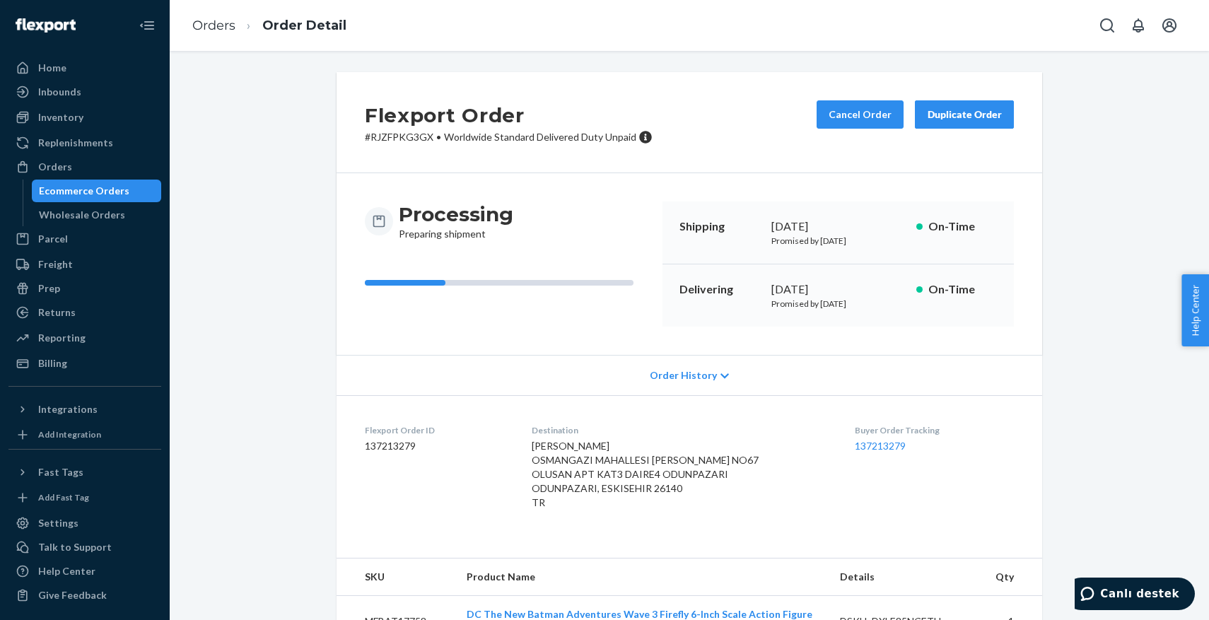
click at [931, 109] on div "Duplicate Order" at bounding box center [964, 114] width 75 height 14
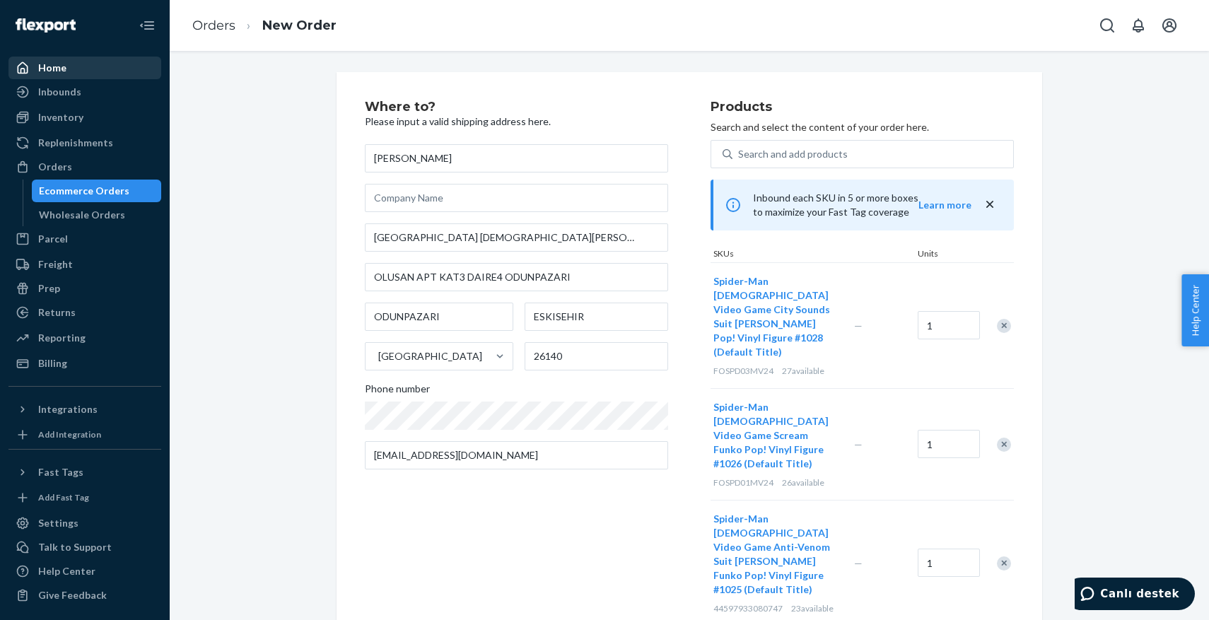
click at [36, 76] on div "Home" at bounding box center [85, 68] width 150 height 20
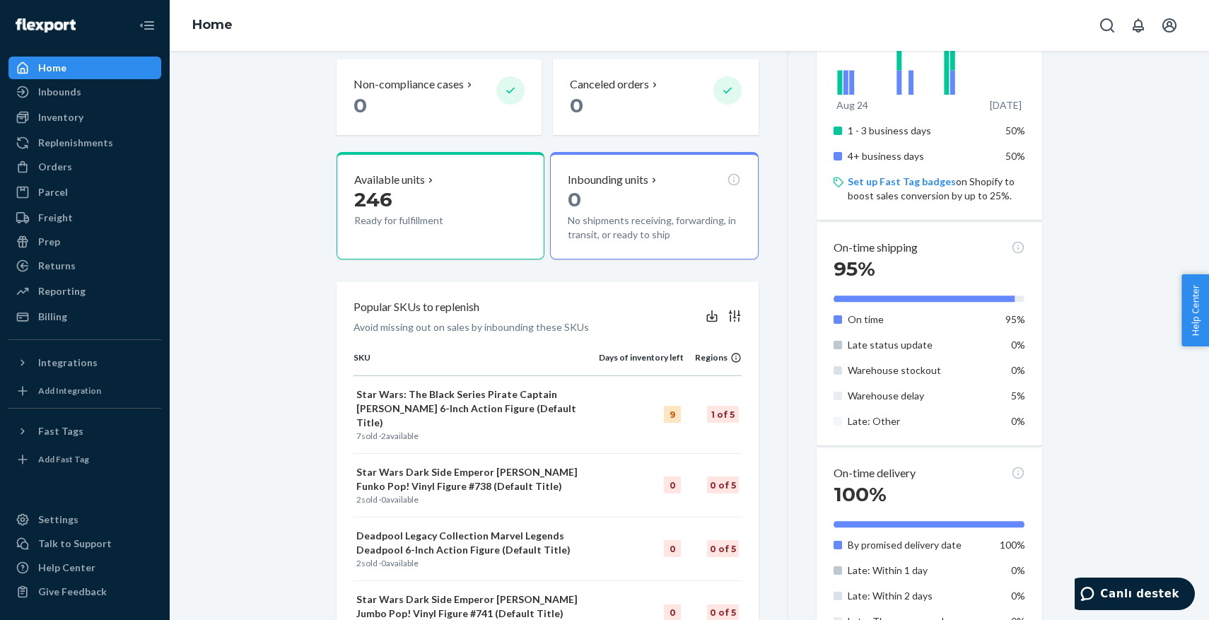
scroll to position [377, 0]
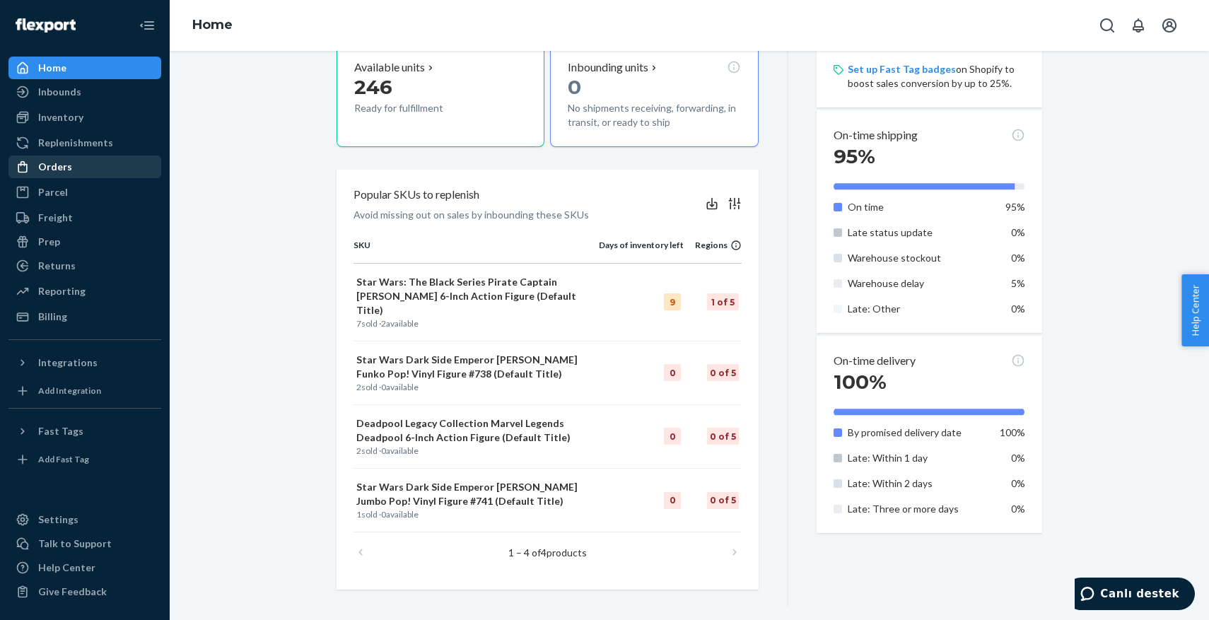
click at [51, 175] on div "Orders" at bounding box center [85, 167] width 150 height 20
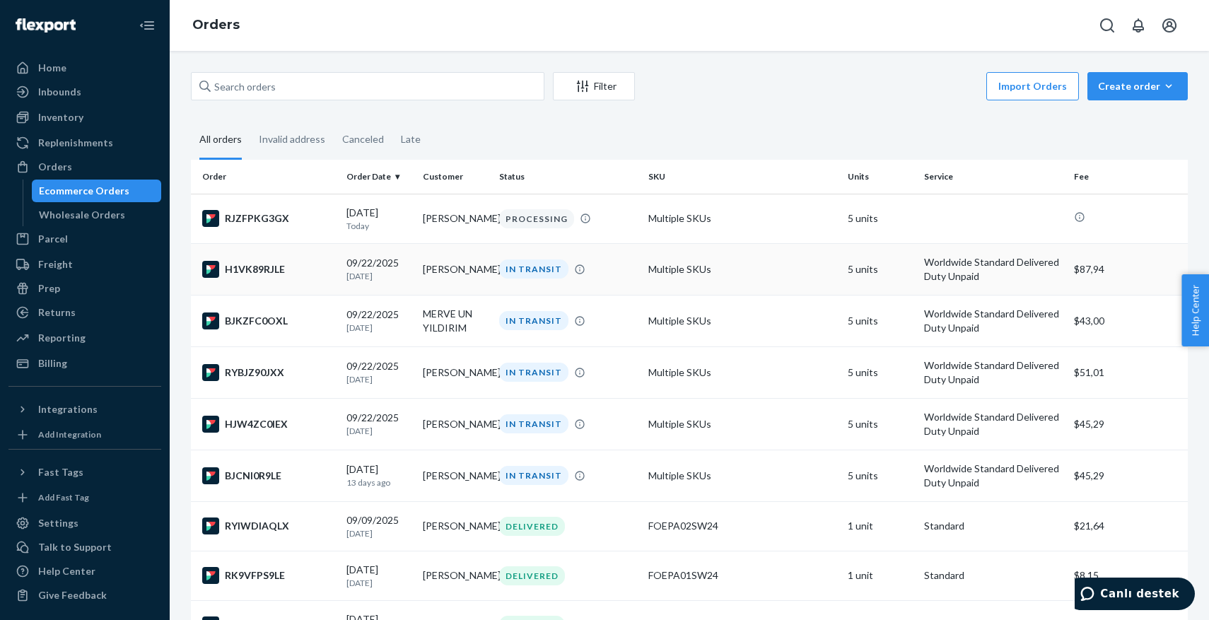
click at [279, 277] on div "H1VK89RJLE" at bounding box center [268, 269] width 133 height 17
